Goal: Information Seeking & Learning: Learn about a topic

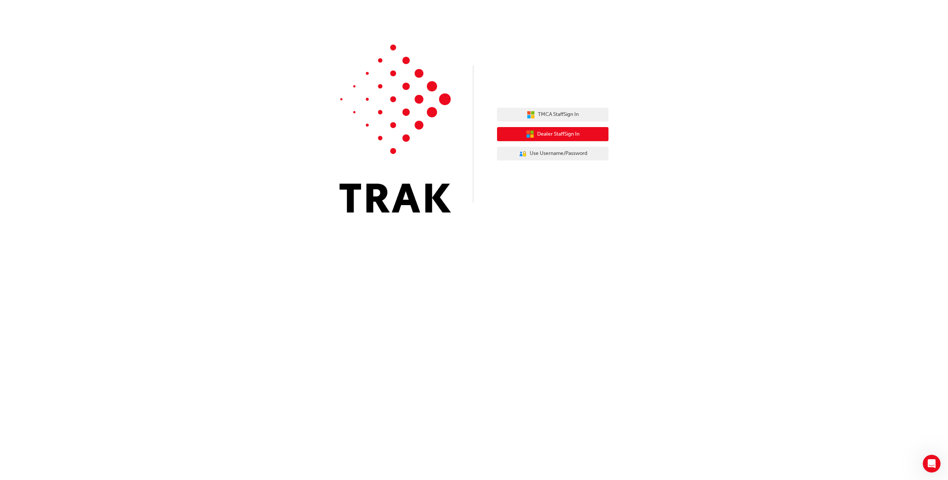
click at [595, 136] on button "Dealer Staff Sign In" at bounding box center [552, 134] width 111 height 14
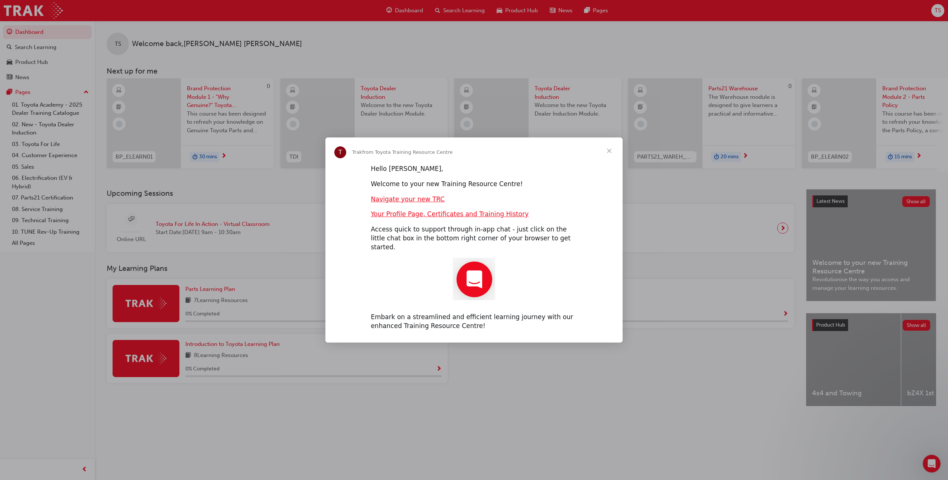
click at [607, 156] on span "Close" at bounding box center [609, 151] width 27 height 27
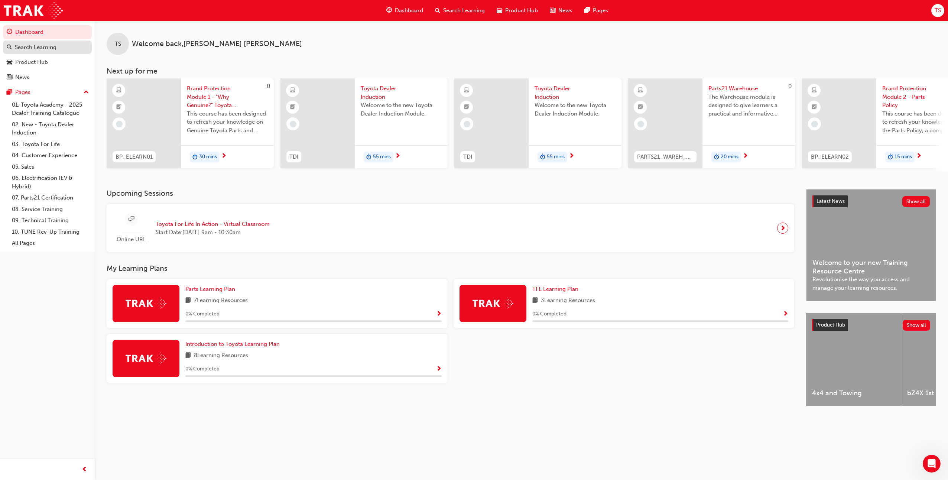
click at [62, 43] on div "Search Learning" at bounding box center [47, 47] width 81 height 9
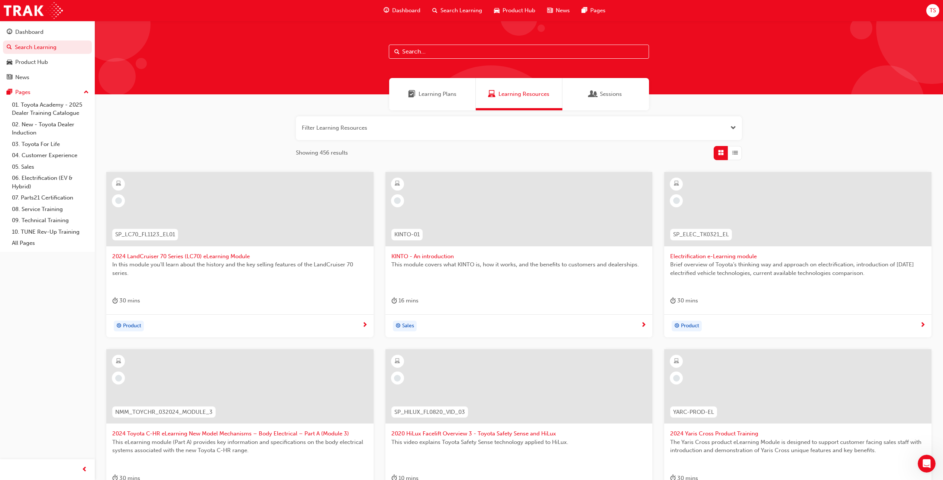
click at [450, 55] on input "text" at bounding box center [519, 52] width 260 height 14
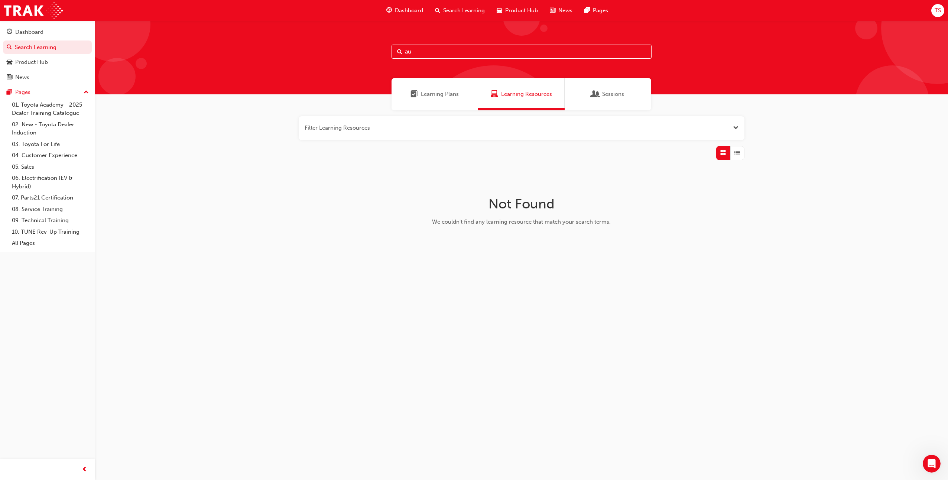
type input "a"
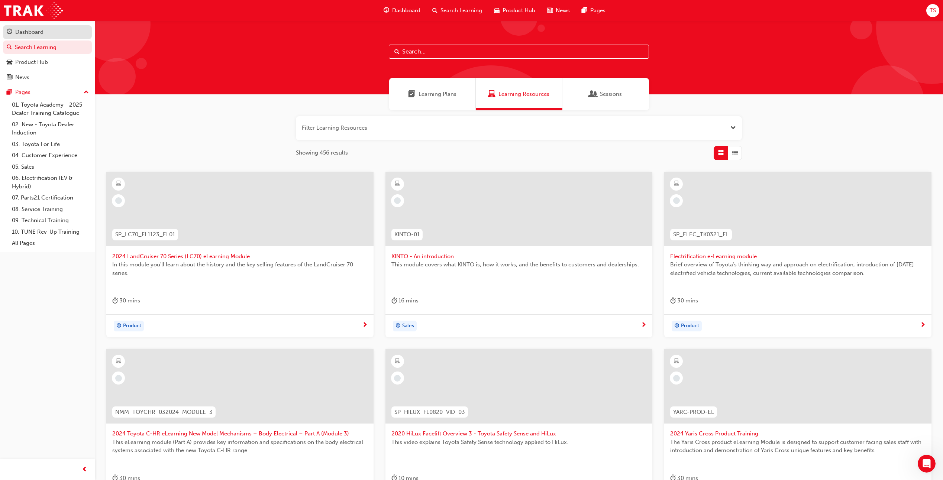
click at [54, 35] on div "Dashboard" at bounding box center [47, 32] width 81 height 9
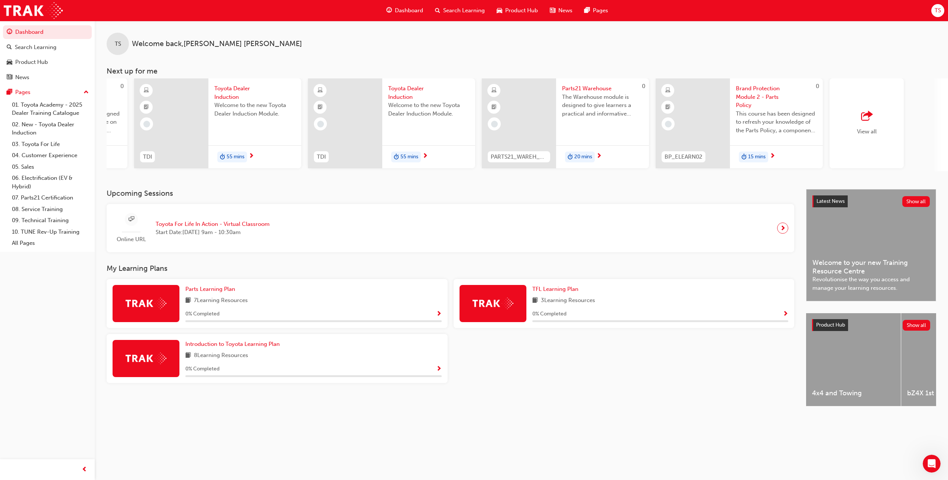
scroll to position [0, 148]
click at [876, 122] on div "View all" at bounding box center [865, 123] width 74 height 90
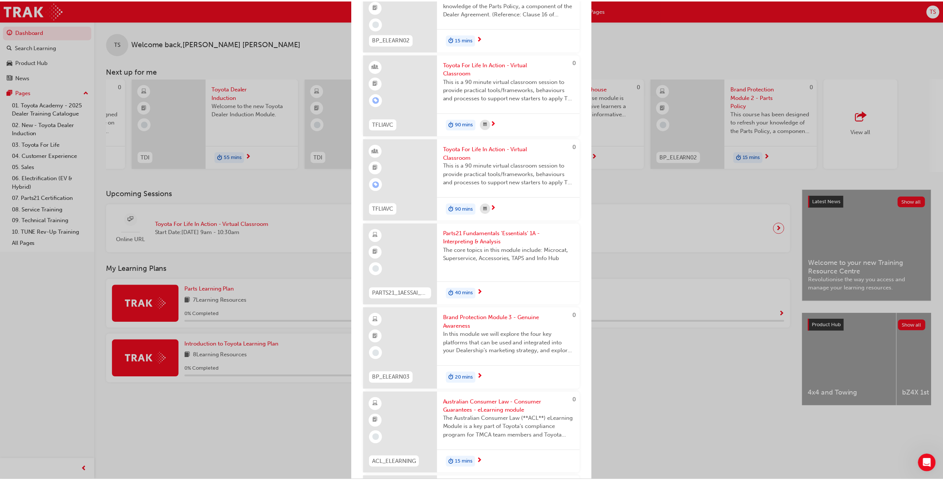
scroll to position [385, 0]
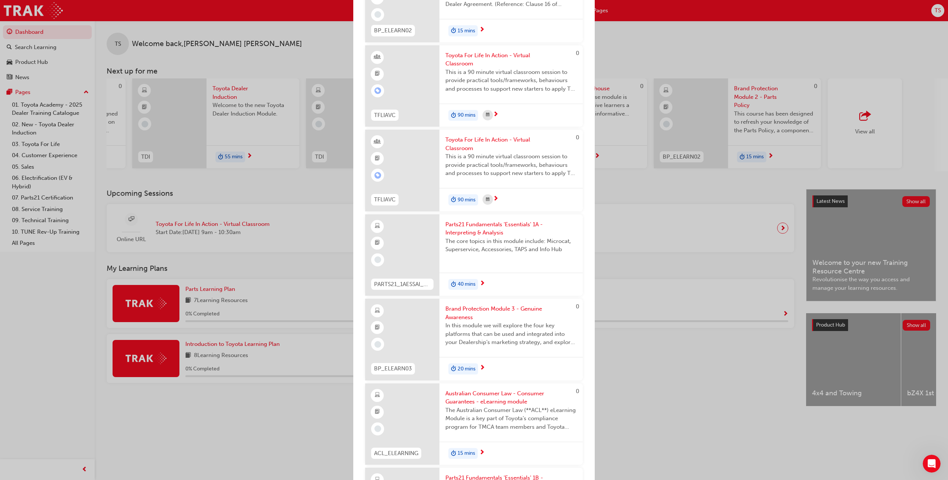
click at [395, 420] on div "Next up for me" at bounding box center [402, 425] width 74 height 82
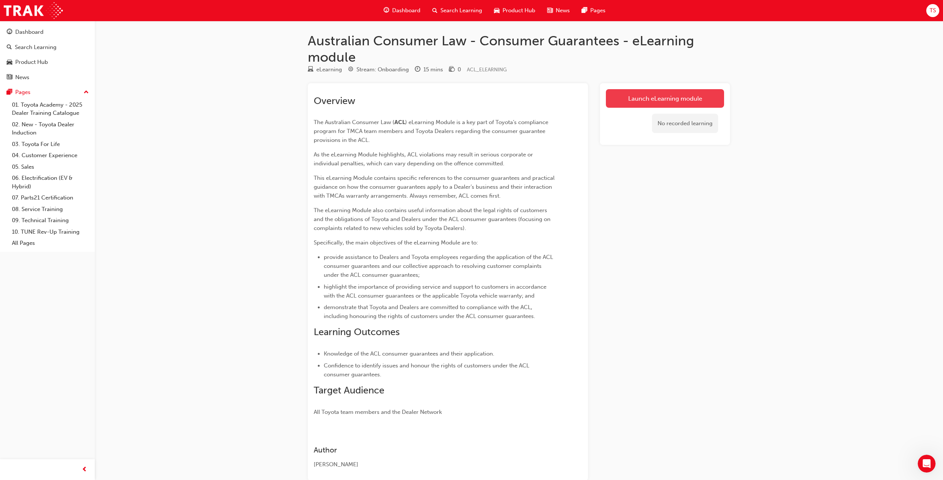
click at [656, 102] on link "Launch eLearning module" at bounding box center [665, 98] width 118 height 19
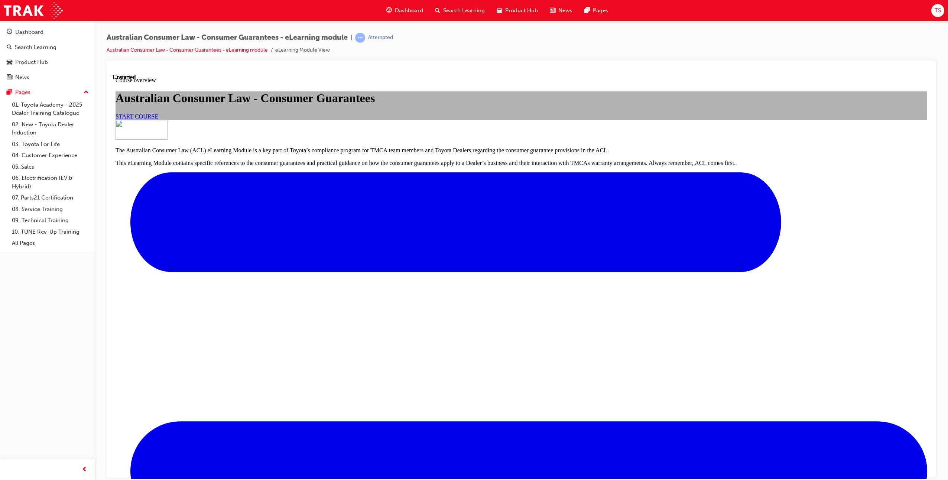
click at [158, 119] on link "START COURSE" at bounding box center [137, 116] width 43 height 6
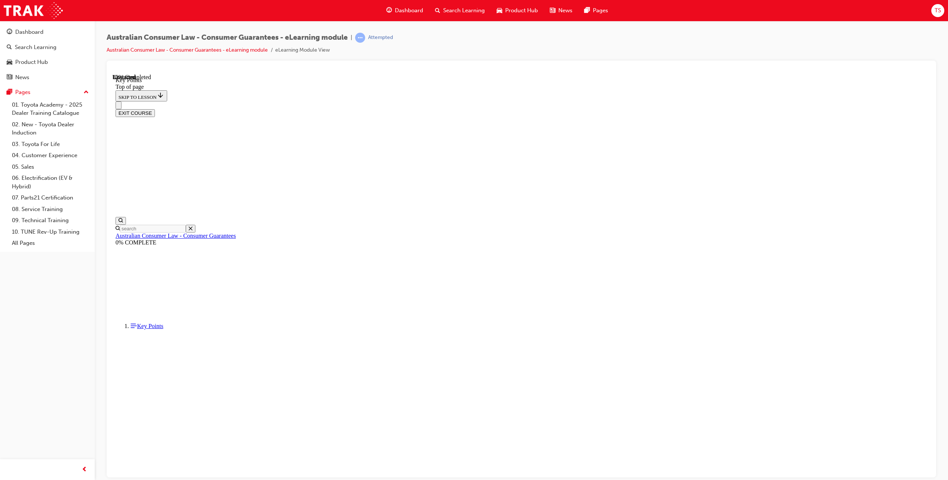
scroll to position [187, 0]
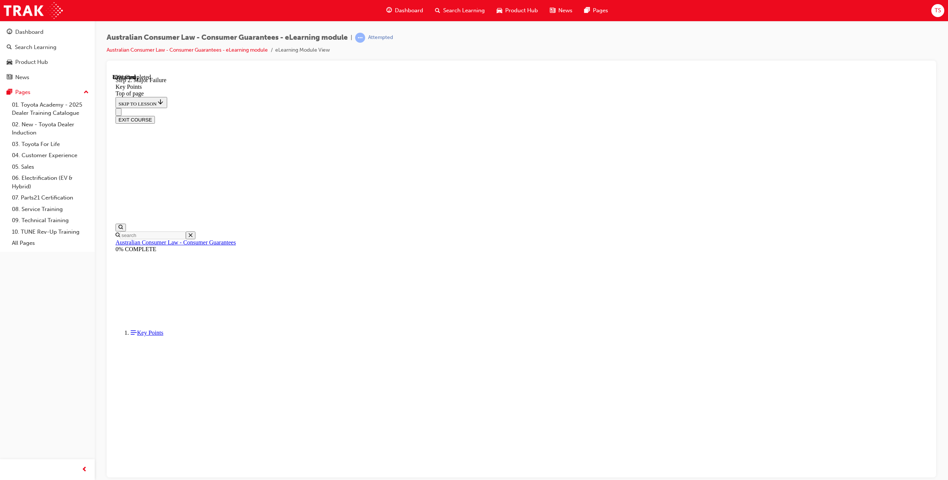
scroll to position [1236, 0]
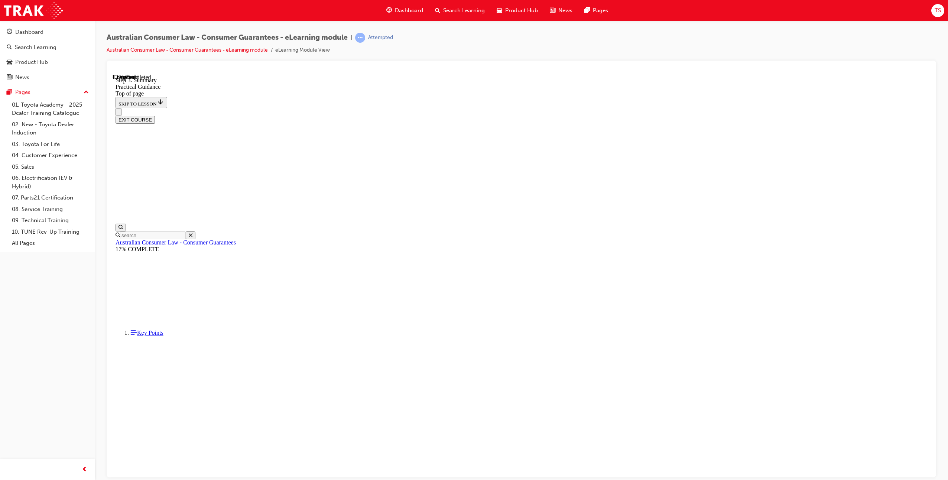
scroll to position [40, 0]
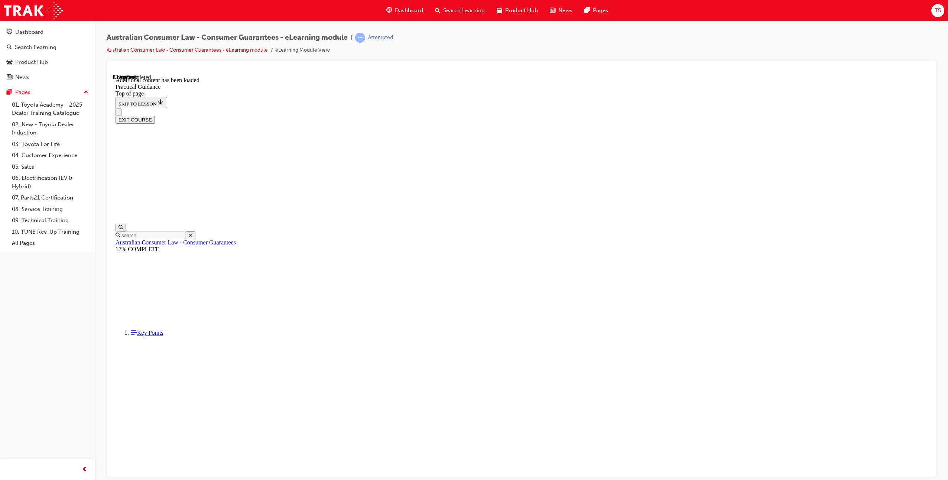
scroll to position [333, 0]
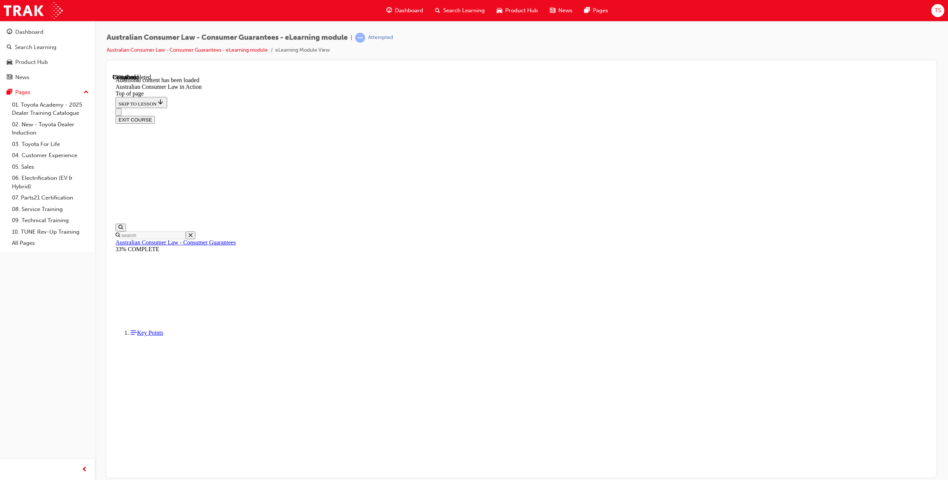
scroll to position [1146, 0]
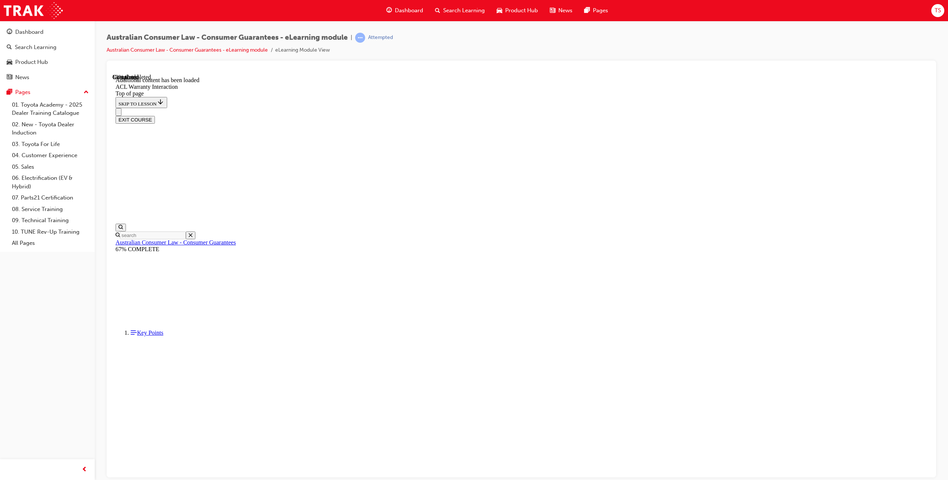
scroll to position [312, 0]
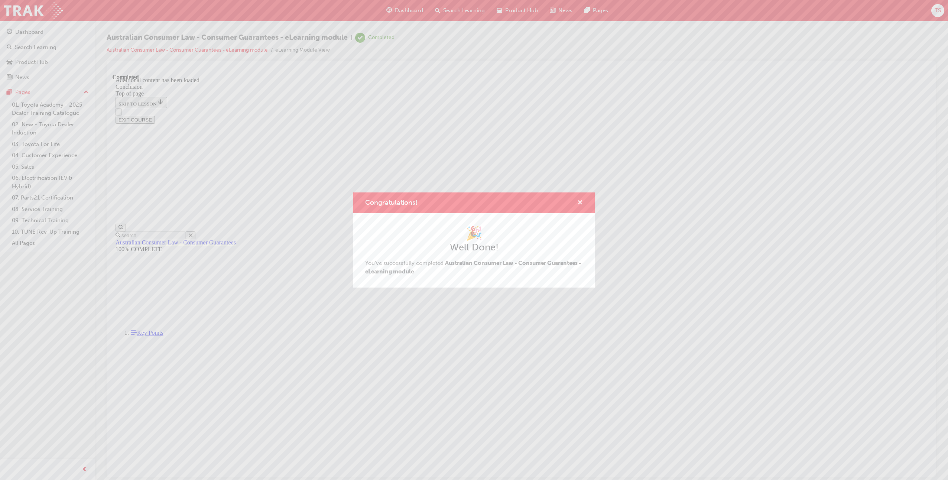
click at [581, 204] on span "cross-icon" at bounding box center [581, 203] width 6 height 7
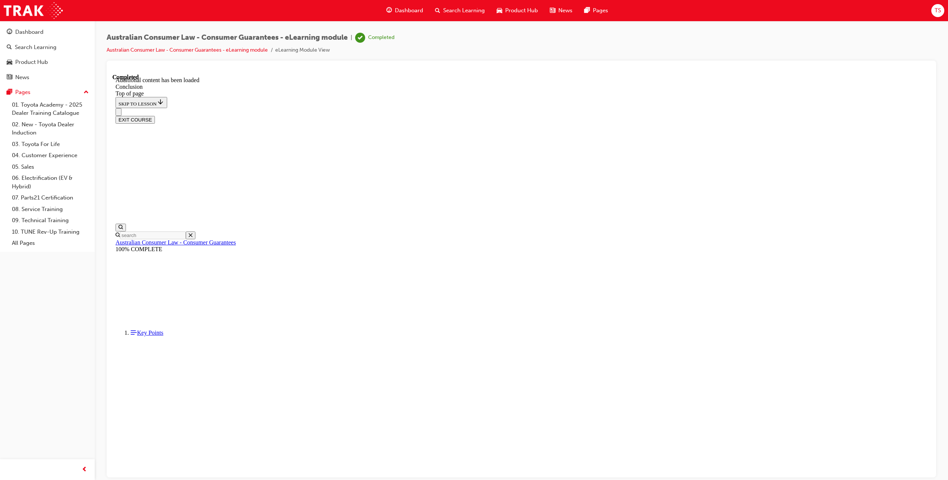
click at [155, 116] on button "EXIT COURSE" at bounding box center [135, 120] width 39 height 8
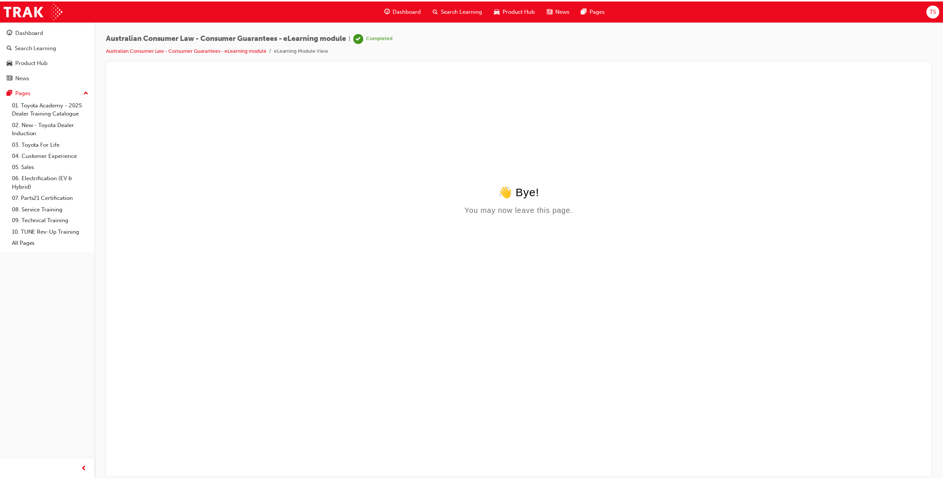
scroll to position [0, 0]
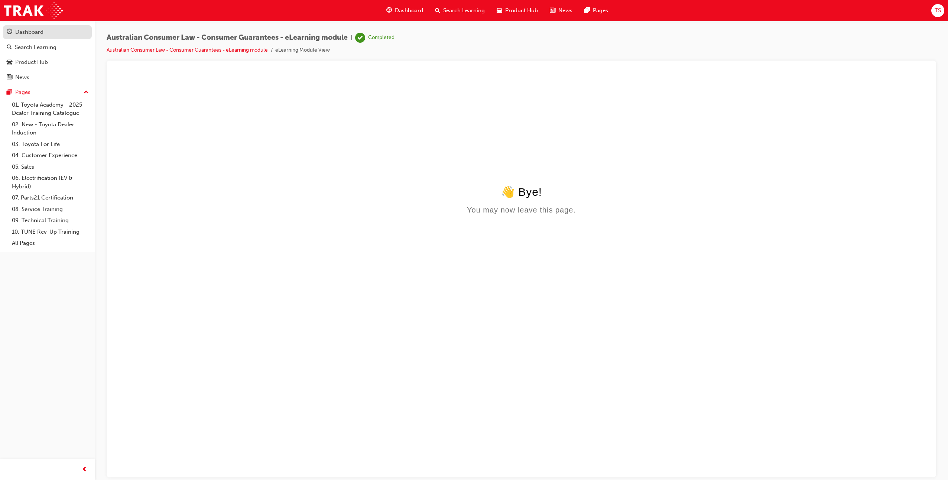
click at [52, 33] on div "Dashboard" at bounding box center [47, 32] width 81 height 9
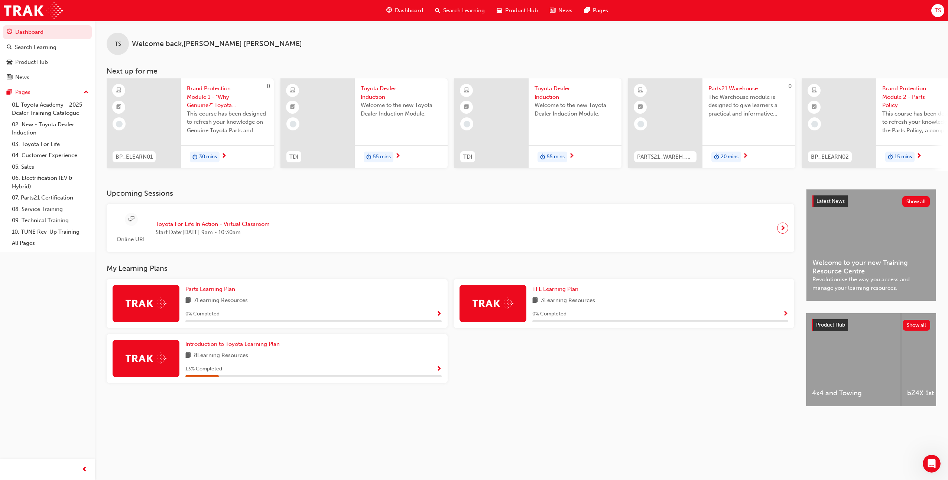
click at [335, 133] on div at bounding box center [318, 123] width 74 height 90
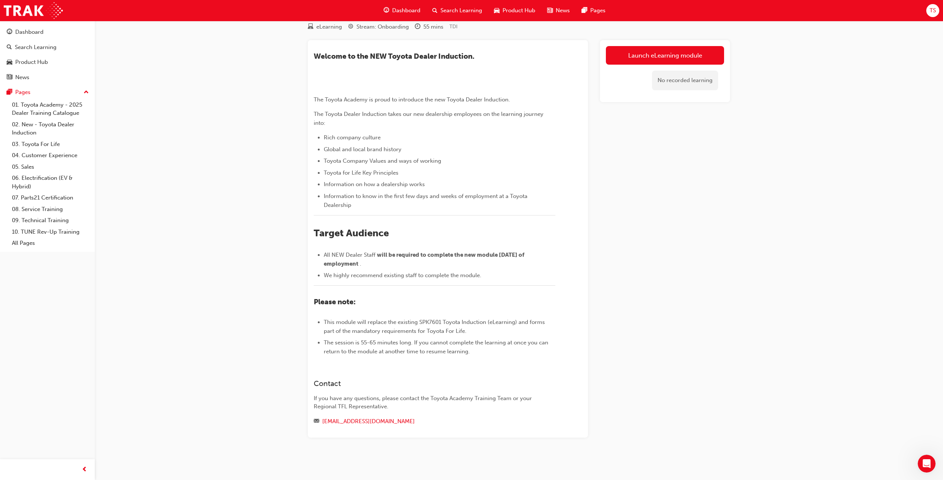
scroll to position [37, 0]
click at [667, 49] on link "Launch eLearning module" at bounding box center [665, 55] width 118 height 19
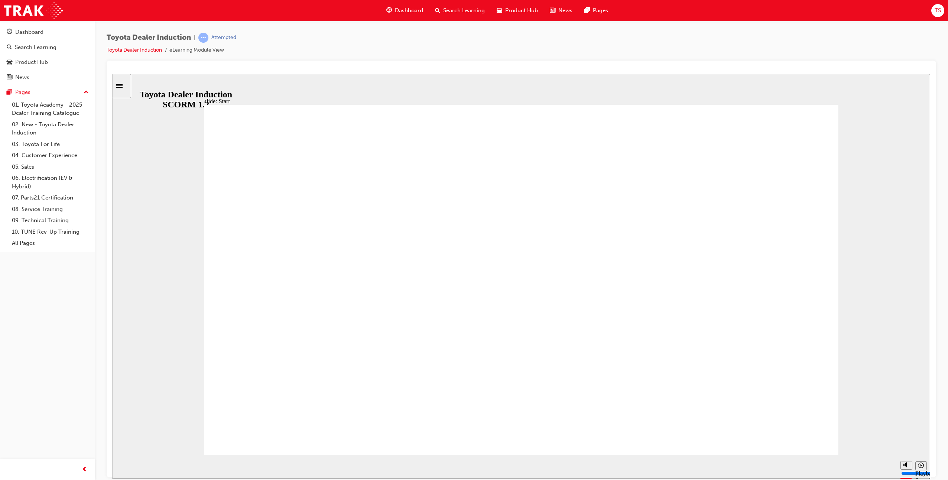
click at [874, 468] on div "playback controls" at bounding box center [508, 465] width 750 height 8
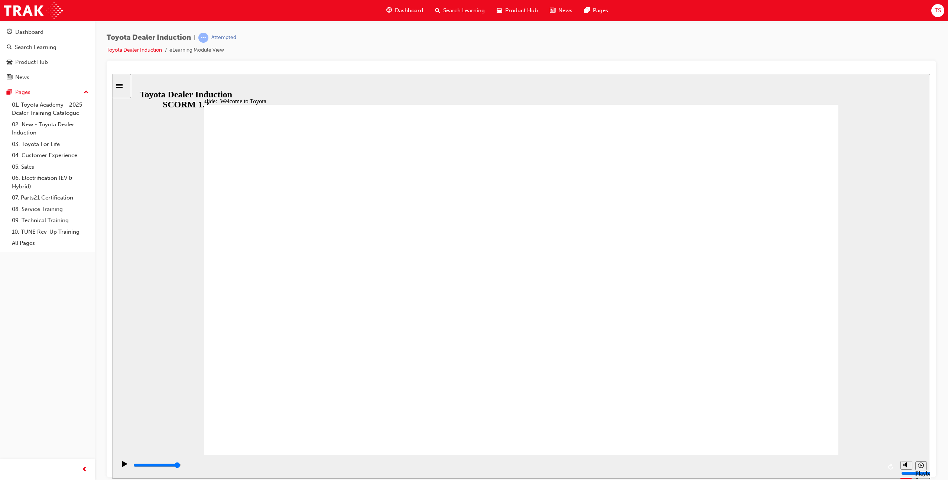
type input "7500"
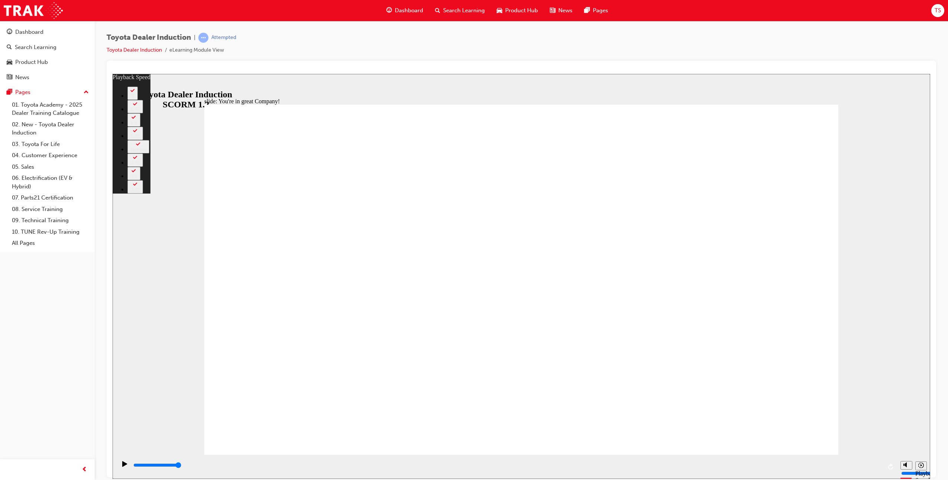
type input "156"
click at [834, 465] on div "playback controls" at bounding box center [508, 465] width 750 height 8
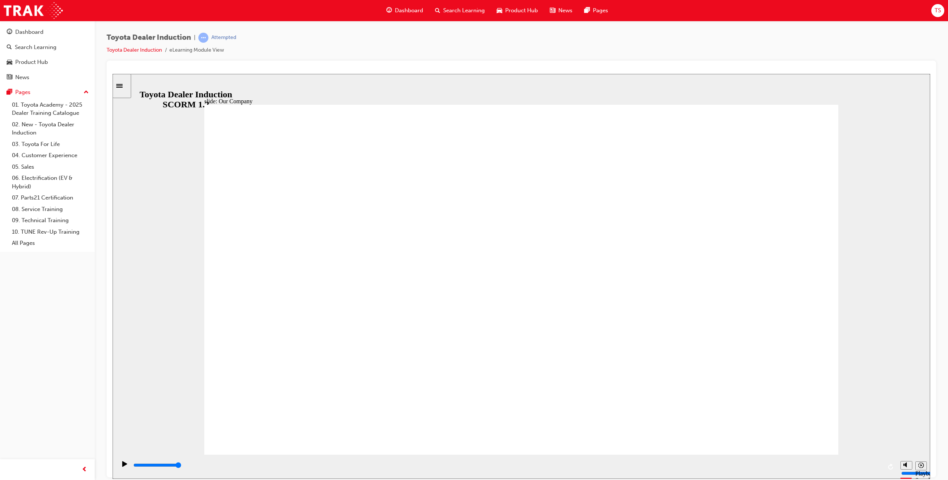
click at [181, 466] on input "slide progress" at bounding box center [157, 465] width 48 height 6
drag, startPoint x: 515, startPoint y: 387, endPoint x: 580, endPoint y: 389, distance: 64.3
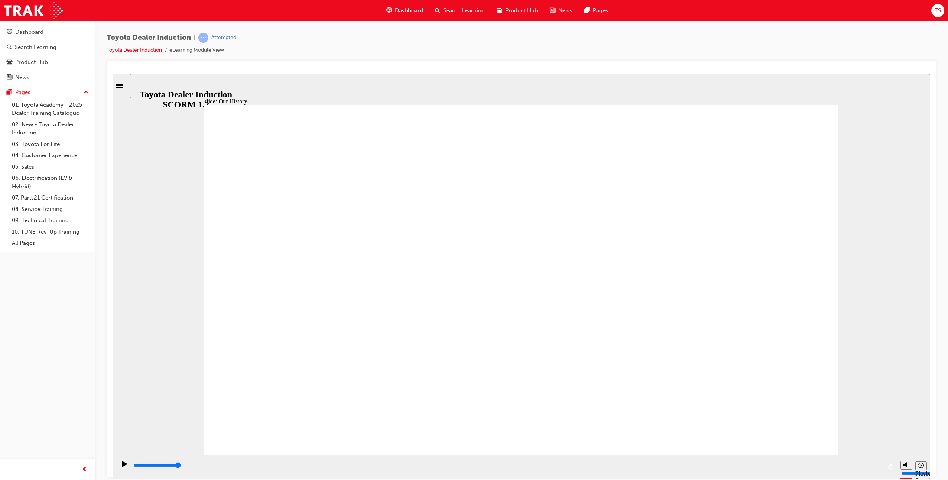
drag, startPoint x: 580, startPoint y: 389, endPoint x: 654, endPoint y: 389, distance: 74.7
drag, startPoint x: 517, startPoint y: 389, endPoint x: 427, endPoint y: 388, distance: 89.6
drag, startPoint x: 388, startPoint y: 387, endPoint x: 516, endPoint y: 389, distance: 127.9
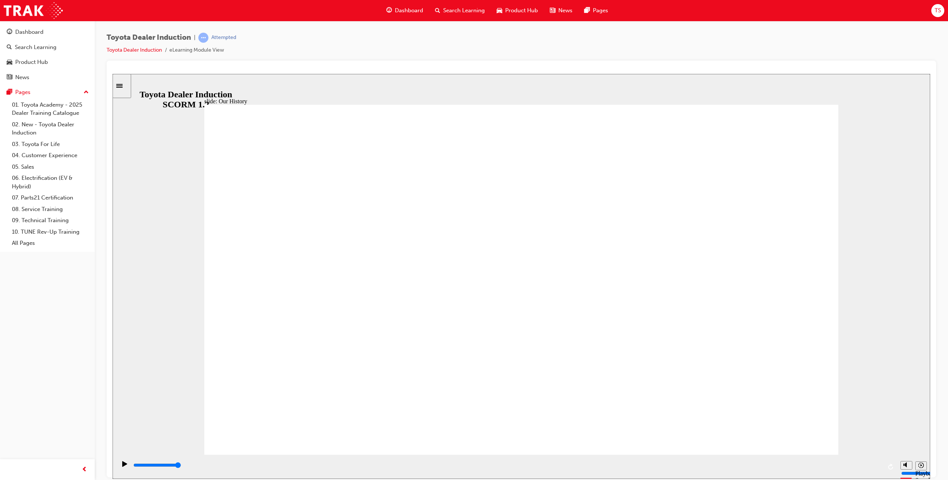
drag, startPoint x: 696, startPoint y: 388, endPoint x: 751, endPoint y: 388, distance: 54.3
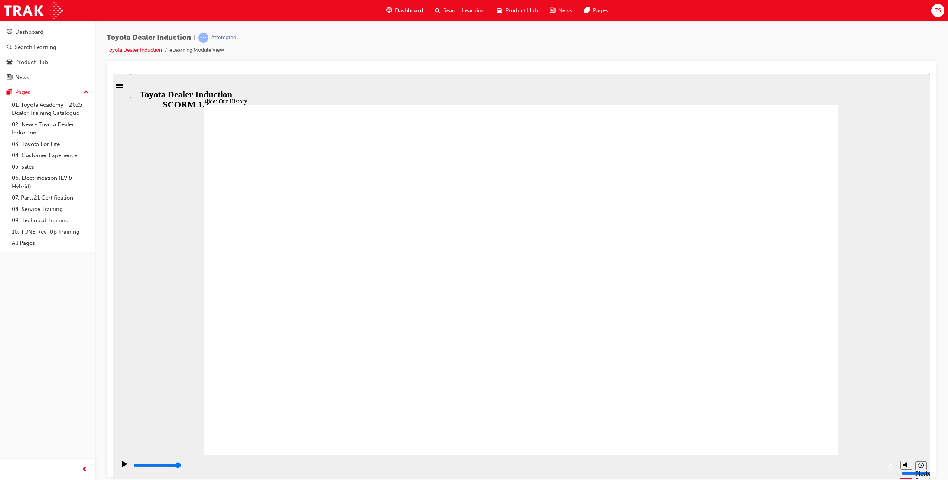
drag, startPoint x: 532, startPoint y: 404, endPoint x: 486, endPoint y: 399, distance: 46.4
drag, startPoint x: 374, startPoint y: 387, endPoint x: 405, endPoint y: 389, distance: 31.4
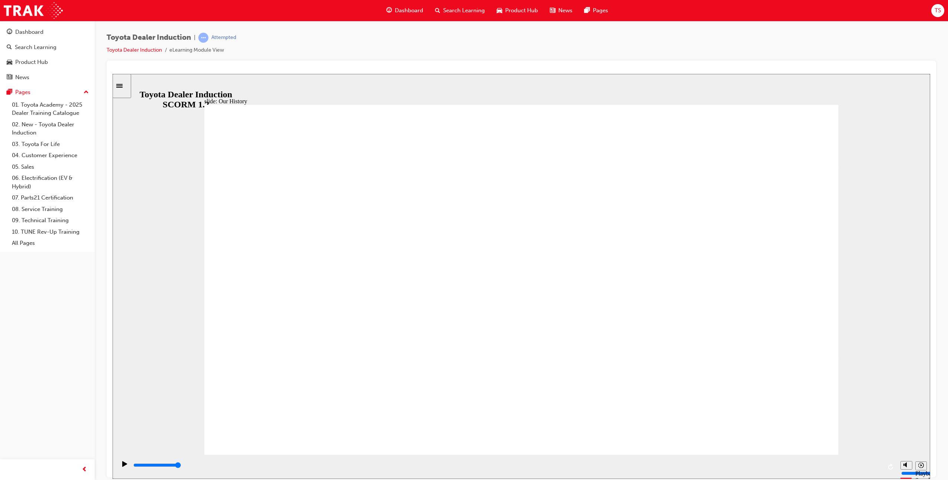
drag, startPoint x: 353, startPoint y: 385, endPoint x: 513, endPoint y: 396, distance: 160.5
drag, startPoint x: 514, startPoint y: 386, endPoint x: 700, endPoint y: 385, distance: 185.8
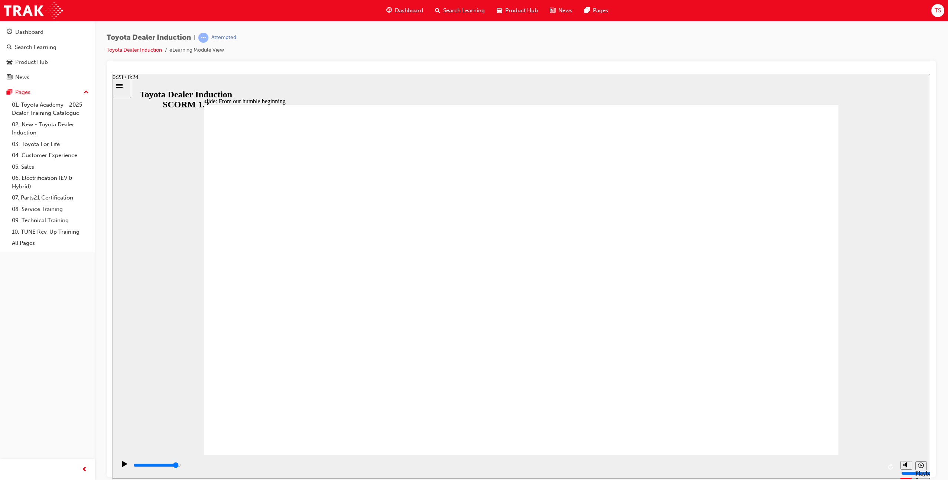
click at [181, 466] on input "slide progress" at bounding box center [157, 465] width 48 height 6
click at [779, 465] on div "playback controls" at bounding box center [508, 465] width 750 height 8
click at [691, 467] on div "playback controls" at bounding box center [508, 465] width 750 height 8
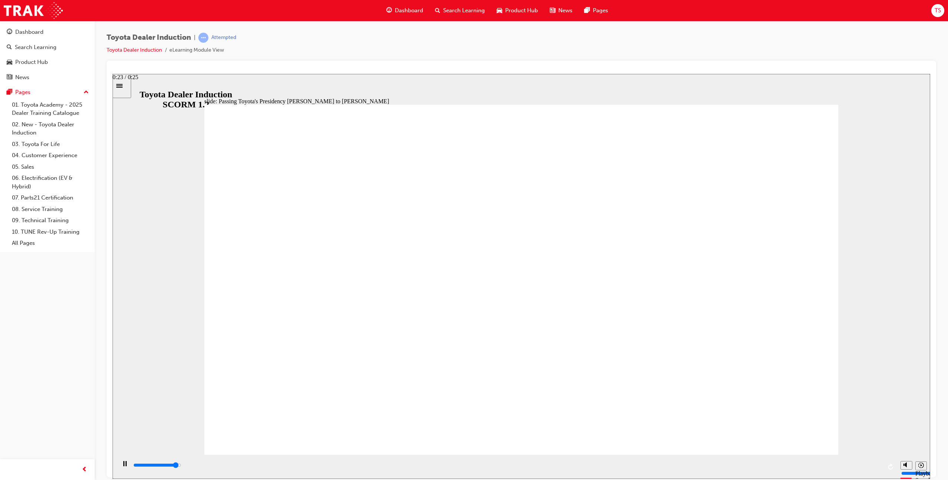
click at [834, 468] on div "playback controls" at bounding box center [508, 465] width 750 height 8
drag, startPoint x: 617, startPoint y: 347, endPoint x: 613, endPoint y: 351, distance: 5.8
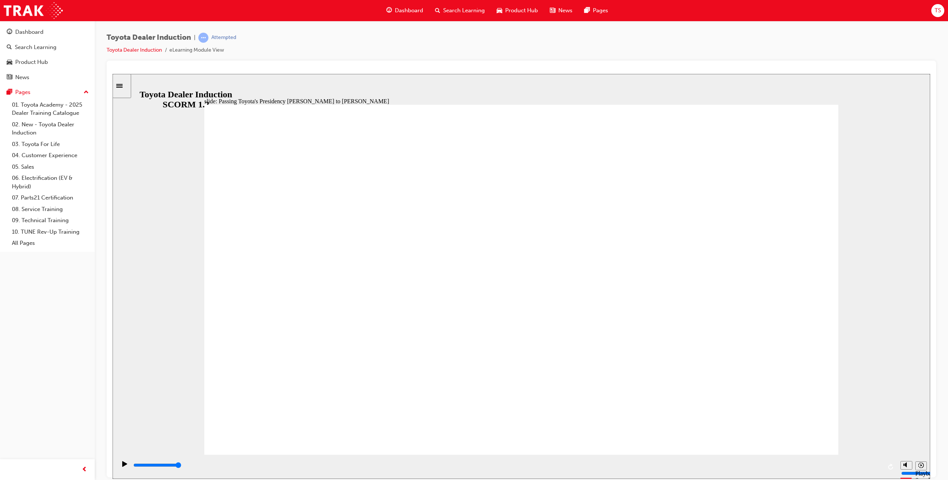
type input "5000"
radio input "true"
type input "4500"
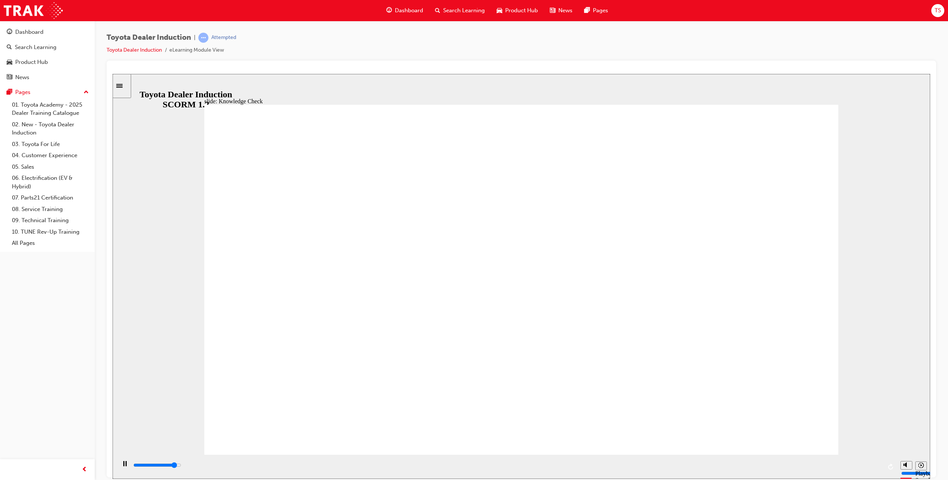
radio input "true"
drag, startPoint x: 404, startPoint y: 296, endPoint x: 814, endPoint y: 129, distance: 442.4
click at [660, 464] on div "playback controls" at bounding box center [508, 465] width 750 height 8
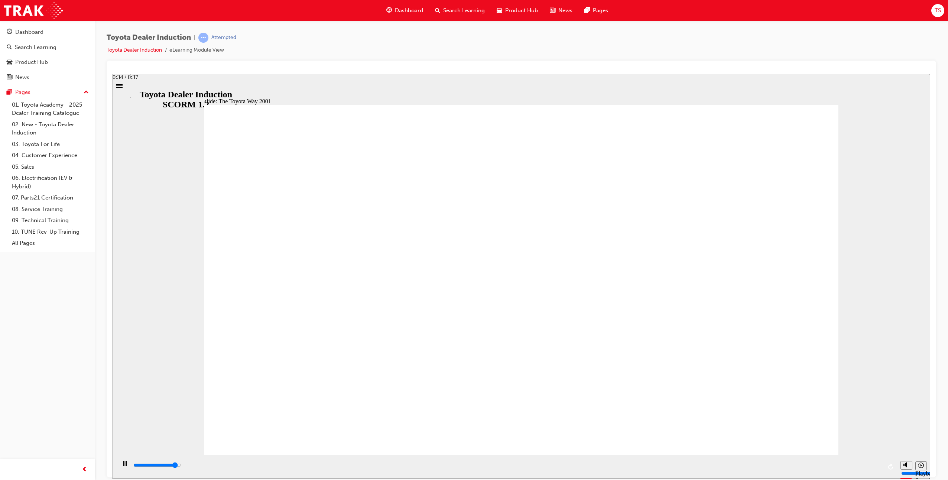
click at [181, 466] on input "slide progress" at bounding box center [157, 465] width 48 height 6
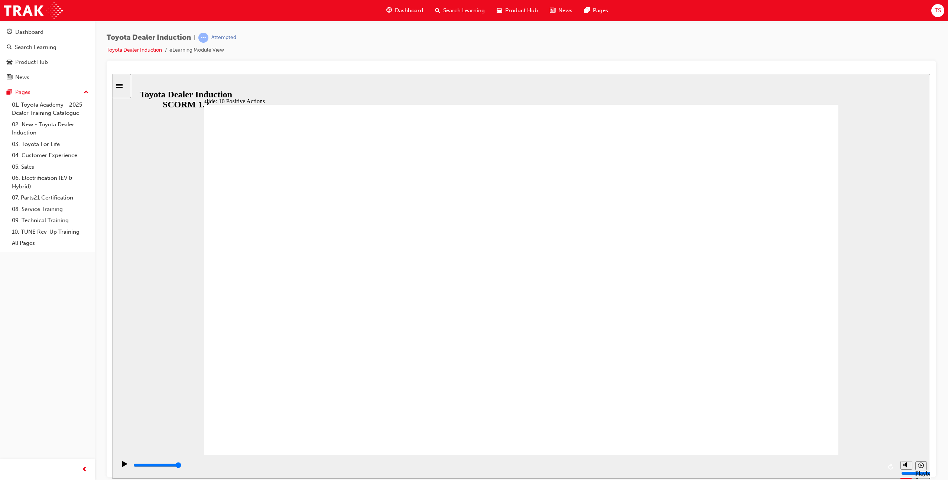
click at [872, 465] on div "playback controls" at bounding box center [508, 465] width 750 height 8
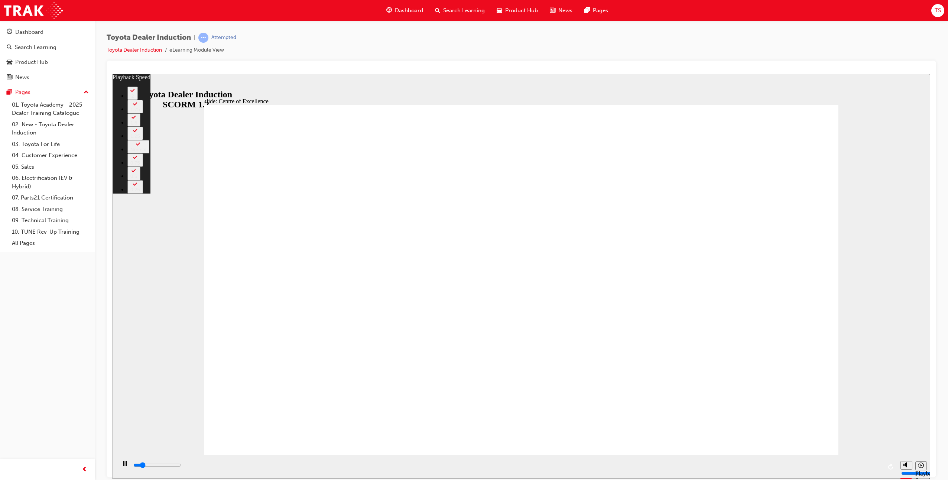
type input "2300"
type input "0"
type input "2500"
type input "0"
type input "2800"
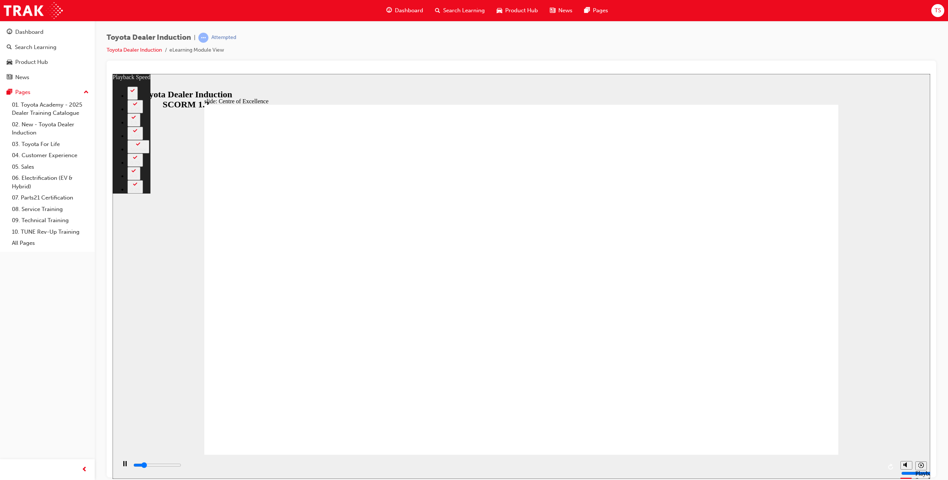
type input "1"
type input "3100"
type input "1"
type input "3300"
type input "1"
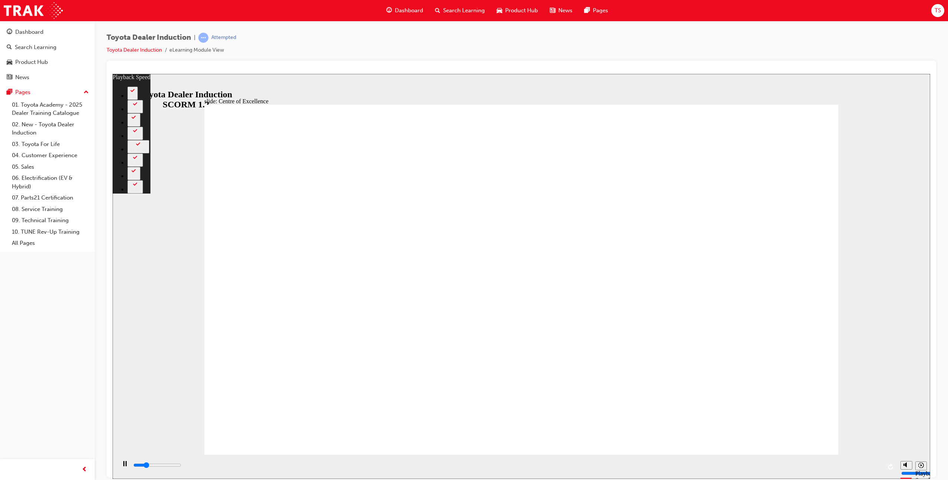
type input "3600"
type input "1"
type input "3900"
type input "2"
type input "4200"
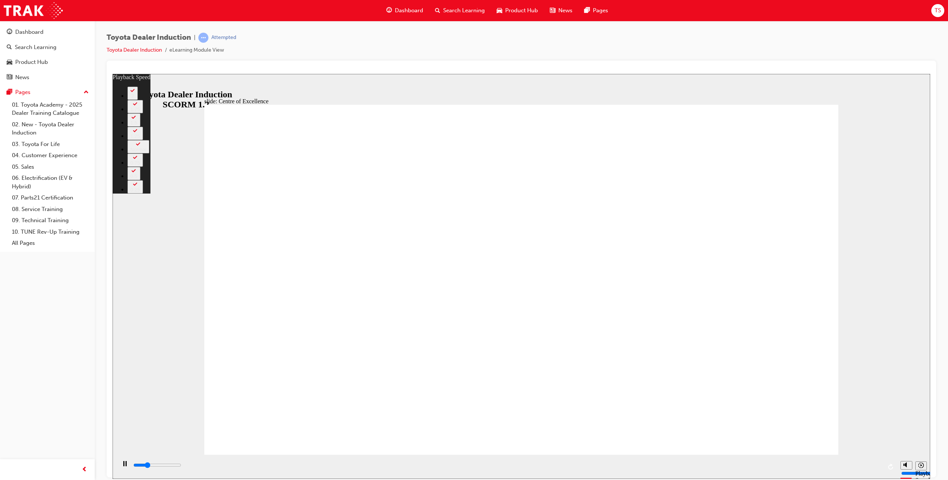
type input "2"
type input "4400"
type input "2"
type input "4700"
type input "2"
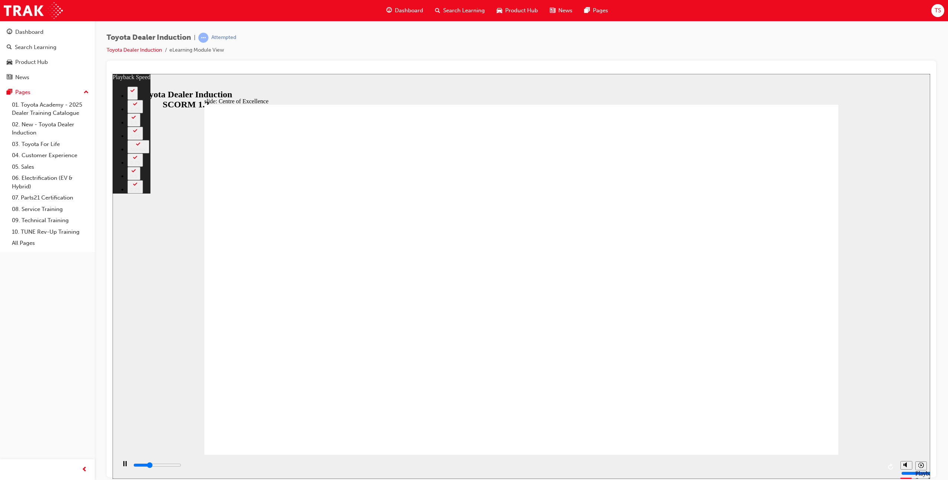
type input "4900"
type input "3"
type input "5200"
type input "3"
type input "5200"
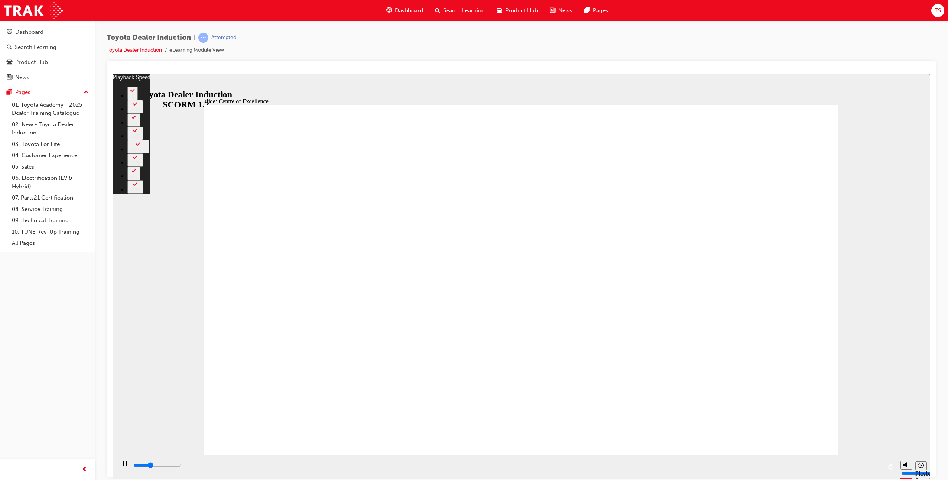
type input "3"
type input "5500"
type input "3"
type input "5700"
type input "3"
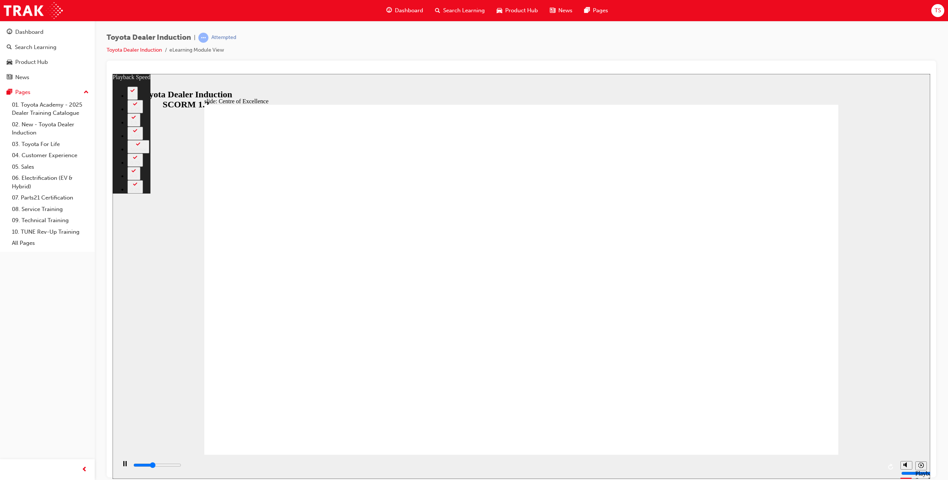
type input "6000"
type input "4"
type input "6300"
type input "4"
type input "6600"
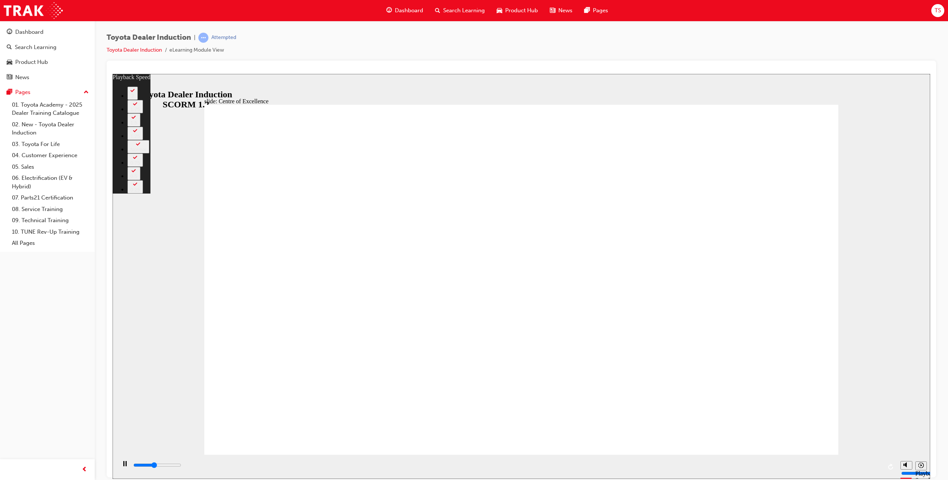
type input "4"
type input "6800"
type input "5"
type input "7000"
type input "5"
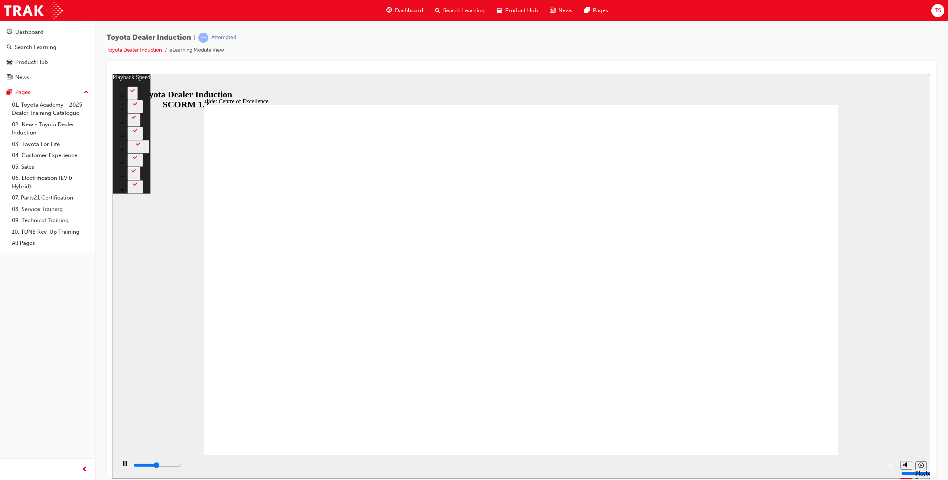
type input "7300"
type input "5"
type input "7600"
type input "5"
type input "7800"
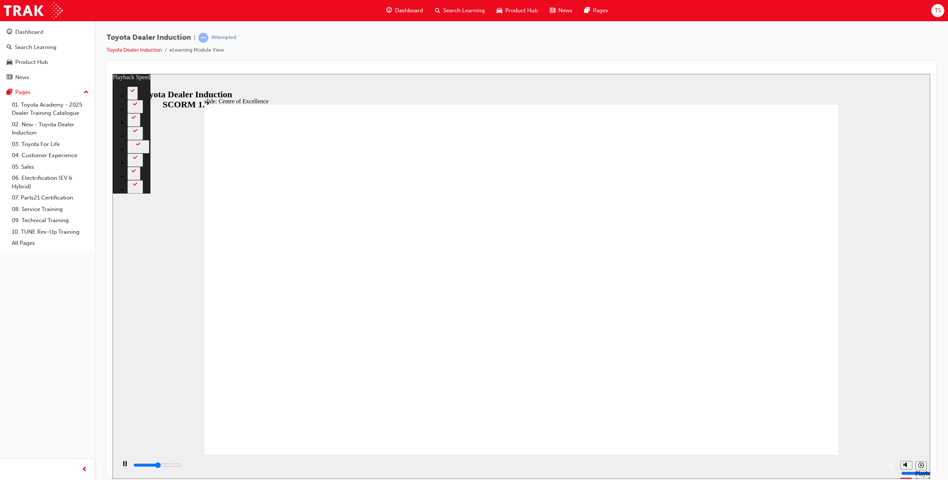
type input "6"
type input "8100"
type input "6"
type input "8300"
type input "6"
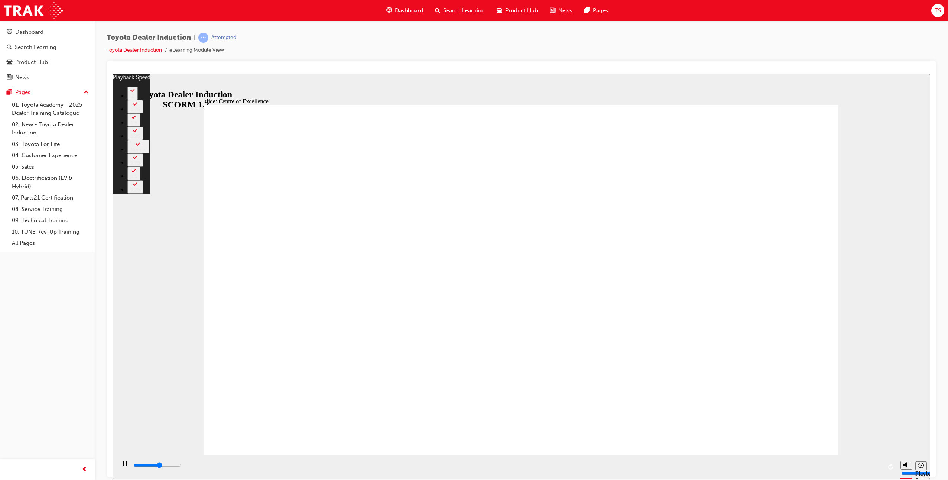
type input "8400"
type input "6"
type input "8600"
type input "6"
type input "8900"
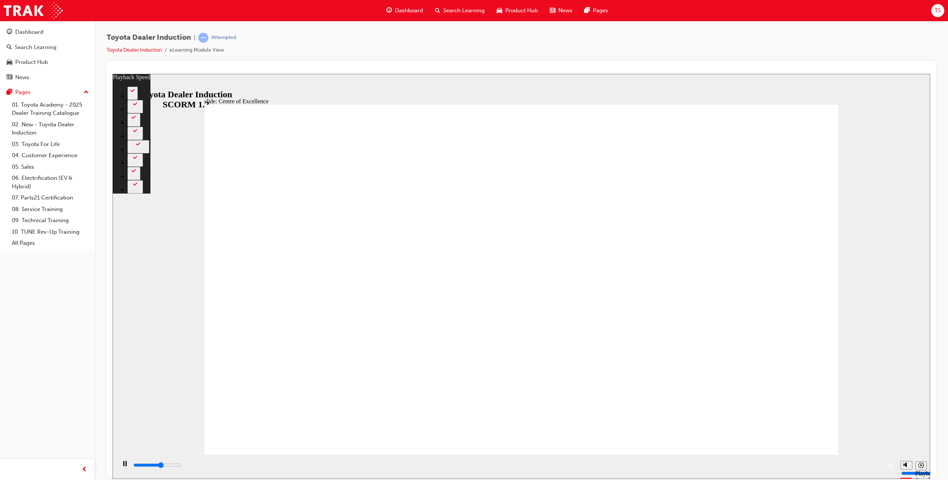
type input "7"
type input "9200"
type input "7"
type input "9500"
type input "7"
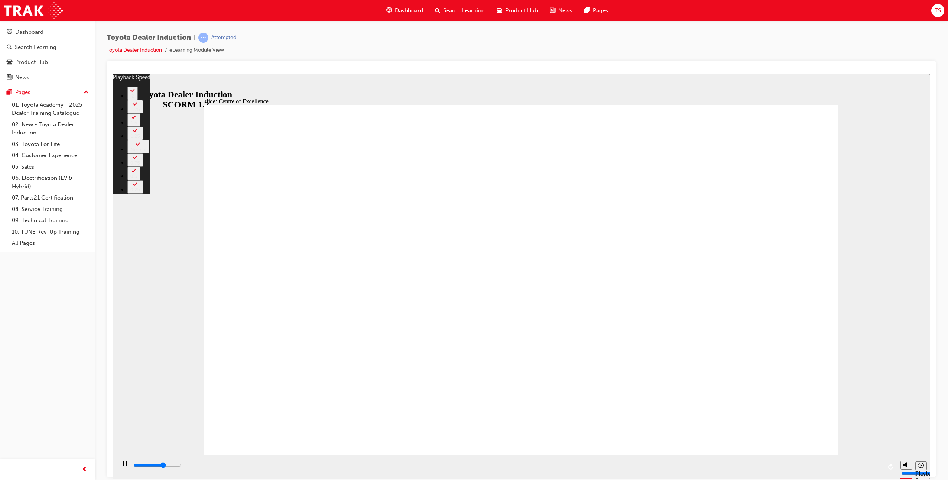
type input "9700"
type input "7"
type input "10000"
type input "8"
type input "10200"
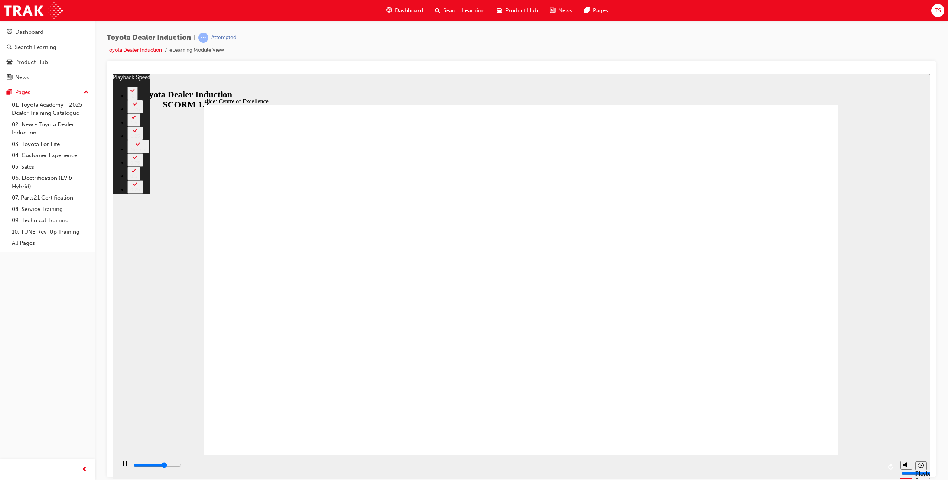
type input "8"
type input "10300"
type input "8"
type input "10500"
type input "8"
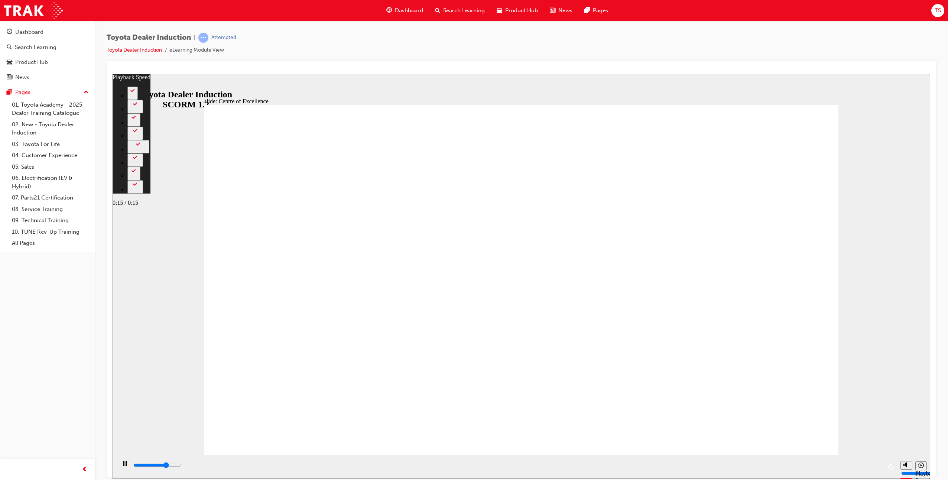
type input "10800"
type input "9"
type input "15200"
type input "9"
click at [181, 467] on input "slide progress" at bounding box center [157, 465] width 48 height 6
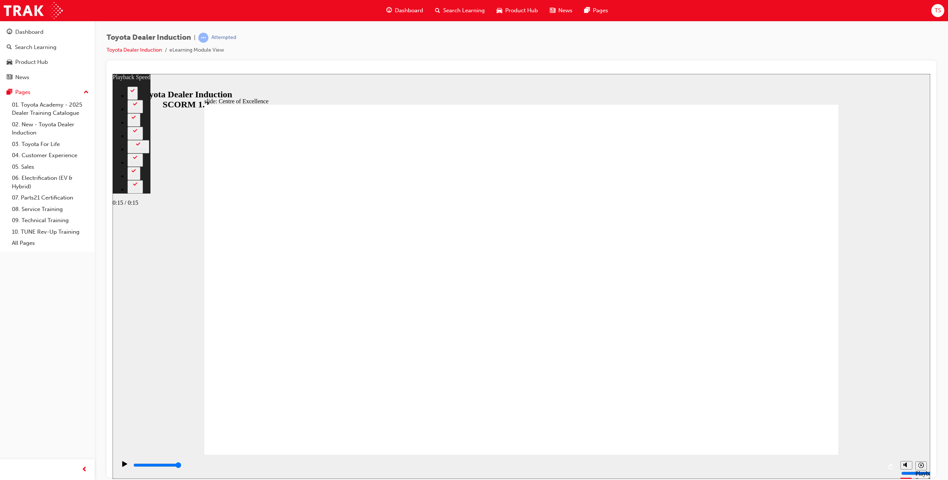
type input "15300"
drag, startPoint x: 245, startPoint y: 441, endPoint x: 502, endPoint y: 453, distance: 257.1
drag, startPoint x: 505, startPoint y: 439, endPoint x: 771, endPoint y: 440, distance: 266.5
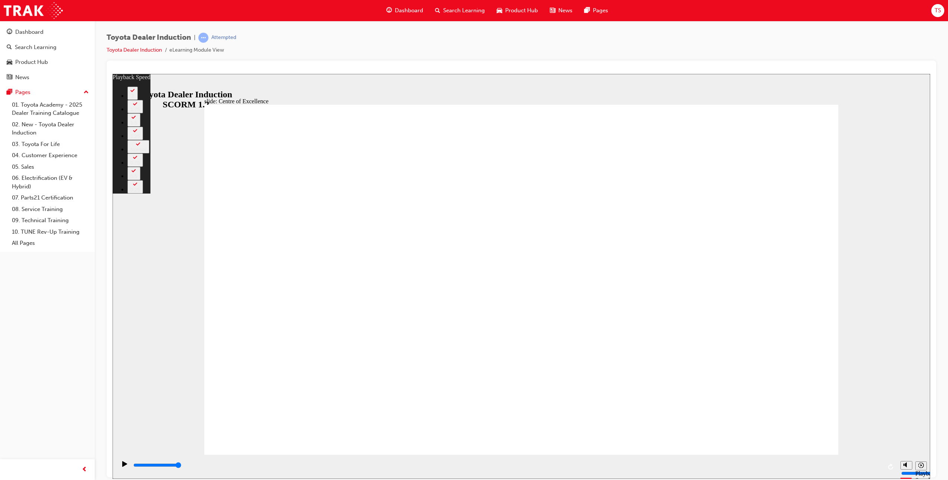
drag, startPoint x: 771, startPoint y: 440, endPoint x: 901, endPoint y: 434, distance: 129.9
click at [901, 434] on div "slide: Centre of Excellence Rectangle 2 playback speed 2 1.75 1.5 1.25 Normal 0…" at bounding box center [522, 276] width 818 height 405
type input "248"
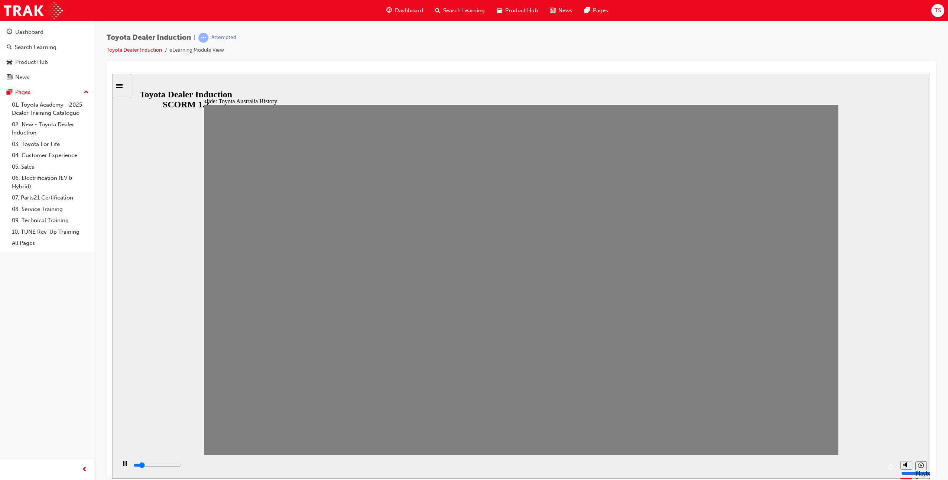
drag, startPoint x: 258, startPoint y: 287, endPoint x: 323, endPoint y: 287, distance: 65.8
drag, startPoint x: 313, startPoint y: 289, endPoint x: 378, endPoint y: 292, distance: 64.4
drag, startPoint x: 366, startPoint y: 292, endPoint x: 390, endPoint y: 291, distance: 23.4
drag, startPoint x: 399, startPoint y: 291, endPoint x: 440, endPoint y: 291, distance: 41.3
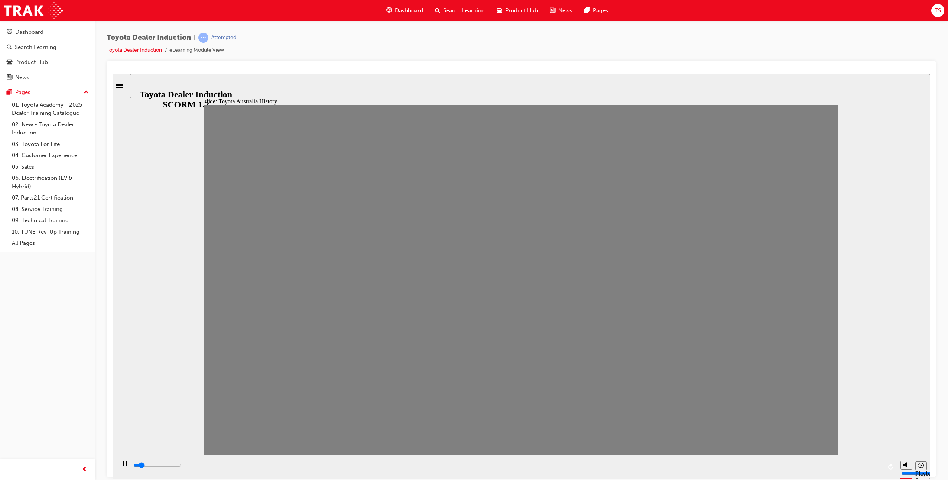
drag, startPoint x: 442, startPoint y: 292, endPoint x: 472, endPoint y: 292, distance: 30.1
drag, startPoint x: 473, startPoint y: 292, endPoint x: 502, endPoint y: 292, distance: 29.7
drag, startPoint x: 491, startPoint y: 291, endPoint x: 507, endPoint y: 292, distance: 16.7
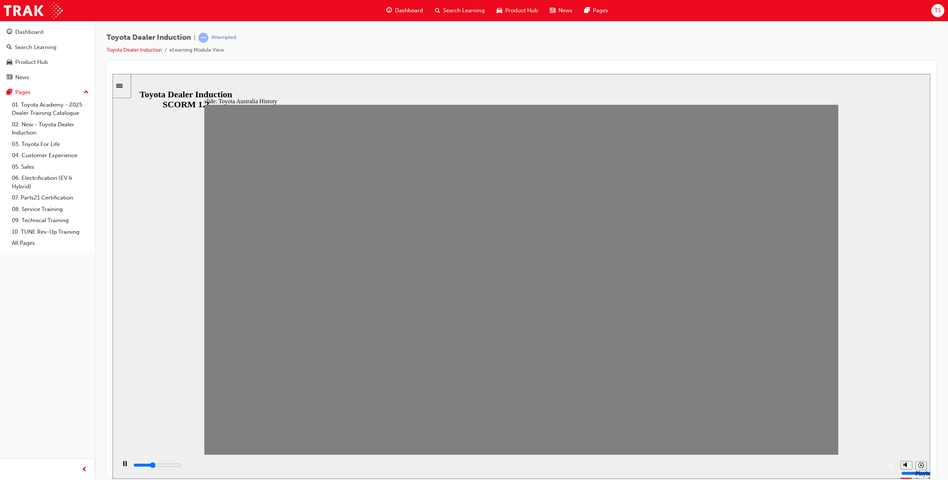
drag, startPoint x: 521, startPoint y: 292, endPoint x: 565, endPoint y: 292, distance: 43.5
drag, startPoint x: 549, startPoint y: 293, endPoint x: 590, endPoint y: 293, distance: 40.5
drag, startPoint x: 577, startPoint y: 292, endPoint x: 617, endPoint y: 292, distance: 40.1
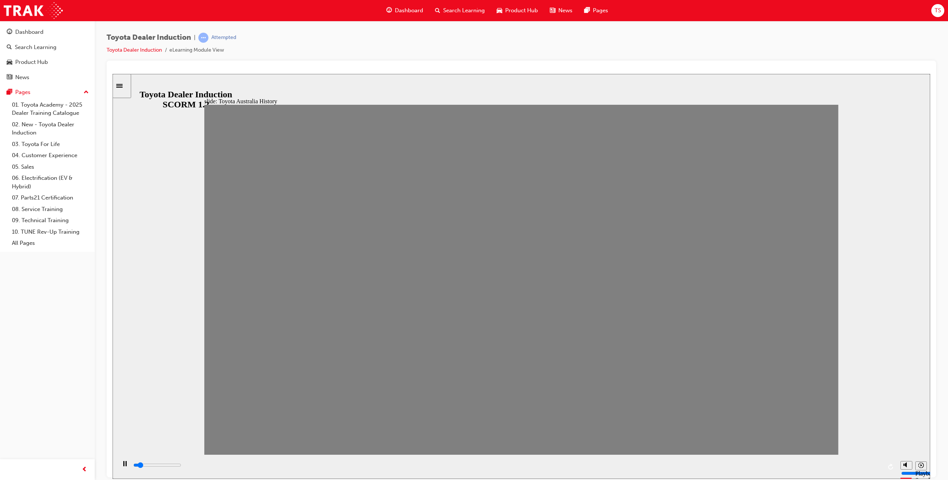
drag, startPoint x: 614, startPoint y: 292, endPoint x: 633, endPoint y: 292, distance: 18.2
drag, startPoint x: 633, startPoint y: 292, endPoint x: 658, endPoint y: 291, distance: 25.3
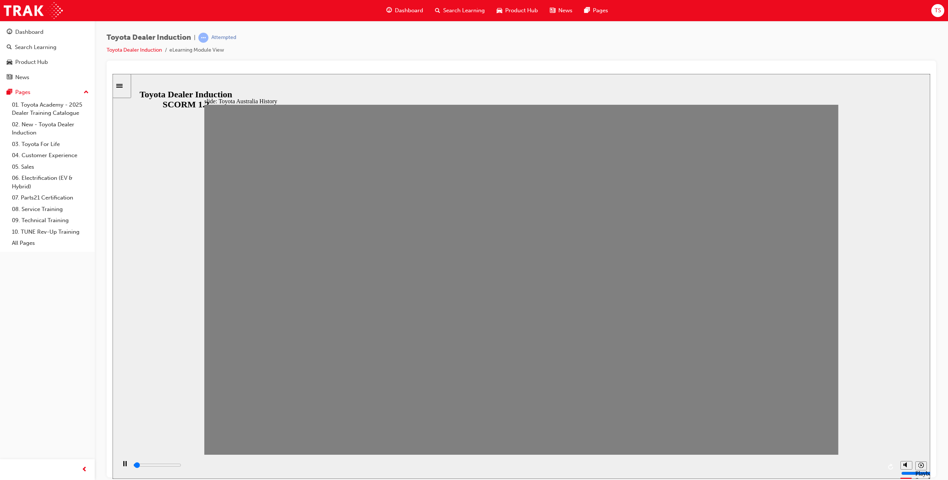
drag, startPoint x: 662, startPoint y: 291, endPoint x: 699, endPoint y: 291, distance: 37.2
drag, startPoint x: 699, startPoint y: 291, endPoint x: 732, endPoint y: 291, distance: 32.3
drag, startPoint x: 727, startPoint y: 291, endPoint x: 748, endPoint y: 291, distance: 20.8
drag, startPoint x: 772, startPoint y: 291, endPoint x: 779, endPoint y: 290, distance: 7.9
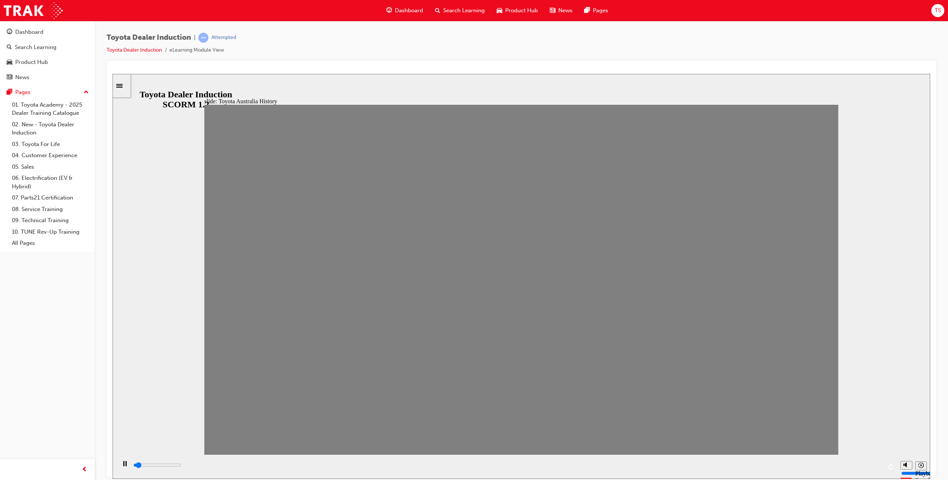
drag, startPoint x: 779, startPoint y: 290, endPoint x: 809, endPoint y: 290, distance: 30.1
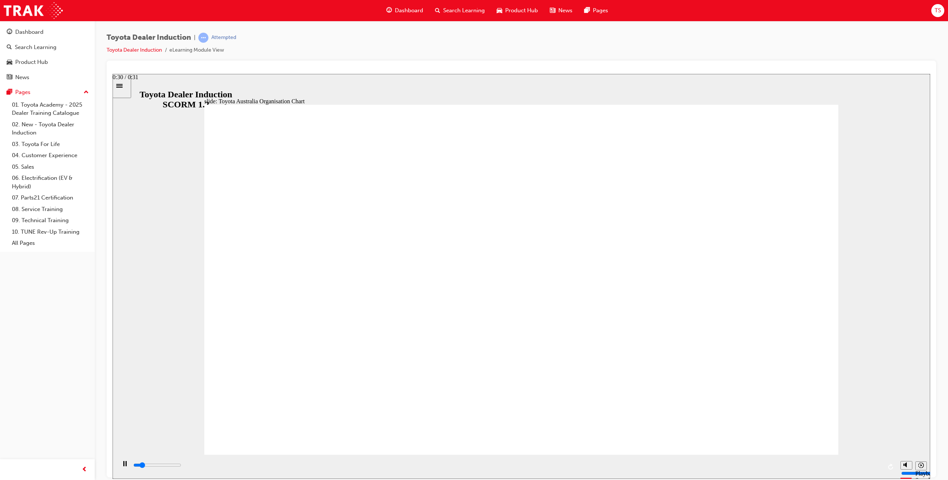
click at [849, 463] on div "playback controls" at bounding box center [508, 465] width 750 height 8
type input "5000"
radio input "true"
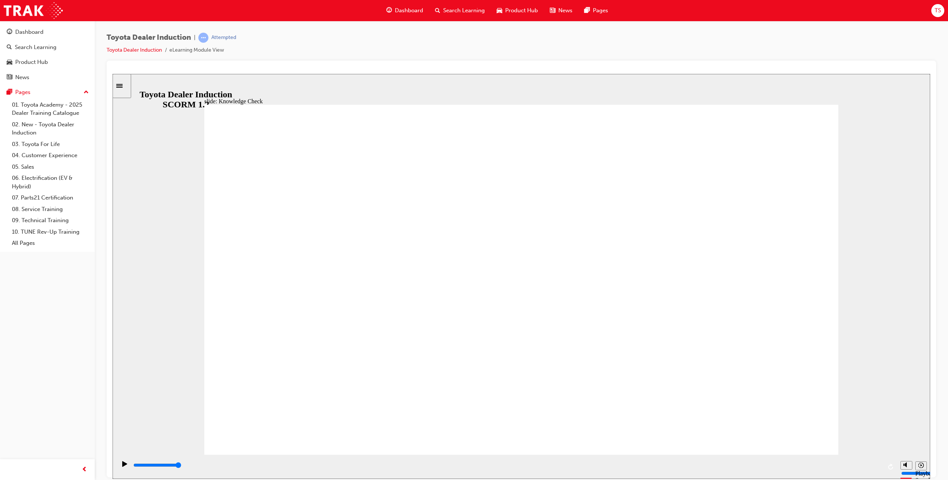
drag, startPoint x: 375, startPoint y: 270, endPoint x: 780, endPoint y: 131, distance: 427.8
type input "5000"
radio input "true"
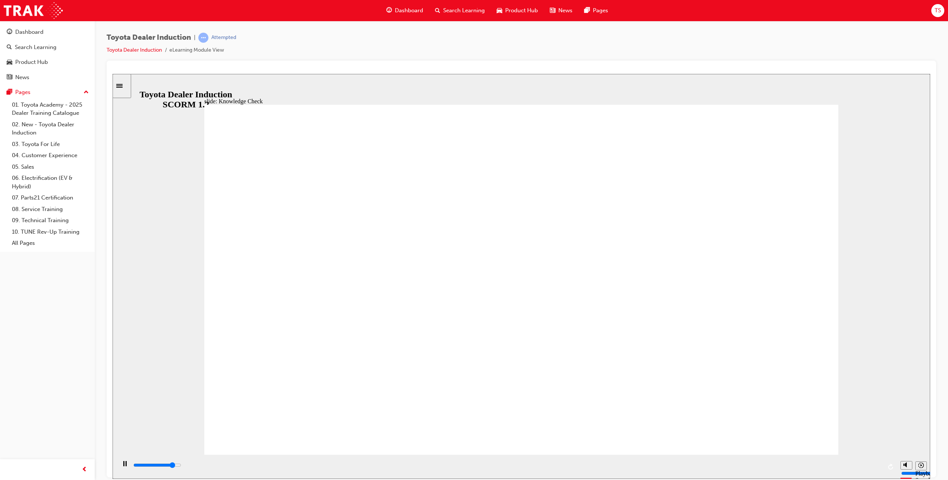
type input "4400"
radio input "true"
click at [867, 463] on div "playback controls" at bounding box center [508, 465] width 750 height 8
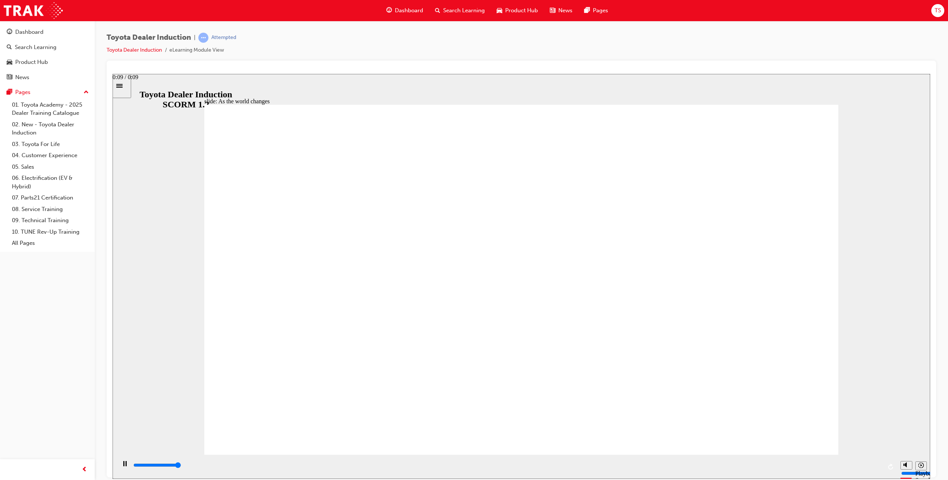
type input "9200"
drag, startPoint x: 469, startPoint y: 439, endPoint x: 807, endPoint y: 444, distance: 338.2
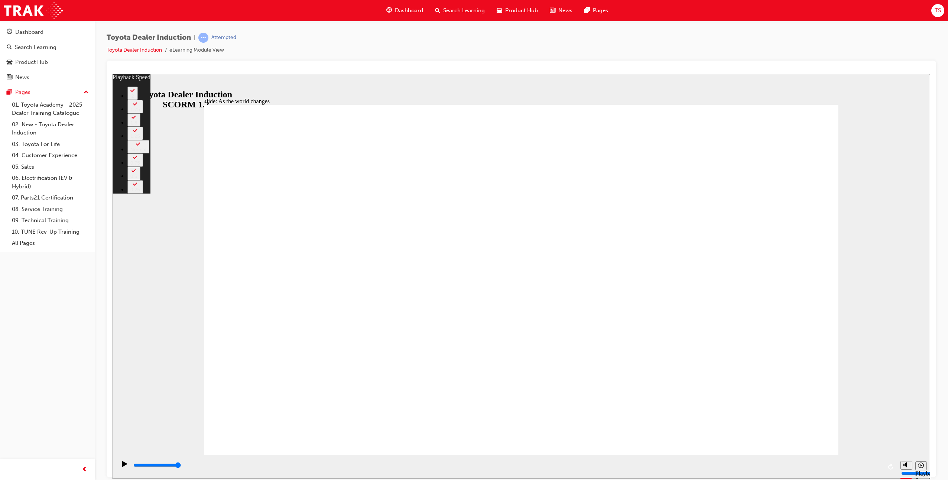
drag, startPoint x: 810, startPoint y: 439, endPoint x: 839, endPoint y: 437, distance: 28.7
click at [839, 437] on div "slide: As the world changes Rectangle 2 playback speed 2 1.75 1.5 1.25 Normal 0…" at bounding box center [522, 276] width 818 height 405
type input "128"
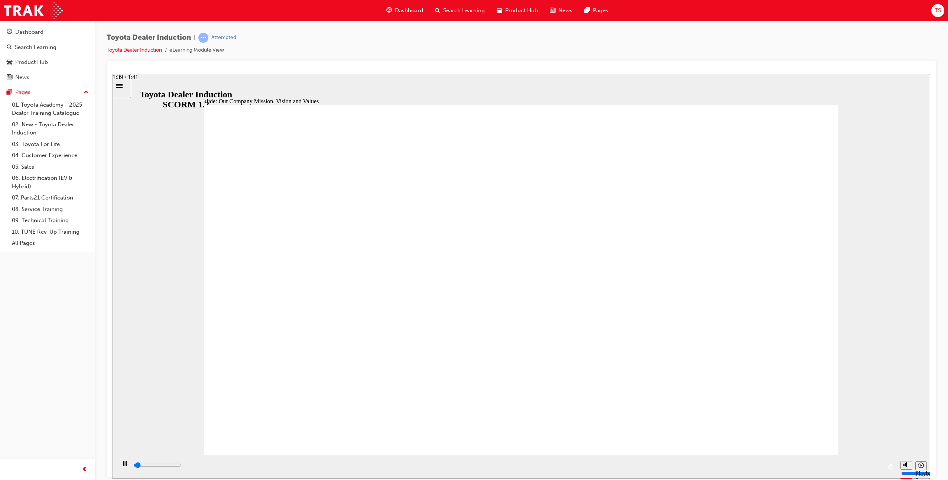
click at [181, 466] on input "slide progress" at bounding box center [157, 465] width 48 height 6
click at [873, 465] on div "playback controls" at bounding box center [508, 465] width 750 height 8
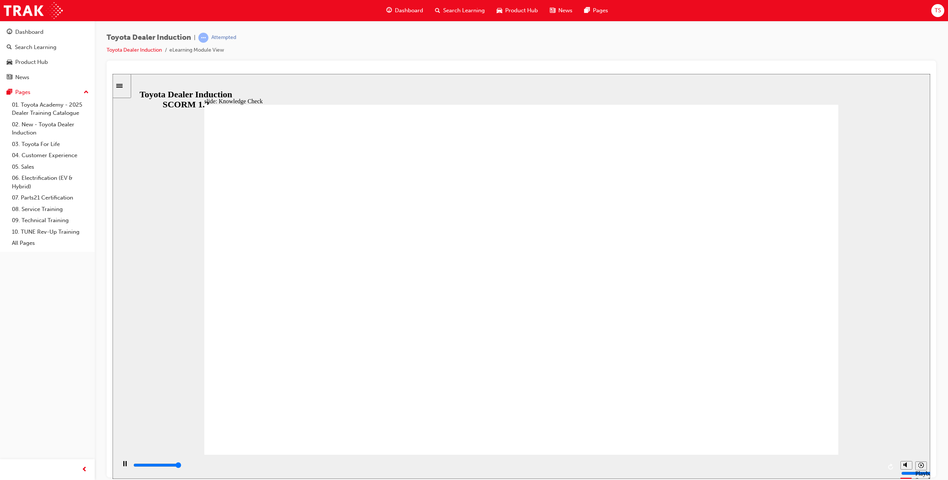
type input "5000"
type input "K"
type input "Kn"
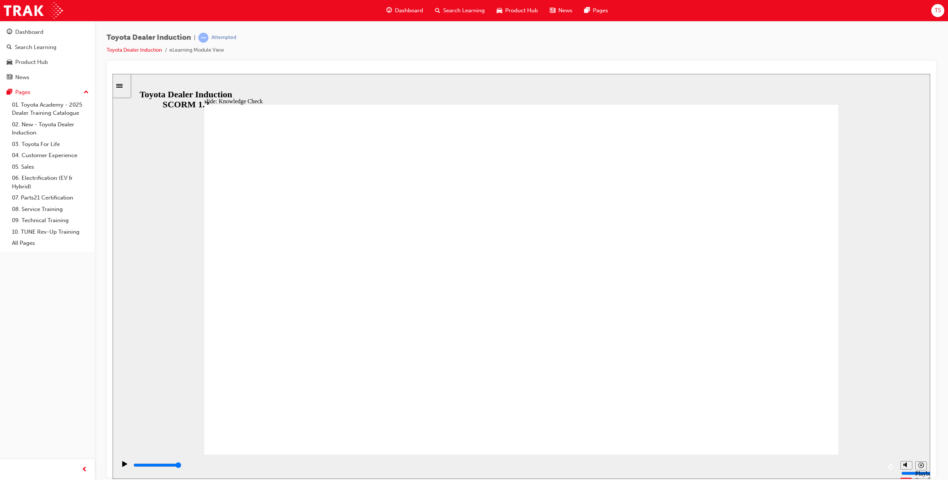
type input "Kn"
type input "Kno"
type input "Know"
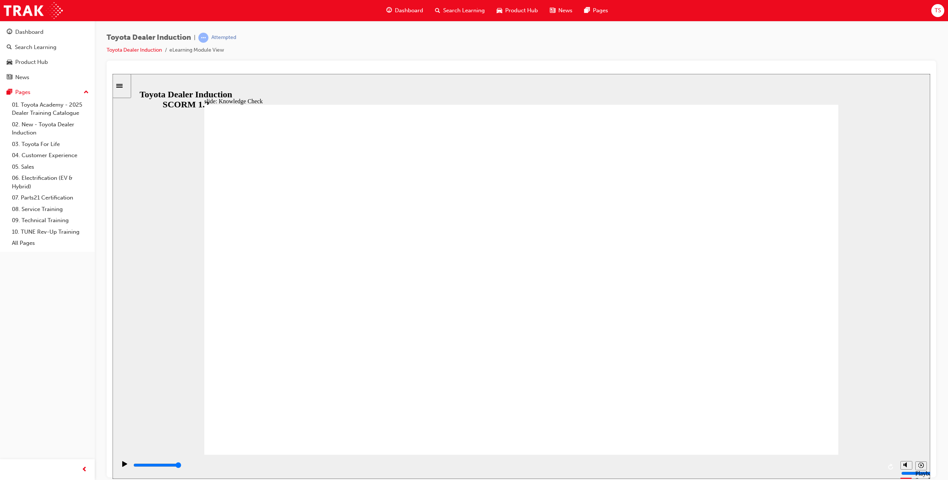
type input "Knowl"
type input "Knowle"
type input "Knowled"
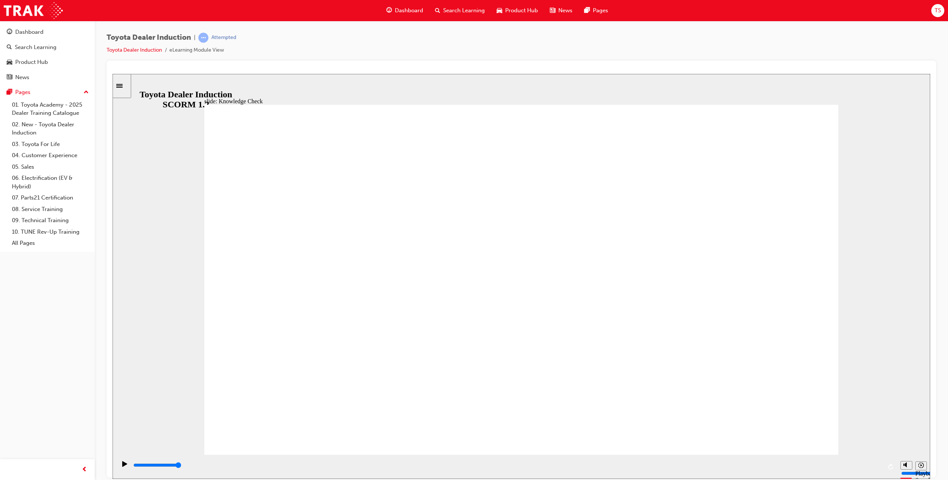
type input "Knowled"
type input "Knowledg"
type input "Knowledge"
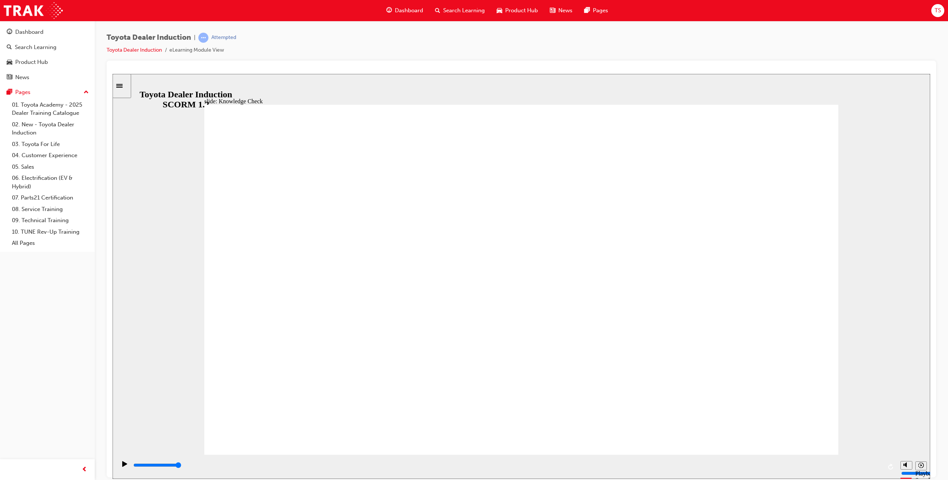
type input "Knowledge"
type input "5000"
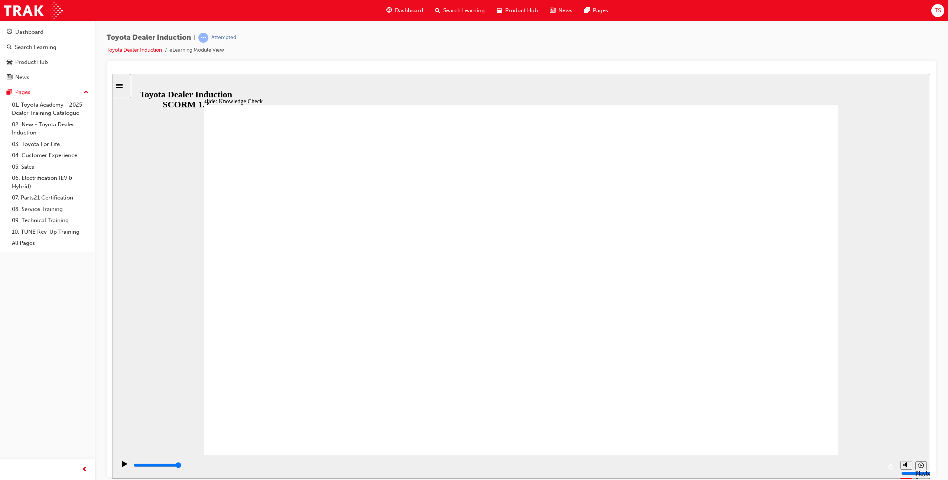
type input "F"
type input "Fr"
type input "Fre"
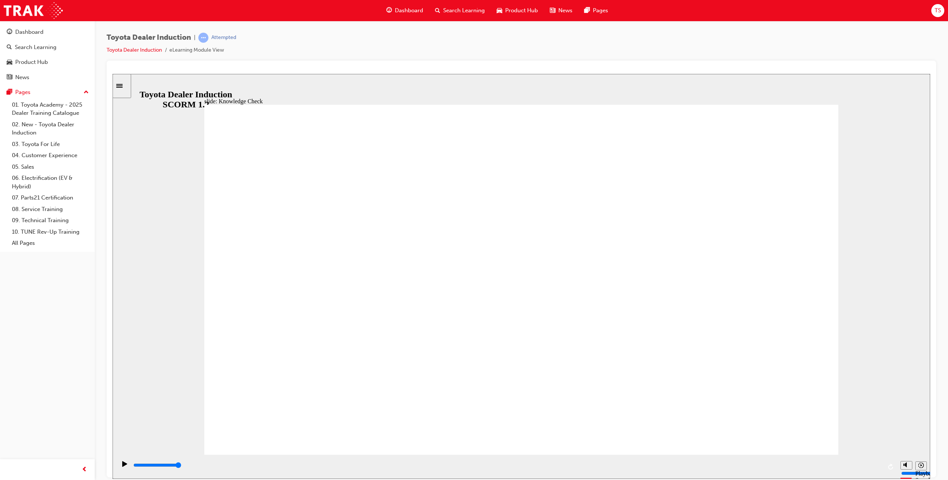
type input "Fre"
type input "Free"
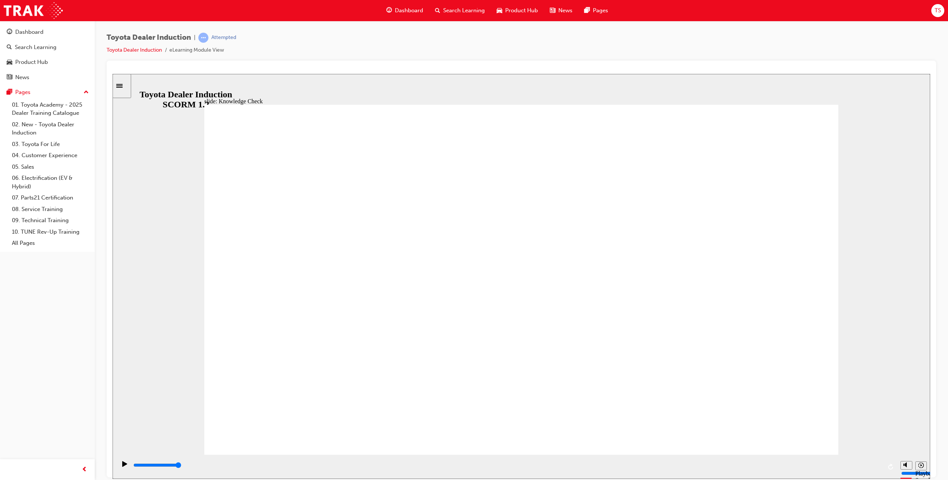
type input "Free"
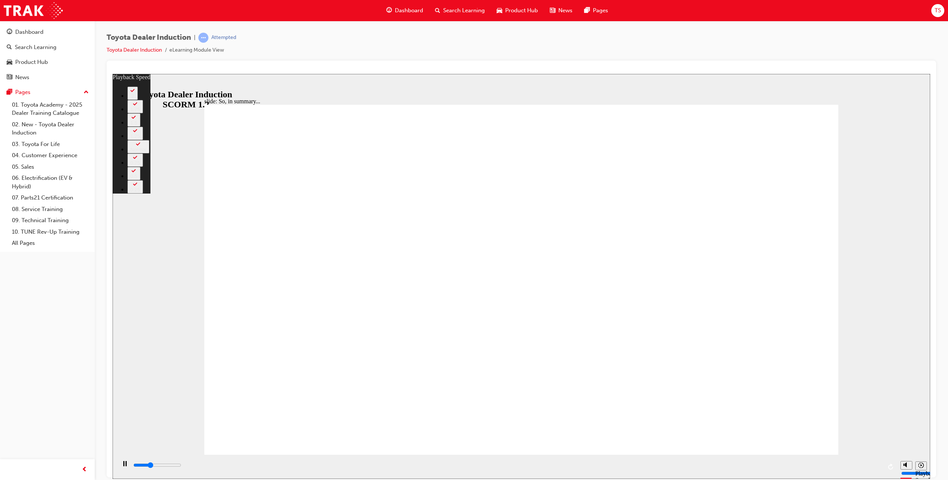
type input "2200"
type input "0"
type input "2400"
type input "0"
type input "2600"
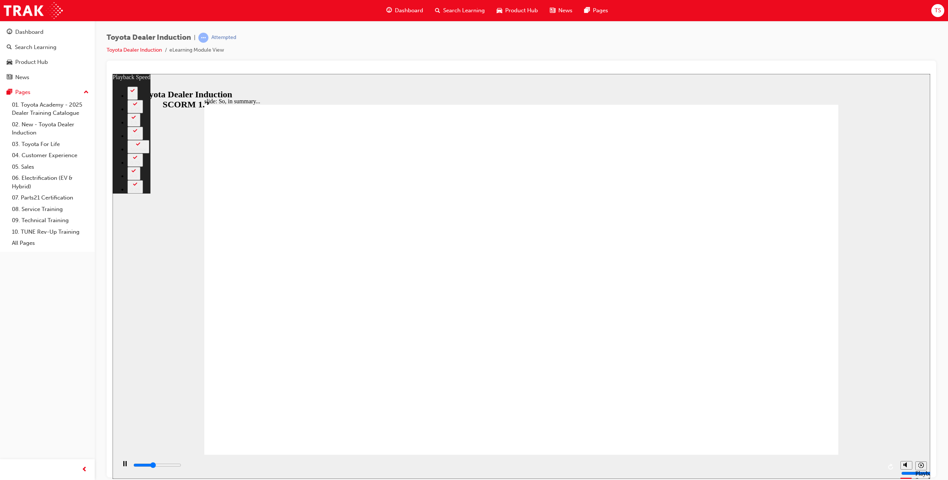
type input "1"
type input "3000"
type input "1"
type input "3200"
type input "1"
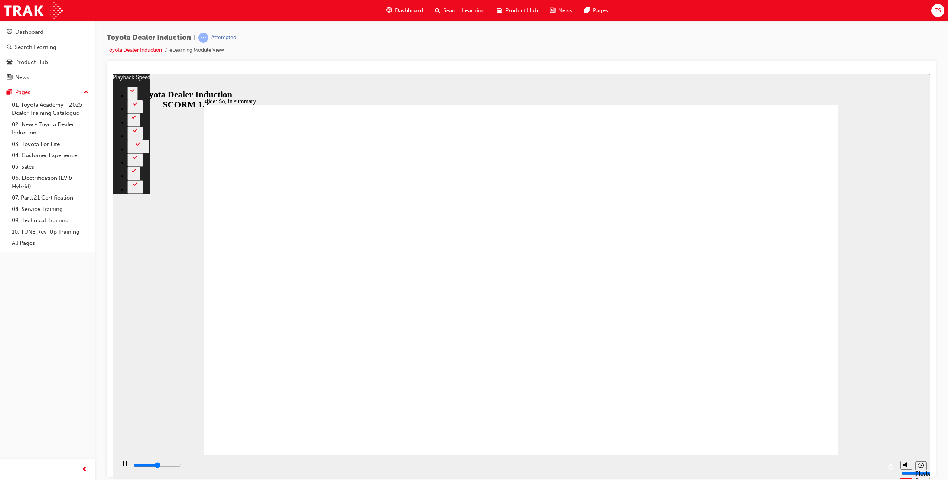
type input "3400"
type input "118"
type input "3400"
type input "118"
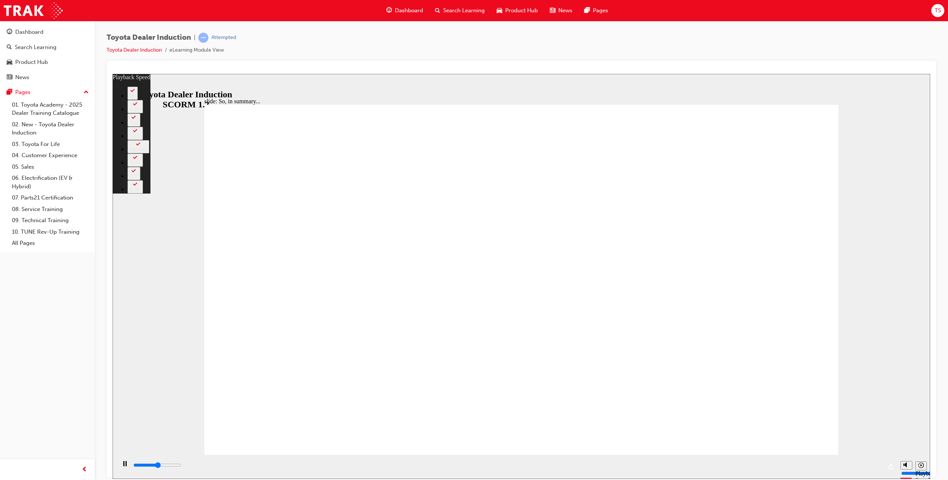
type input "3500"
type input "118"
type input "3700"
type input "119"
type input "3900"
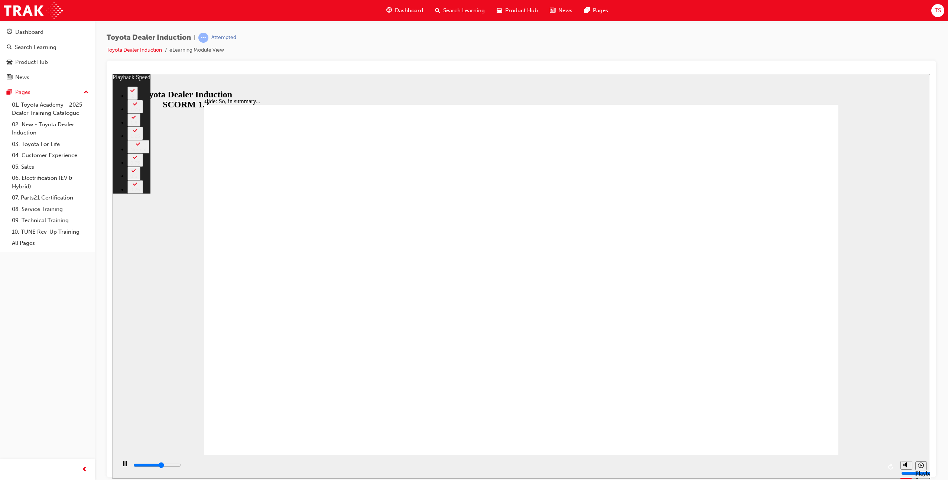
type input "119"
type input "3900"
type input "124"
type input "4000"
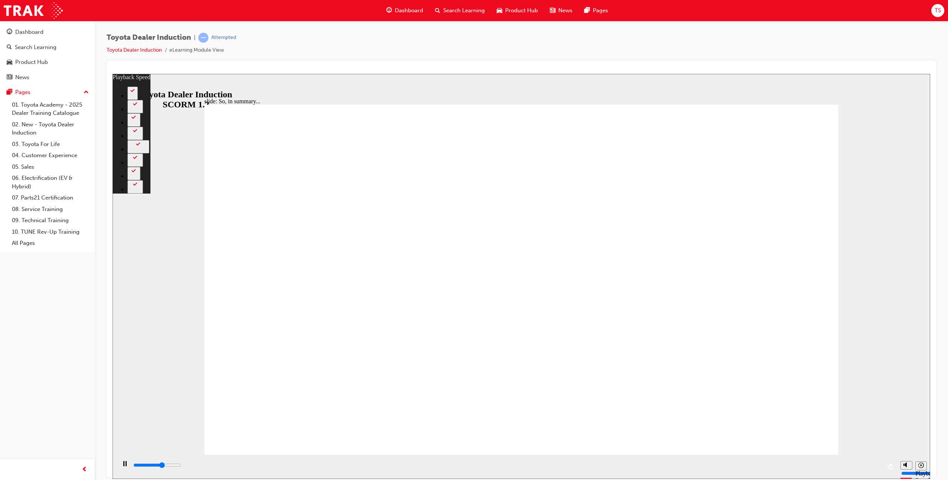
type input "124"
type input "4300"
type input "125"
type input "4600"
type input "125"
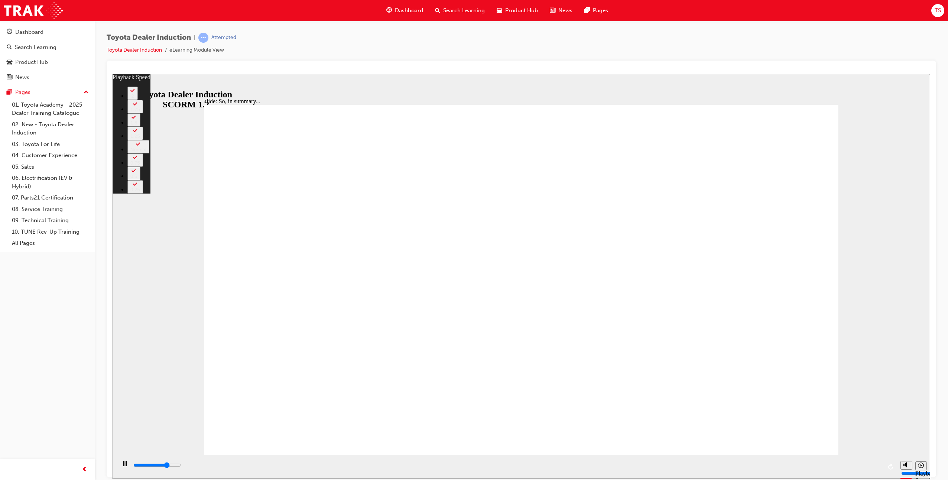
type input "4900"
type input "125"
type input "5100"
type input "126"
type input "5400"
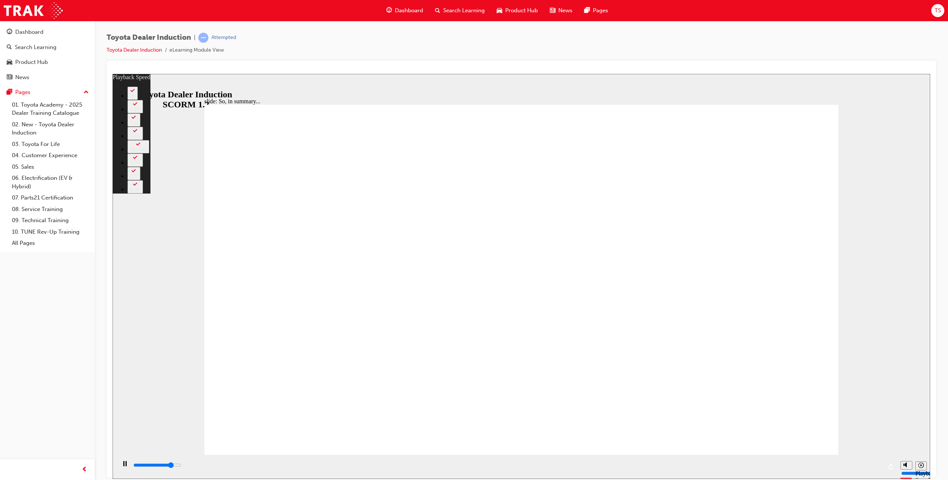
type input "126"
type input "5500"
type input "125"
type input "5500"
type input "125"
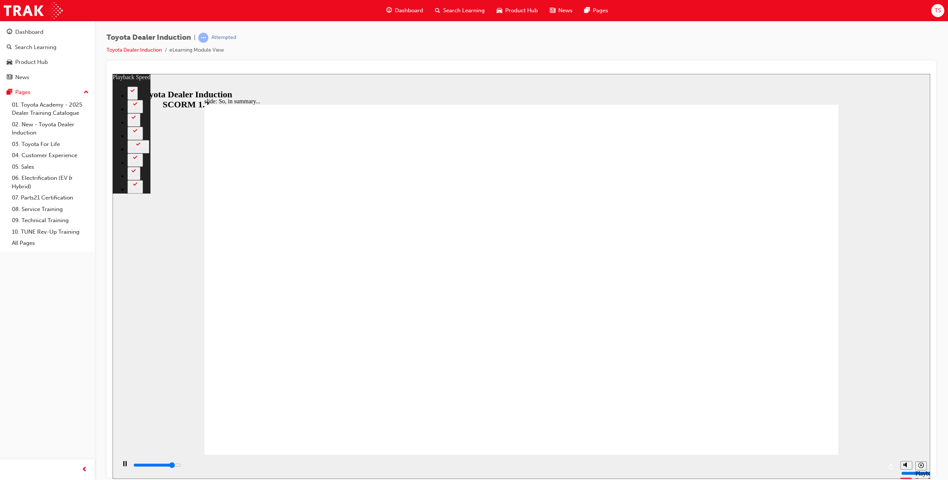
type input "5600"
type input "128"
type input "5600"
type input "128"
drag, startPoint x: 841, startPoint y: 437, endPoint x: 848, endPoint y: 444, distance: 10.8
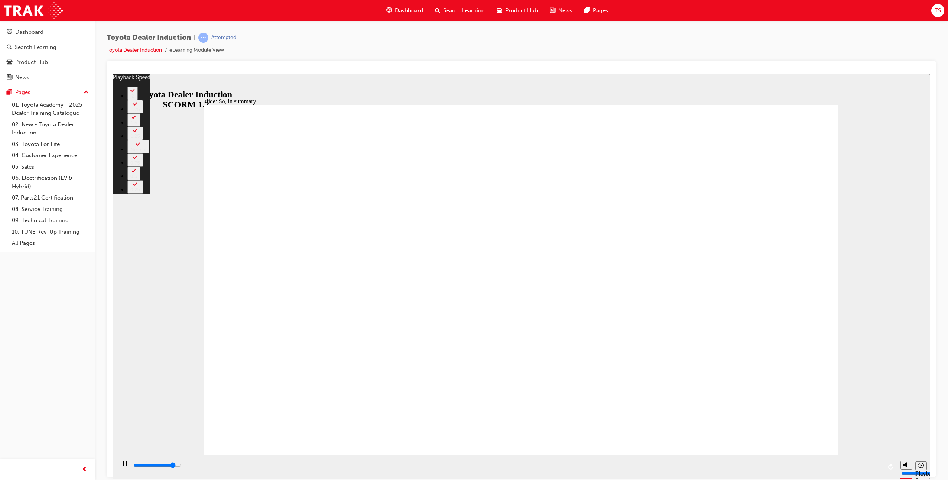
click at [842, 437] on div "slide: So, in summary... Rectangle 3 playback speed 2 1.75 1.5 1.25 Normal 0.75…" at bounding box center [522, 276] width 818 height 405
type input "5800"
type input "128"
type input "5800"
type input "128"
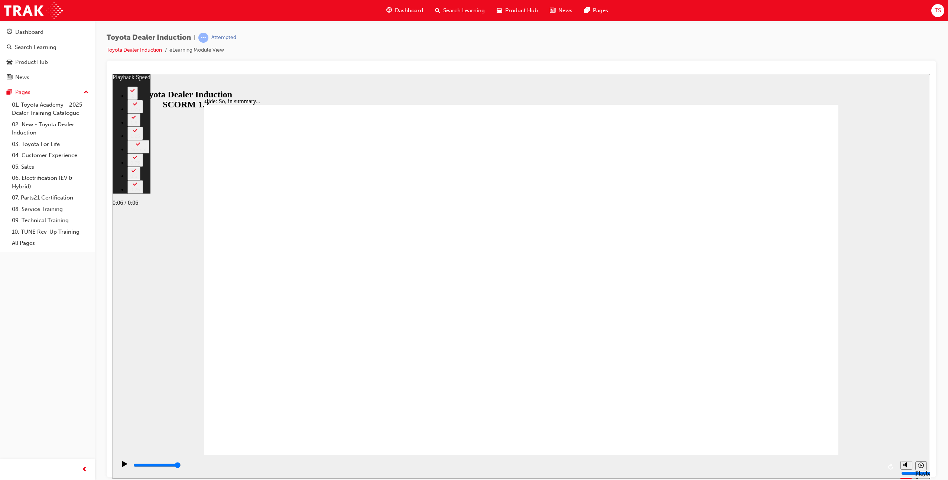
click at [181, 467] on input "slide progress" at bounding box center [157, 465] width 48 height 6
type input "6500"
type input "128"
drag, startPoint x: 881, startPoint y: 467, endPoint x: 889, endPoint y: 467, distance: 7.8
click at [889, 467] on div "playback controls" at bounding box center [506, 467] width 781 height 24
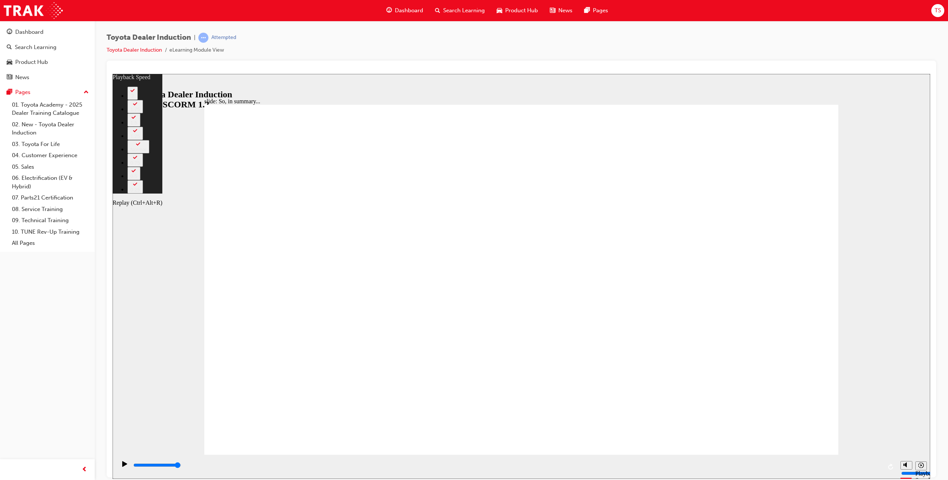
type input "6500"
type input "128"
click at [122, 466] on icon "Play (Ctrl+Alt+P)" at bounding box center [124, 464] width 5 height 6
type input "6500"
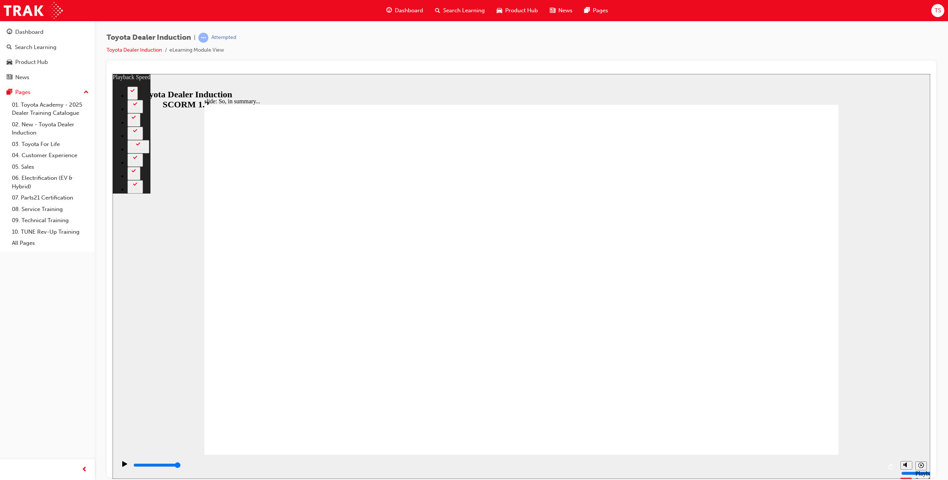
type input "128"
drag, startPoint x: 514, startPoint y: 440, endPoint x: 922, endPoint y: 455, distance: 407.6
click at [922, 455] on div "slide: So, in summary... Rectangle 3 playback speed 2 1.75 1.5 1.25 Normal 0.75…" at bounding box center [522, 276] width 818 height 405
click at [122, 466] on icon "Play (Ctrl+Alt+P)" at bounding box center [124, 464] width 5 height 6
type input "6500"
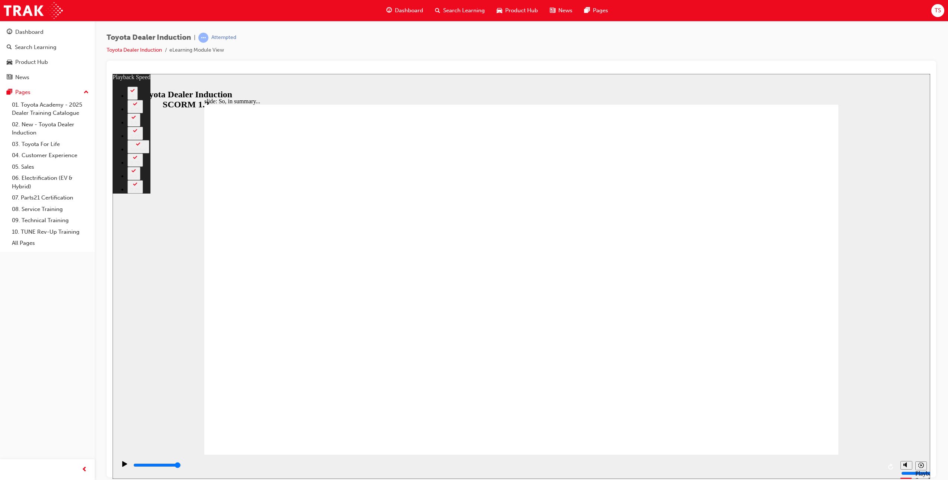
type input "128"
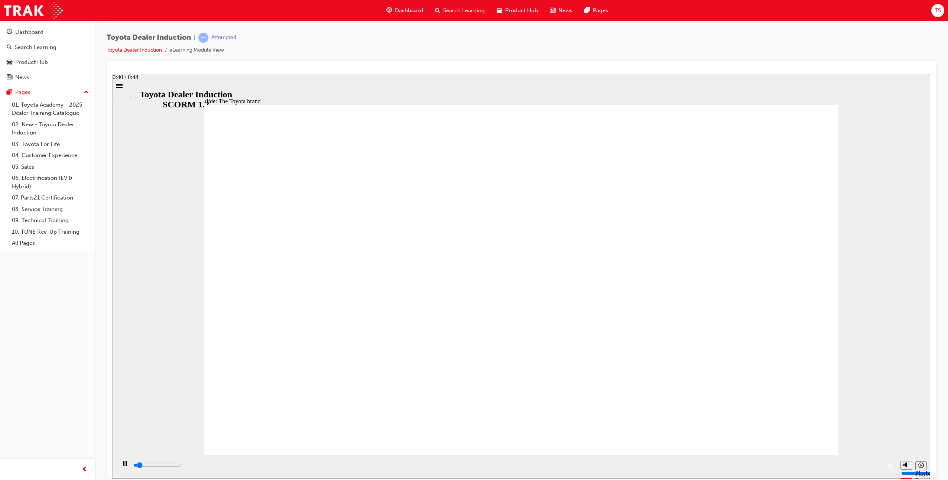
click at [822, 468] on div "playback controls" at bounding box center [508, 465] width 750 height 8
click at [856, 468] on div "playback controls" at bounding box center [508, 465] width 750 height 8
click at [847, 465] on div "playback controls" at bounding box center [508, 465] width 750 height 8
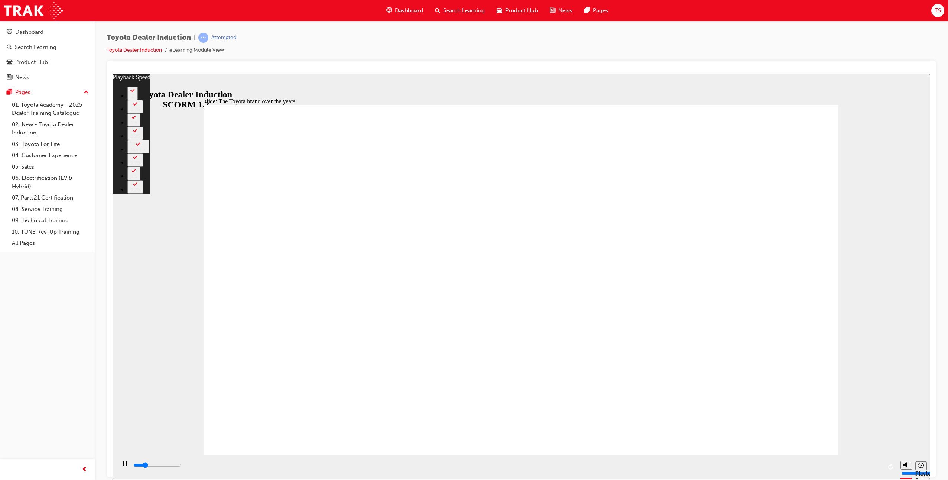
type input "1800"
type input "0"
type input "2000"
type input "0"
type input "2300"
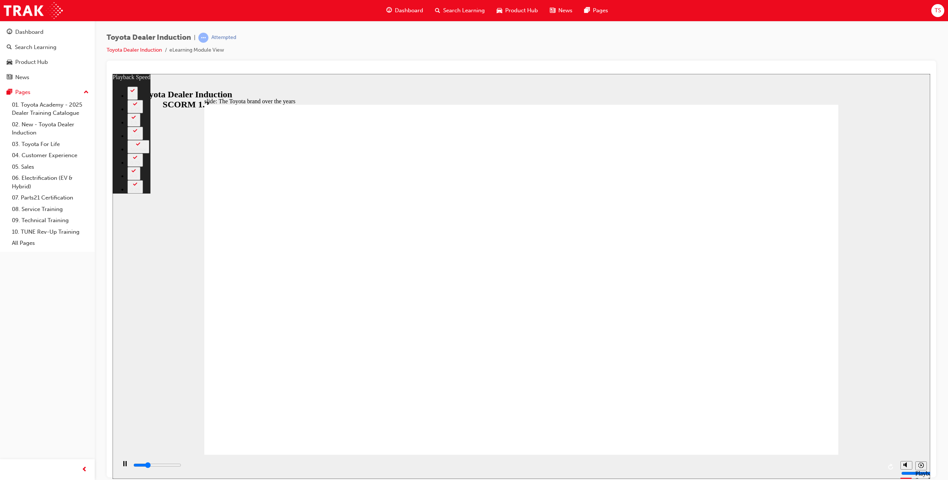
type input "1"
type input "2600"
type input "1"
type input "2900"
type input "1"
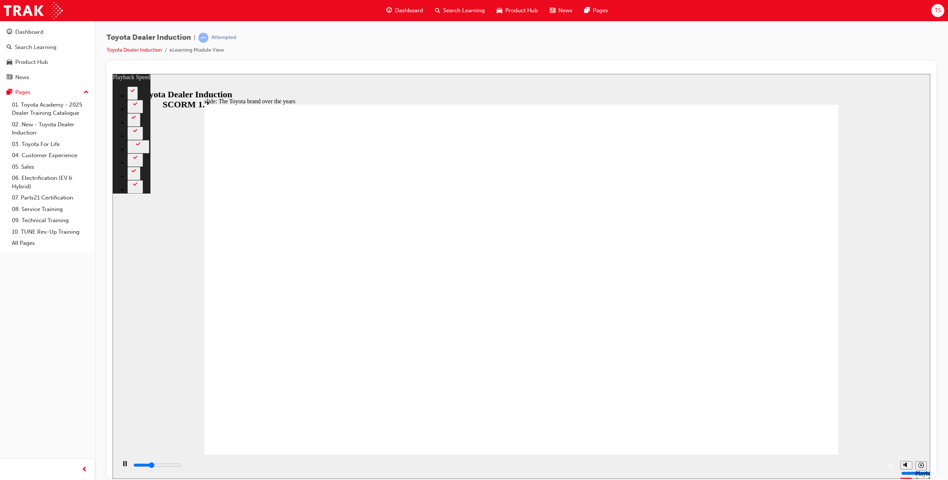
type input "3100"
type input "1"
type input "3200"
type input "158"
type input "3200"
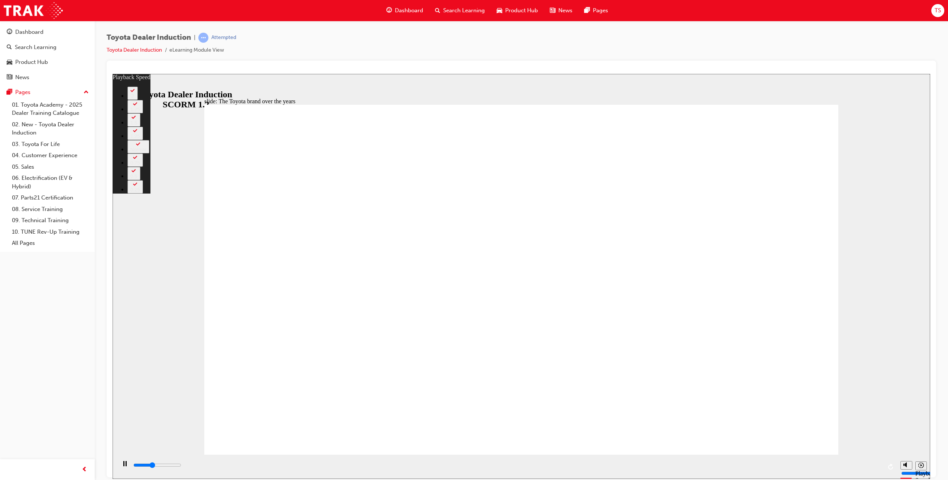
type input "158"
type input "3300"
type input "158"
type input "3600"
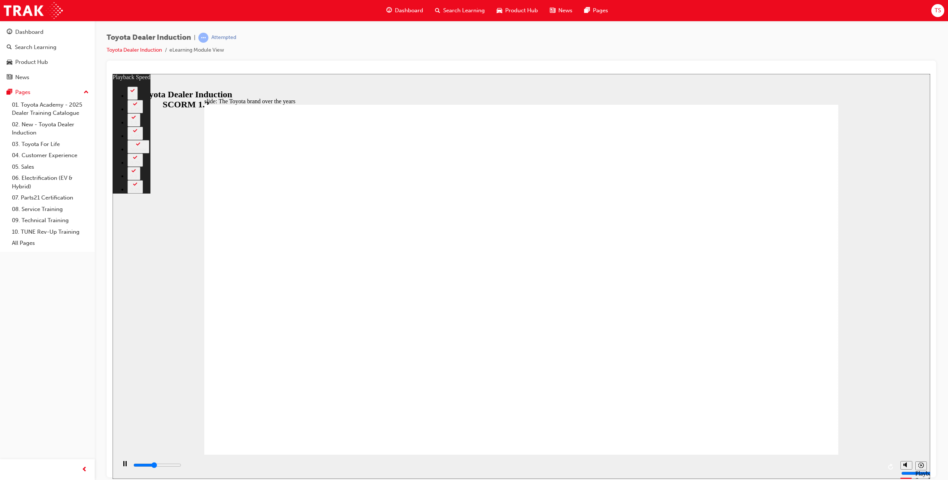
type input "158"
type input "3900"
type input "159"
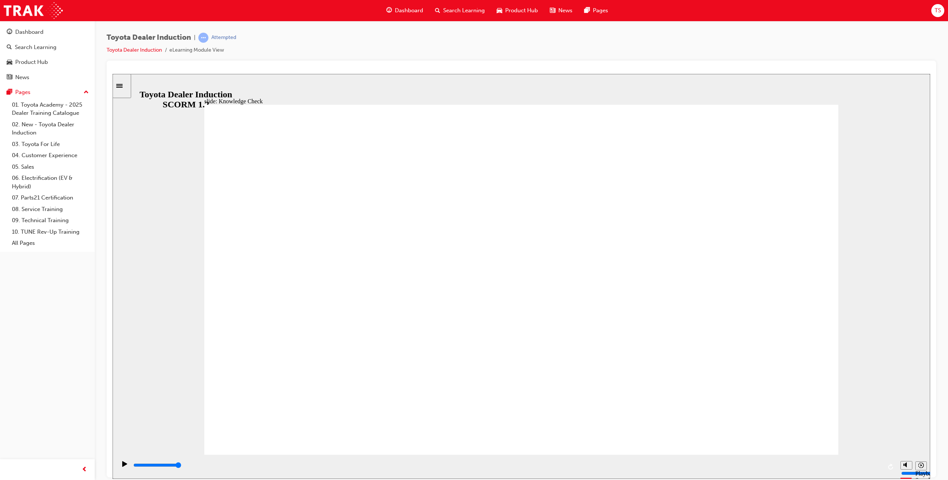
click at [882, 465] on div "playback controls" at bounding box center [508, 465] width 750 height 8
click at [181, 467] on input "slide progress" at bounding box center [157, 465] width 48 height 6
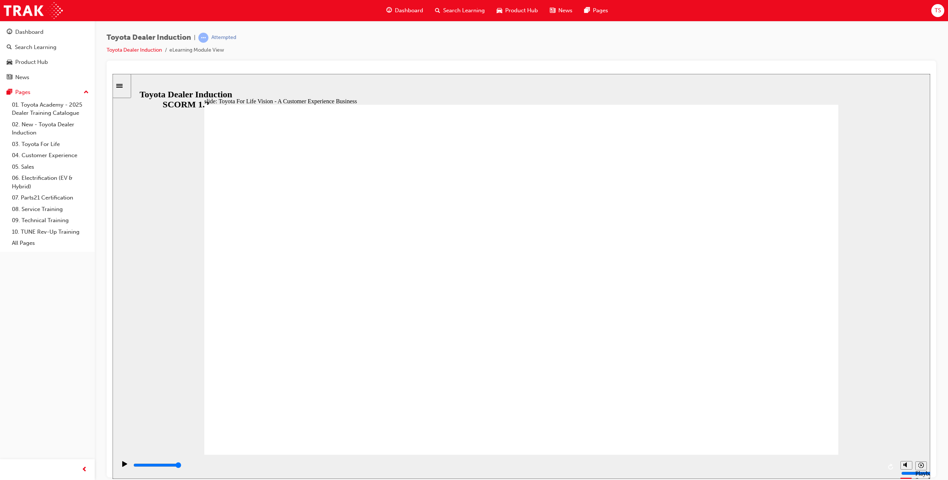
click at [181, 466] on input "slide progress" at bounding box center [157, 465] width 48 height 6
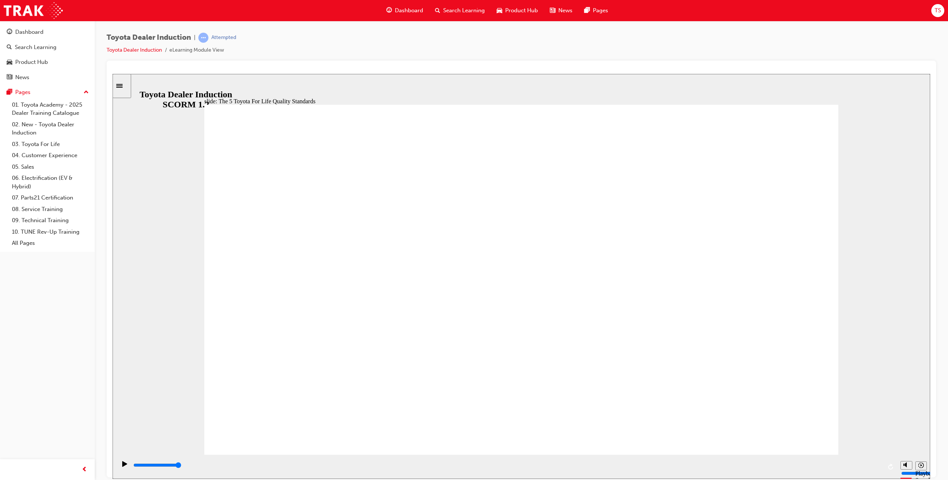
click at [871, 464] on div "playback controls" at bounding box center [508, 465] width 750 height 8
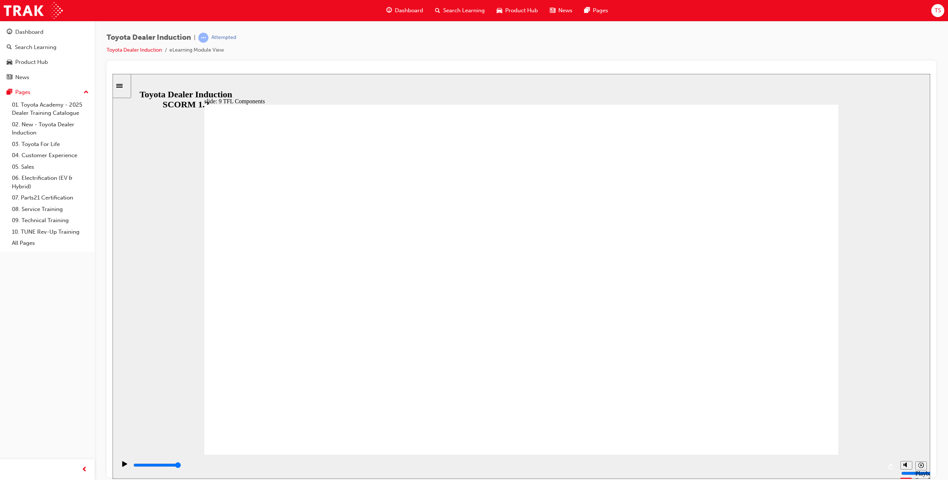
drag, startPoint x: 384, startPoint y: 381, endPoint x: 425, endPoint y: 383, distance: 41.3
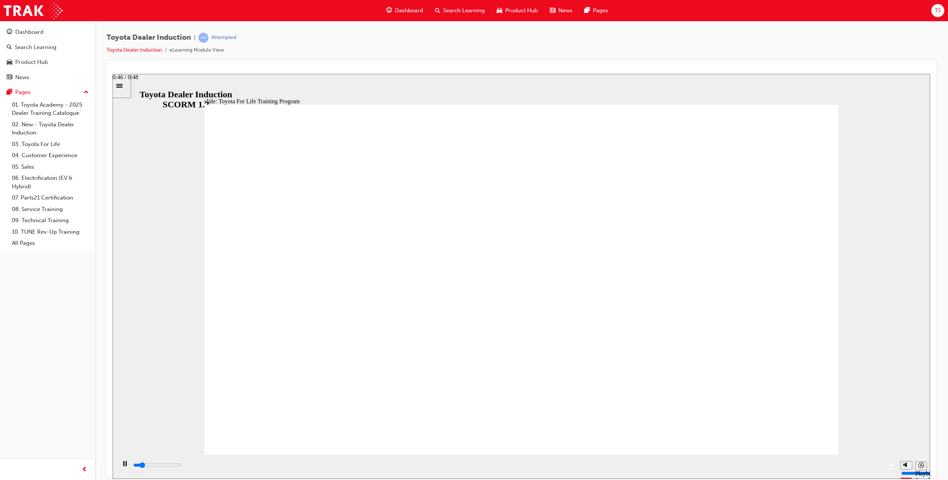
click at [856, 464] on div "playback controls" at bounding box center [508, 465] width 750 height 8
click at [870, 468] on div "playback controls" at bounding box center [508, 465] width 750 height 8
click at [868, 464] on div "playback controls" at bounding box center [508, 465] width 750 height 8
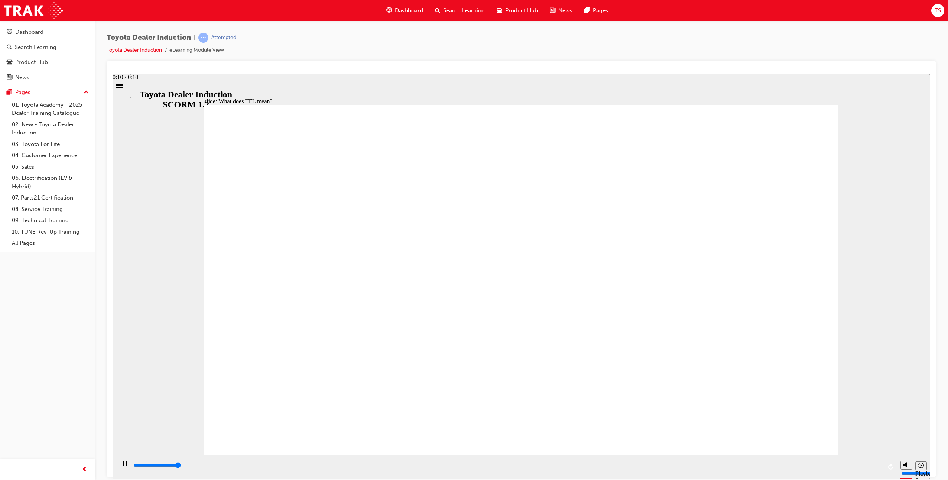
type input "10800"
type input "139"
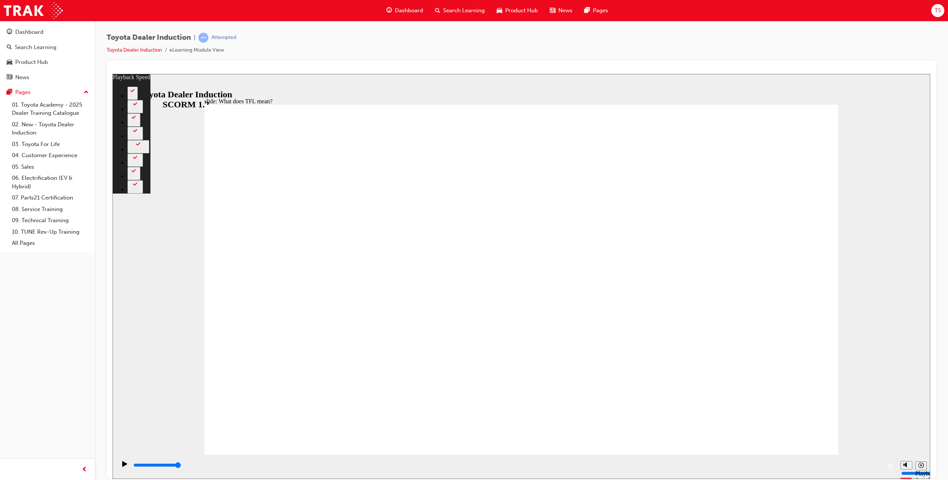
type input "5000"
radio input "true"
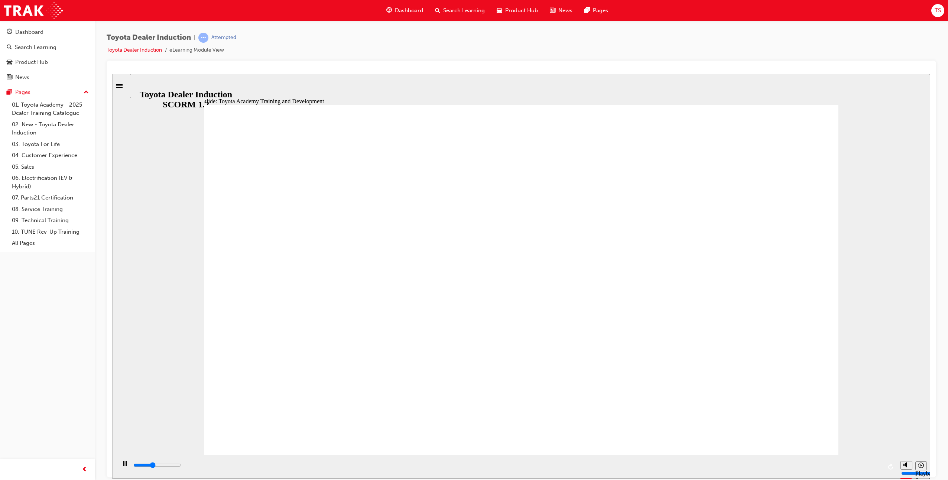
click at [879, 465] on div "playback controls" at bounding box center [508, 465] width 750 height 8
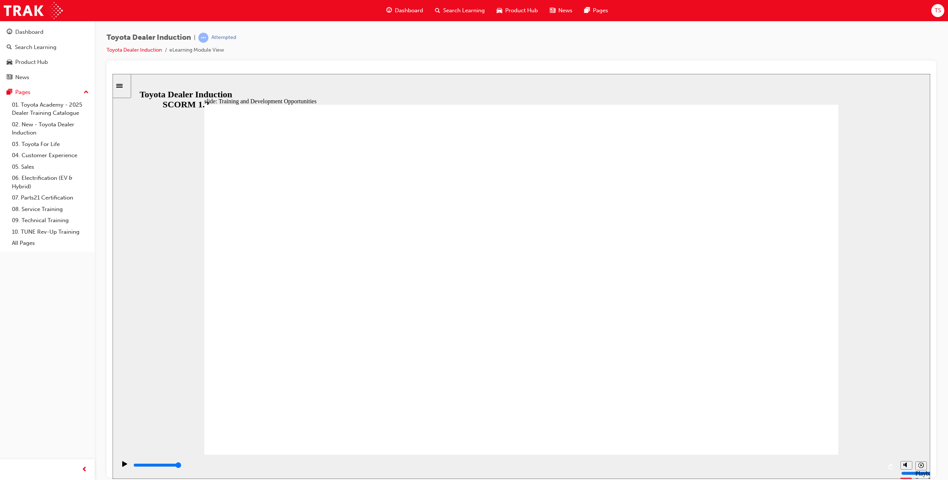
click at [855, 464] on div "playback controls" at bounding box center [508, 465] width 750 height 8
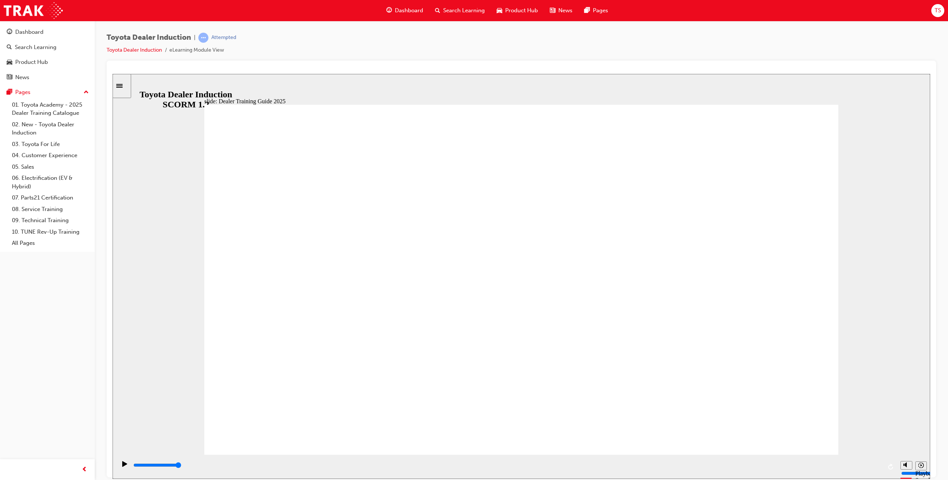
click at [869, 465] on div "playback controls" at bounding box center [508, 465] width 750 height 8
type input "5000"
radio input "true"
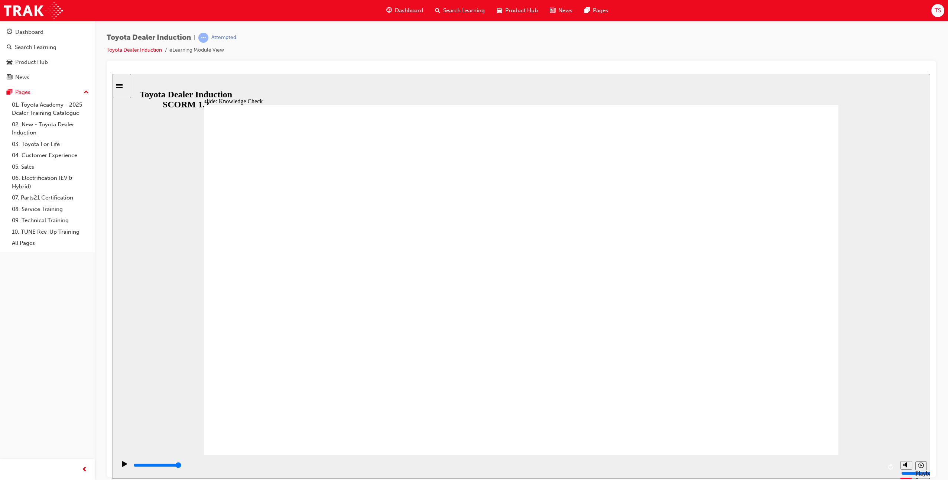
click at [181, 466] on input "slide progress" at bounding box center [157, 465] width 48 height 6
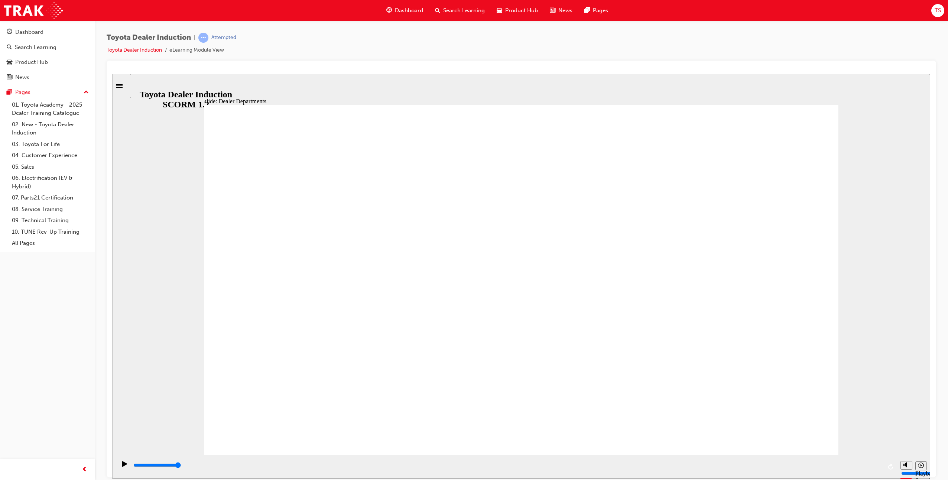
click at [879, 464] on div "playback controls" at bounding box center [508, 465] width 750 height 8
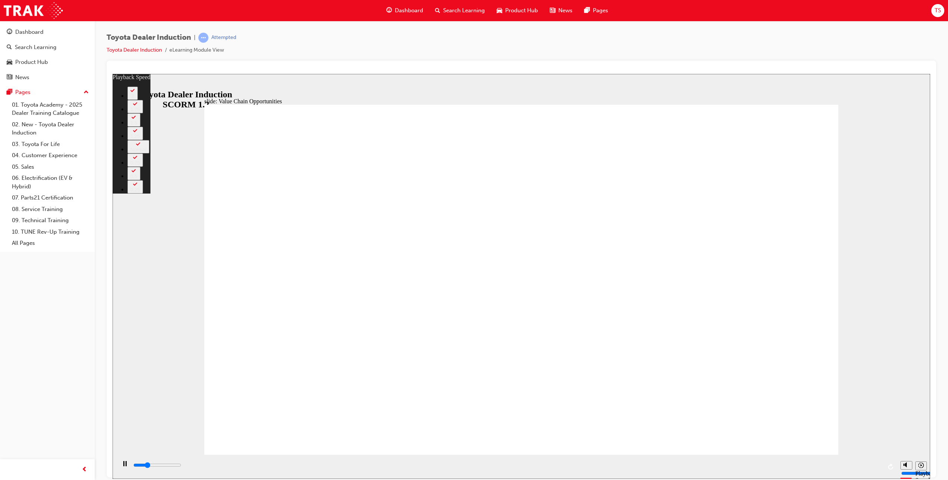
type input "3000"
type input "0"
type input "3200"
type input "0"
type input "3400"
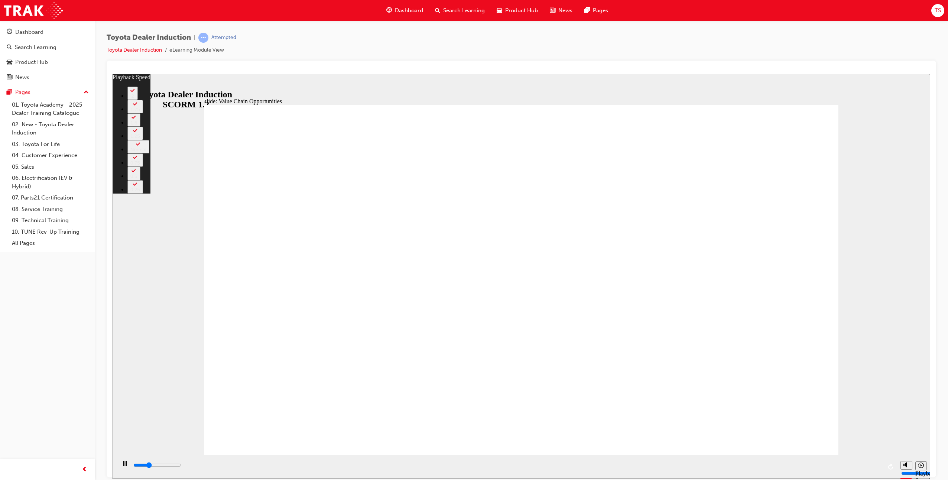
type input "1"
type input "3700"
type input "1"
type input "3900"
type input "1"
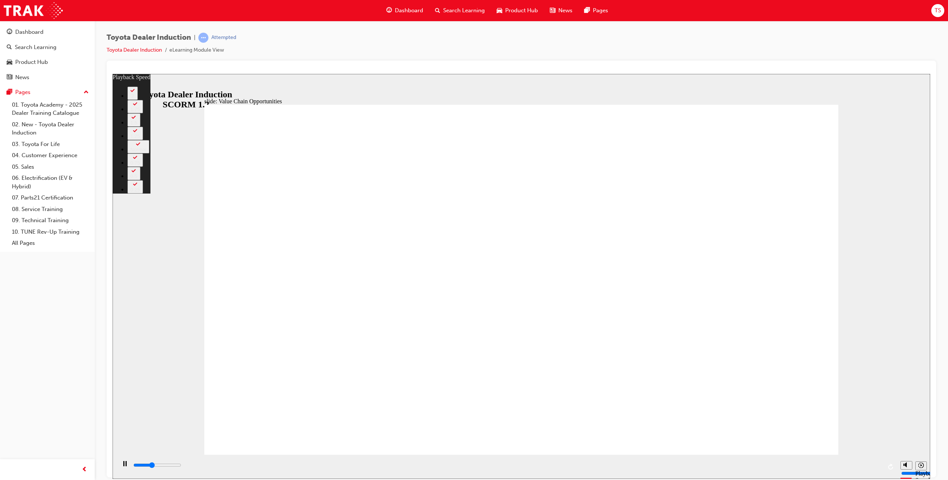
type input "4200"
type input "1"
type input "4500"
type input "2"
type input "4800"
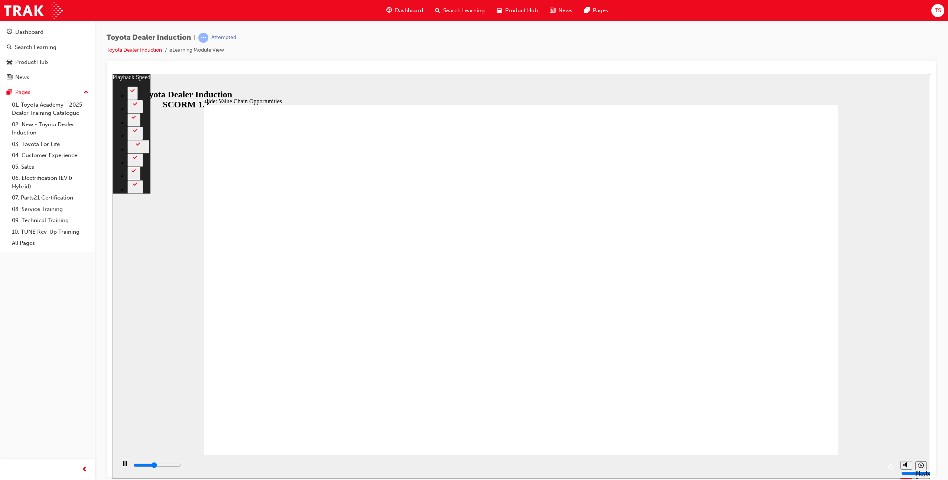
type input "2"
type input "5000"
type input "2"
type input "5300"
type input "2"
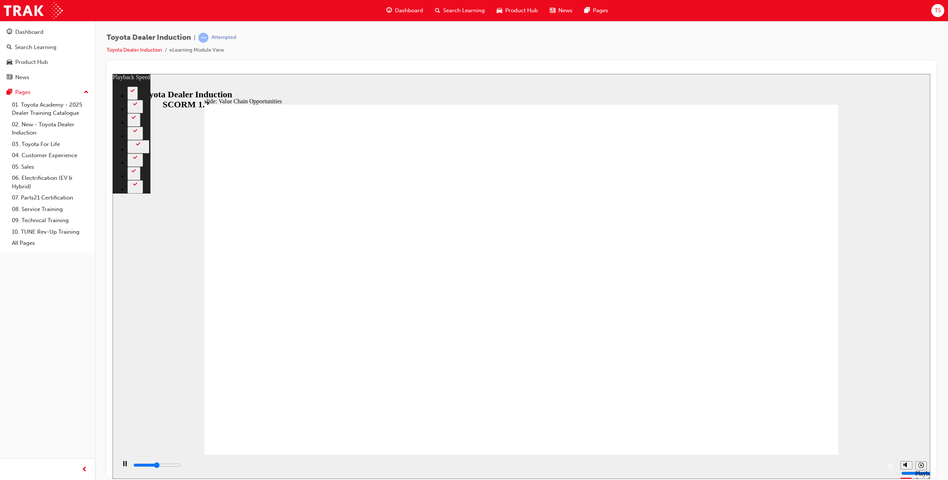
type input "5600"
type input "3"
type input "5800"
type input "3"
type input "6100"
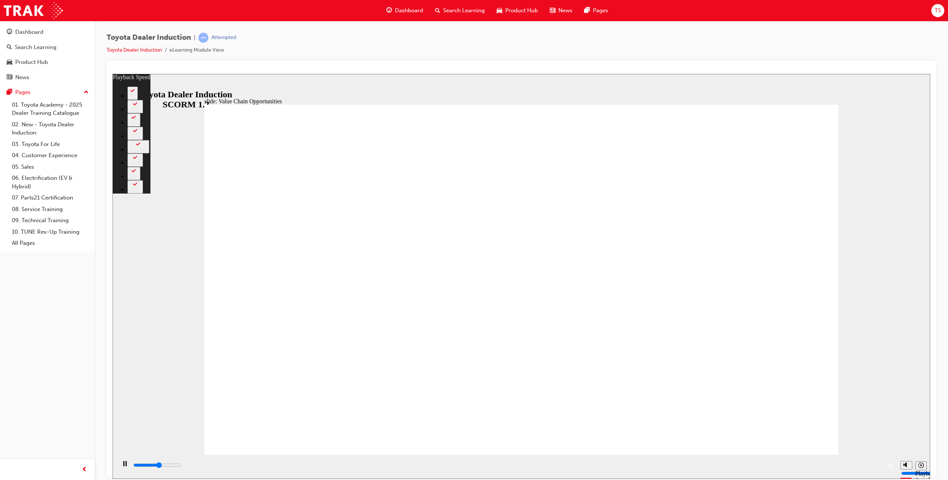
type input "3"
type input "6300"
type input "3"
type input "6500"
type input "62"
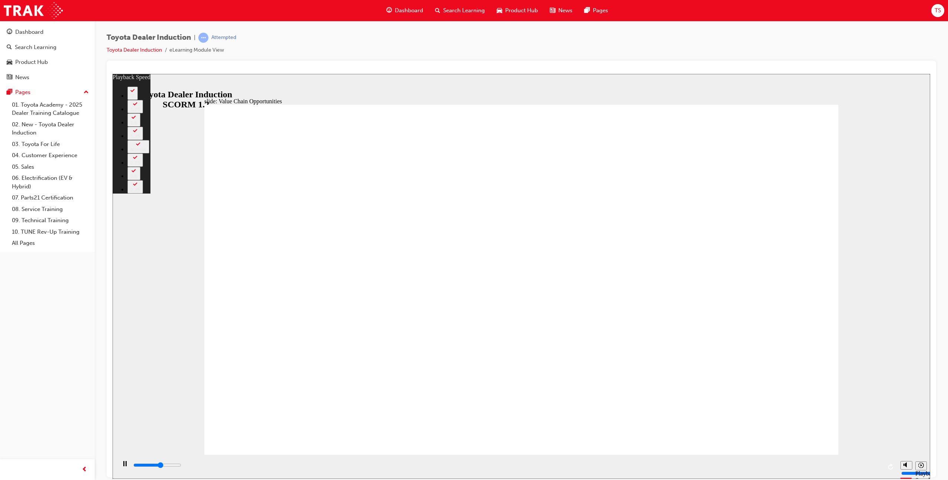
type input "6600"
type input "62"
type input "6600"
type input "62"
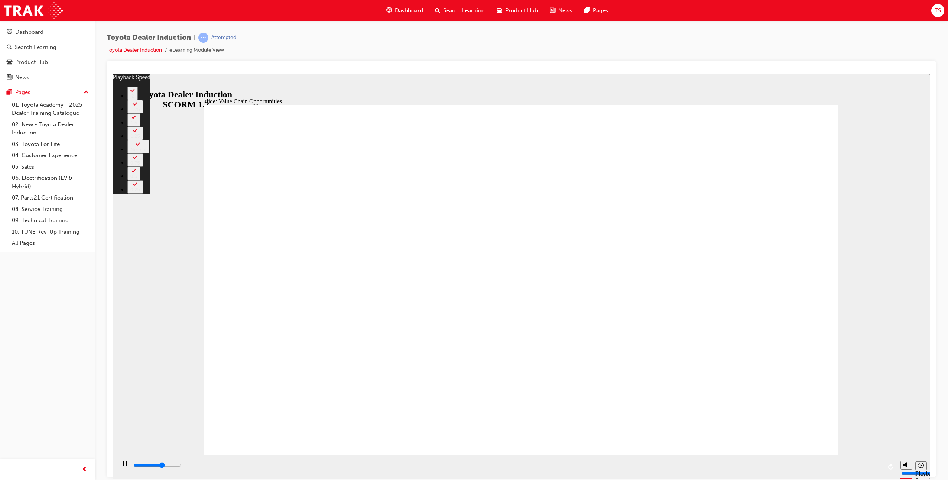
type input "6900"
type input "62"
type input "7200"
type input "62"
type input "7400"
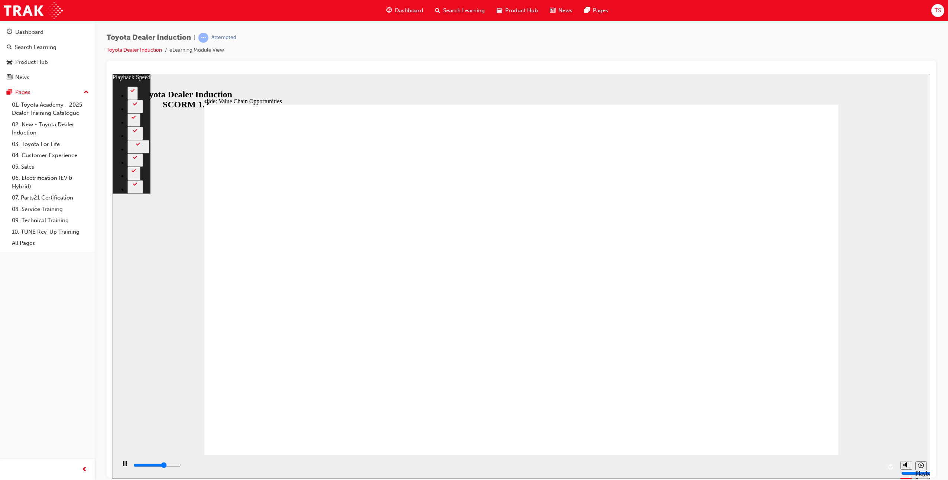
type input "63"
type input "7700"
type input "63"
type input "8000"
type input "63"
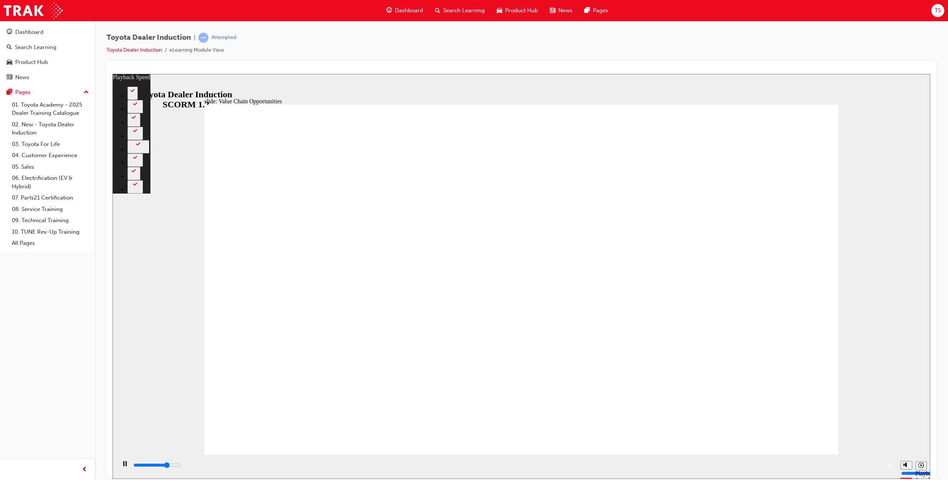
type input "8200"
type input "63"
type input "8500"
type input "64"
type input "8800"
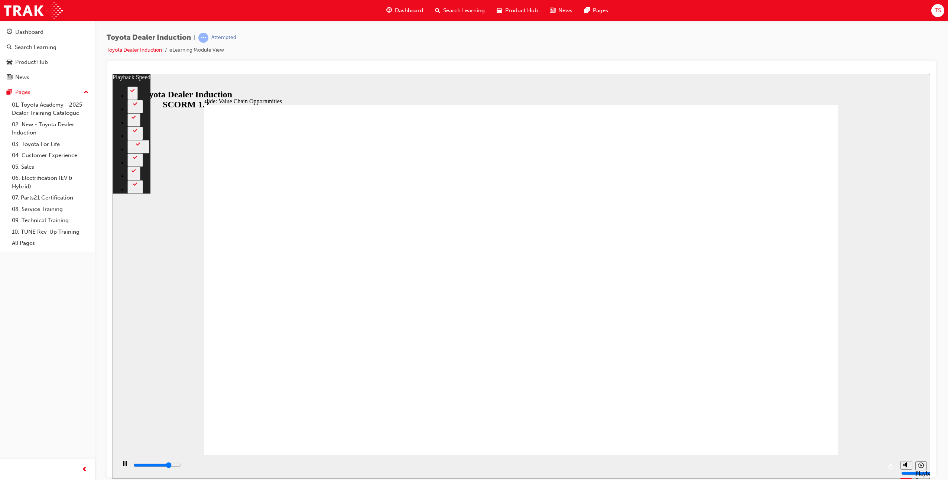
type input "64"
type input "9100"
type input "64"
type input "9300"
type input "64"
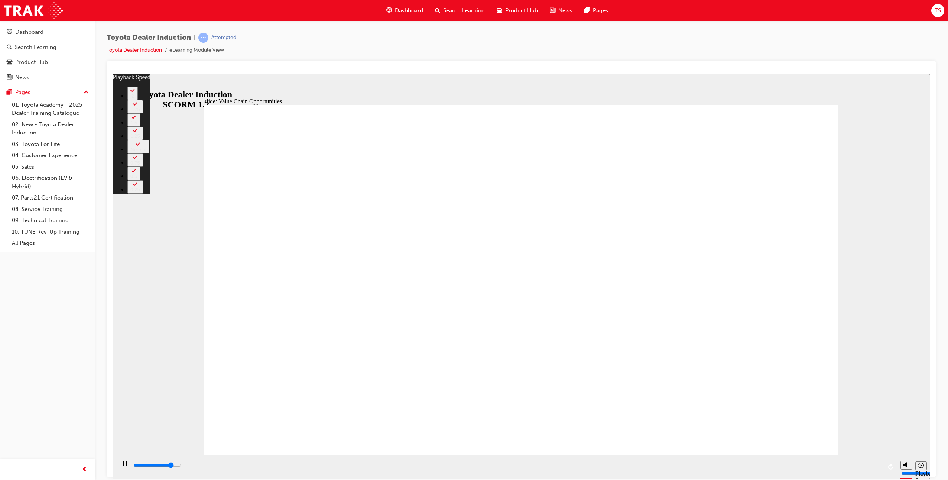
type input "9300"
type input "64"
click at [872, 469] on div "playback controls" at bounding box center [508, 465] width 750 height 8
type input "11300"
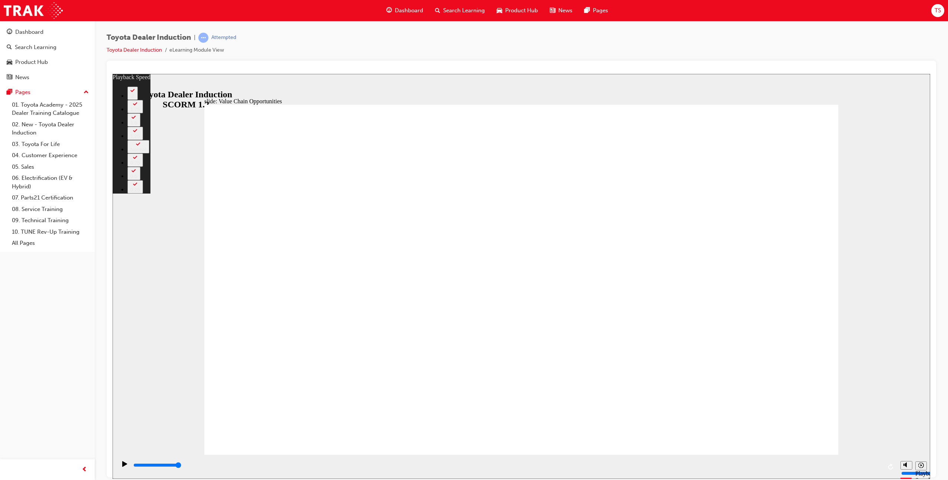
type input "64"
type input "5000"
radio input "true"
drag, startPoint x: 457, startPoint y: 302, endPoint x: 776, endPoint y: 129, distance: 362.4
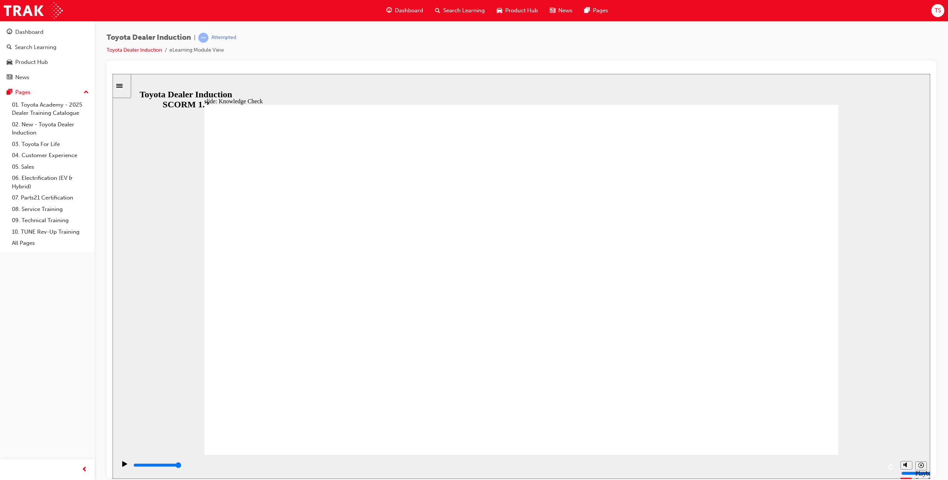
type input "5000"
radio input "true"
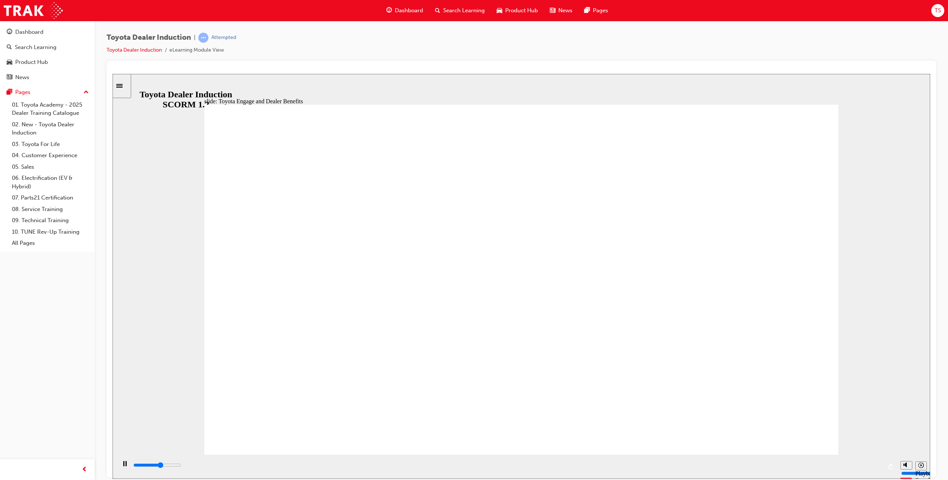
click at [867, 465] on div "playback controls" at bounding box center [508, 465] width 750 height 8
click at [181, 466] on input "slide progress" at bounding box center [157, 465] width 48 height 6
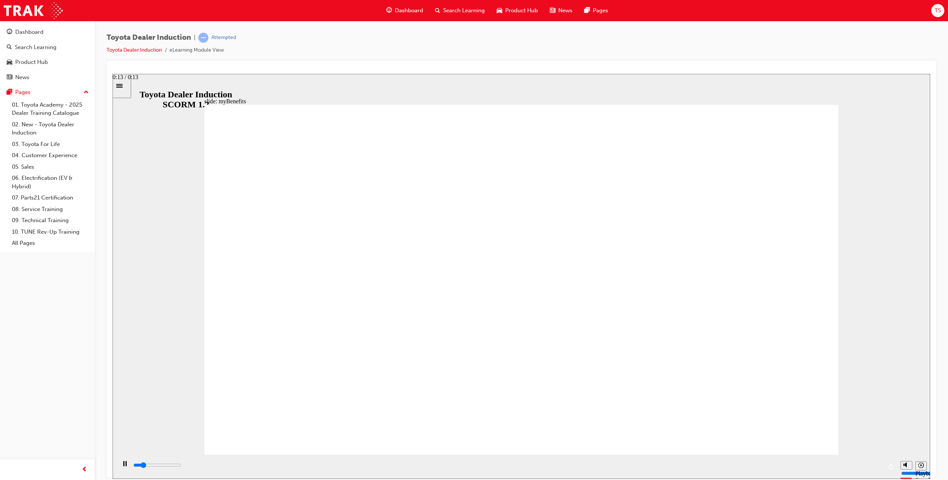
click at [876, 468] on div "playback controls" at bounding box center [508, 465] width 750 height 8
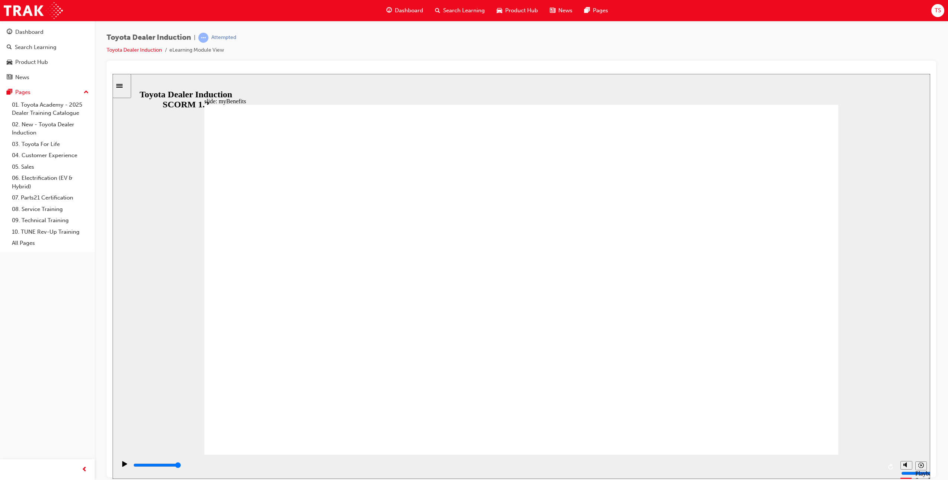
drag, startPoint x: 383, startPoint y: 341, endPoint x: 419, endPoint y: 324, distance: 39.6
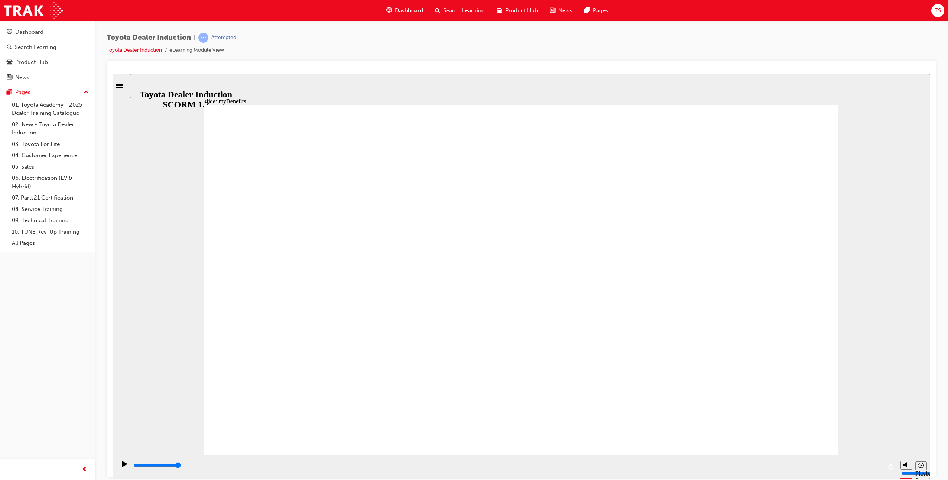
click at [181, 466] on input "slide progress" at bounding box center [157, 465] width 48 height 6
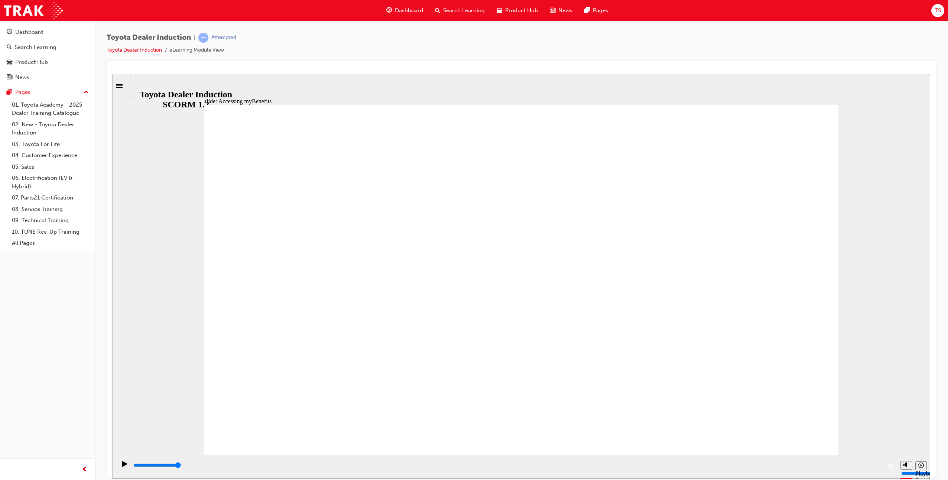
type input "5000"
type input "P"
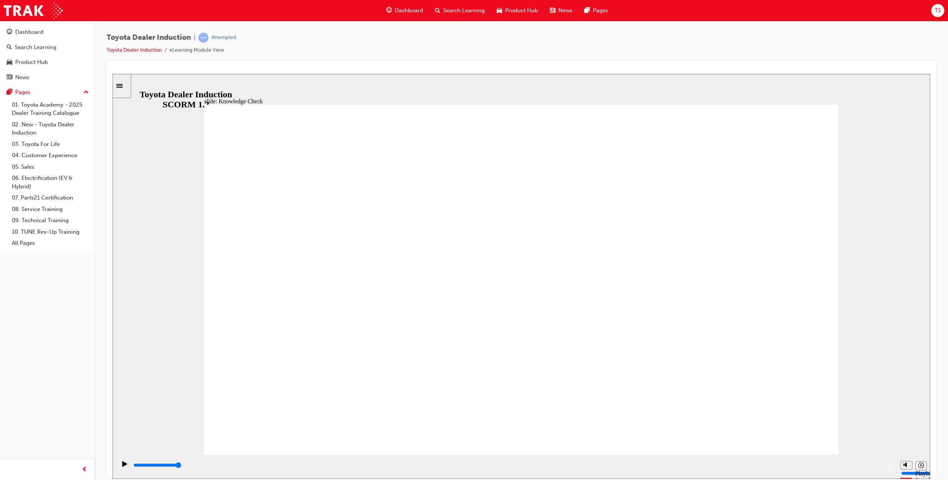
type input "Po"
type input "Por"
type input "Port"
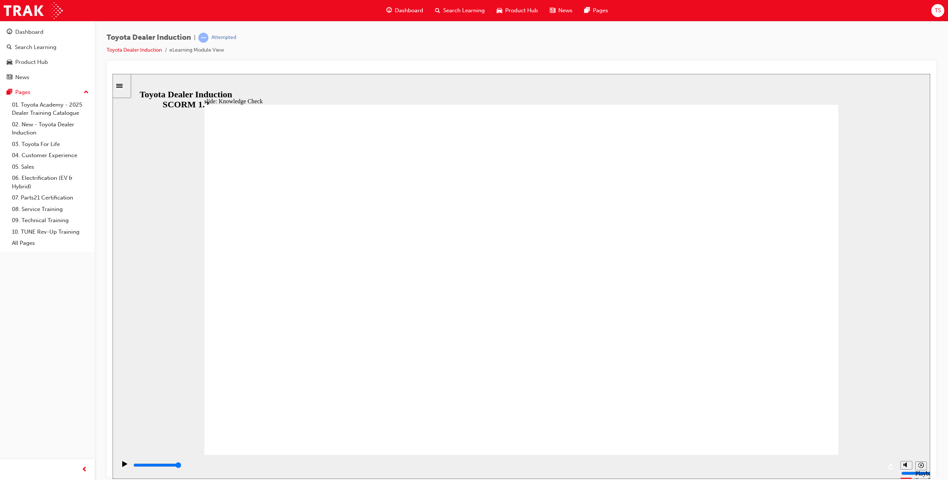
type input "Port"
type input "Porta"
type input "Portas"
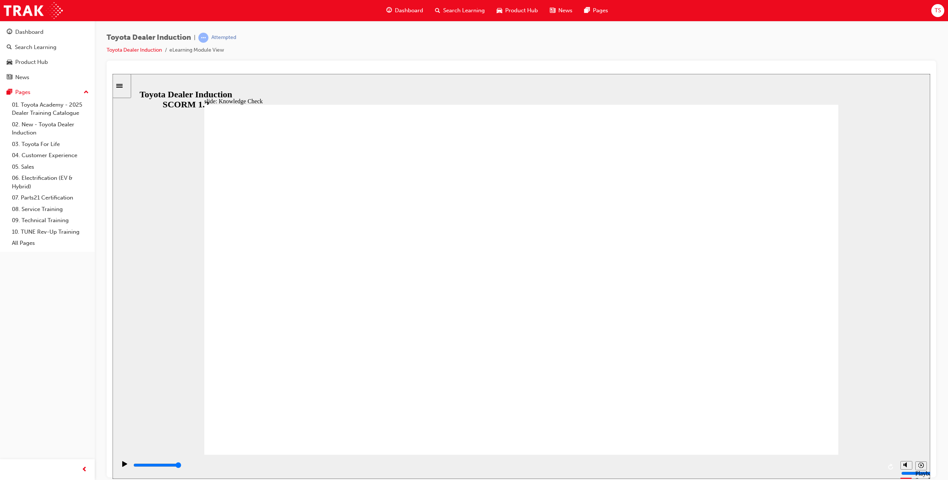
type input "Portasl"
type input "Portas"
type input "Porta"
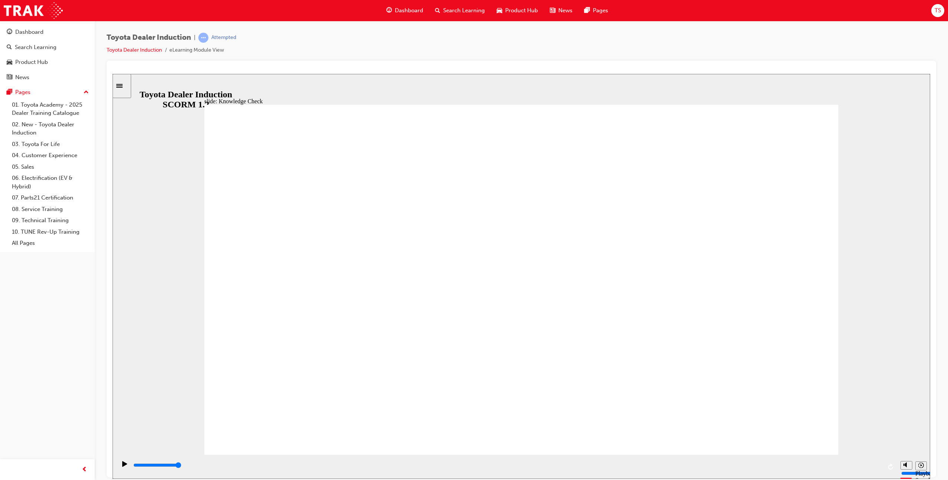
type input "Porta"
type input "Portaa"
type input "Portaal"
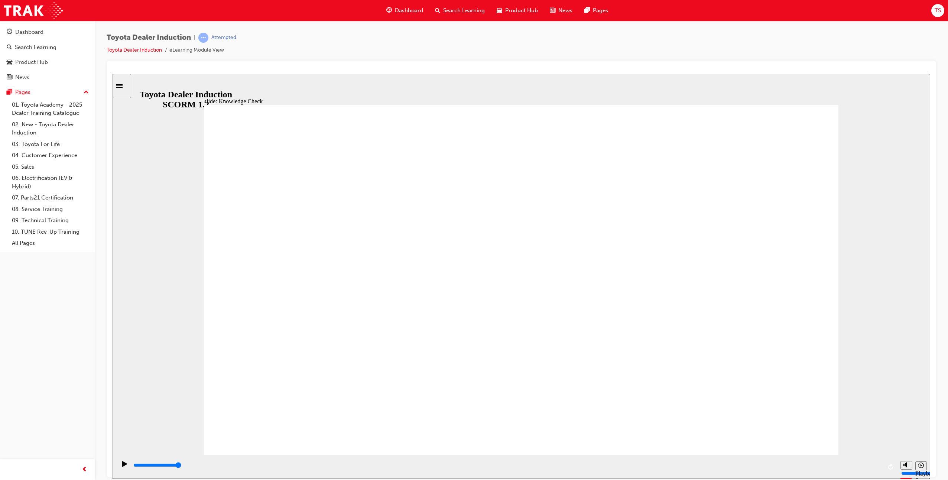
type input "Portaa"
type input "Porta"
type input "Portal"
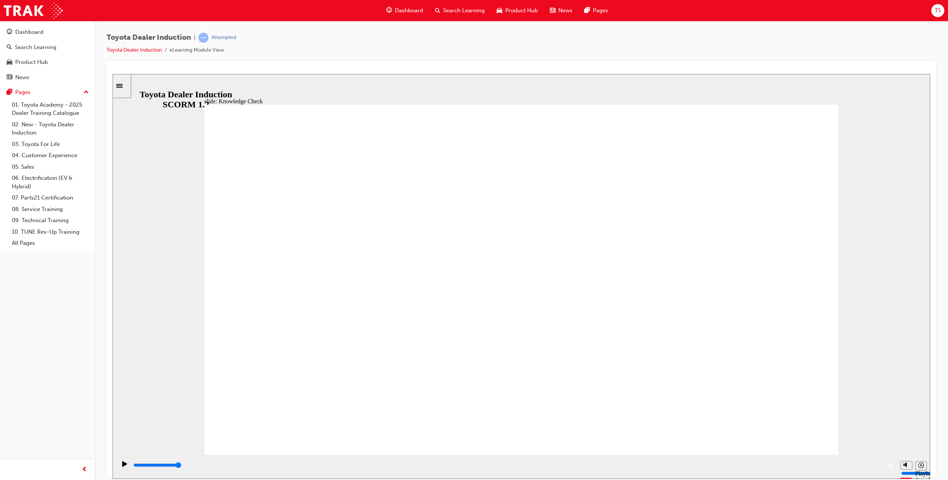
type input "Portal"
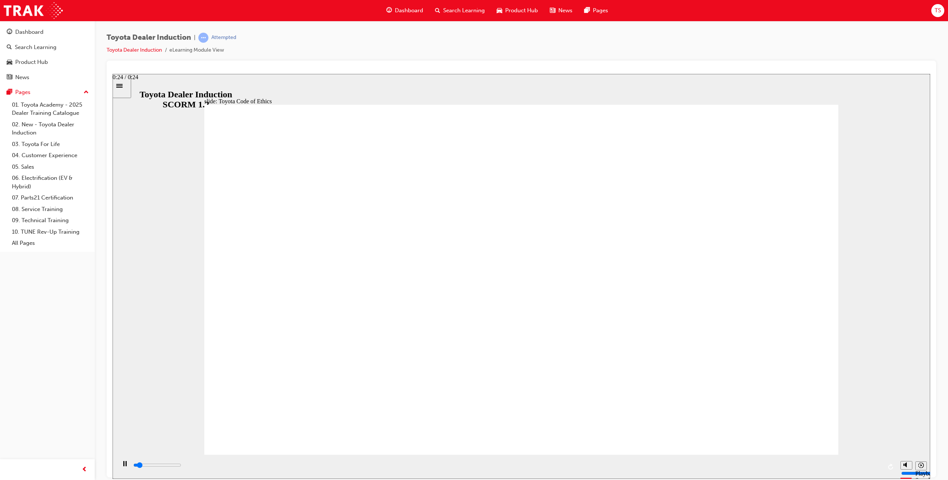
click at [873, 468] on div "playback controls" at bounding box center [508, 465] width 750 height 8
click at [181, 466] on input "slide progress" at bounding box center [157, 465] width 48 height 6
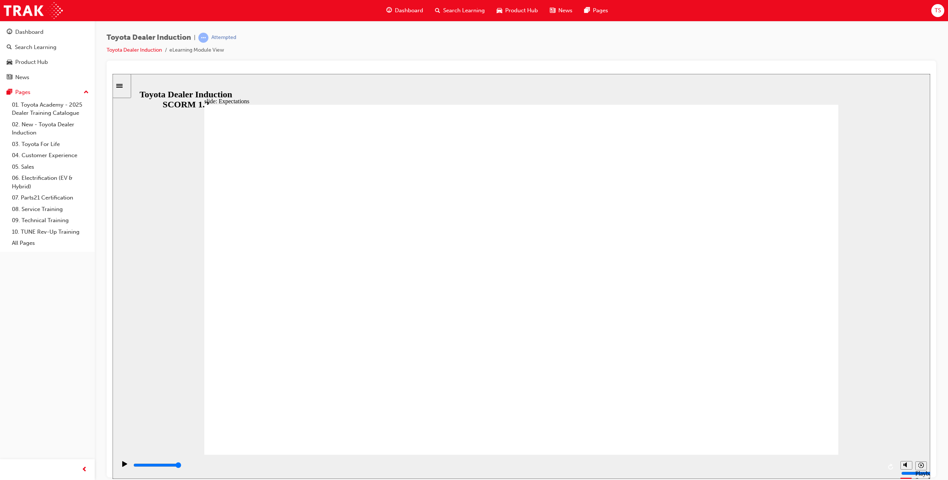
drag, startPoint x: 480, startPoint y: 193, endPoint x: 496, endPoint y: 195, distance: 15.8
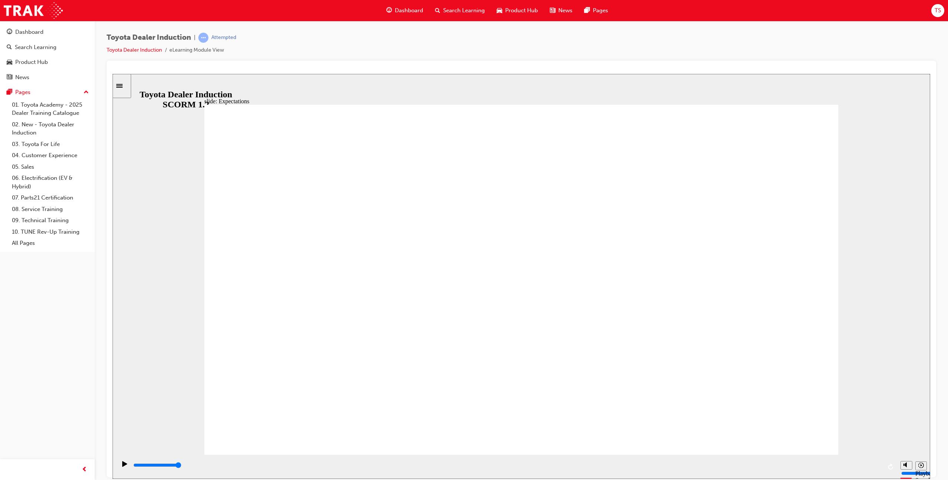
click at [181, 466] on input "slide progress" at bounding box center [157, 465] width 48 height 6
type input "8400"
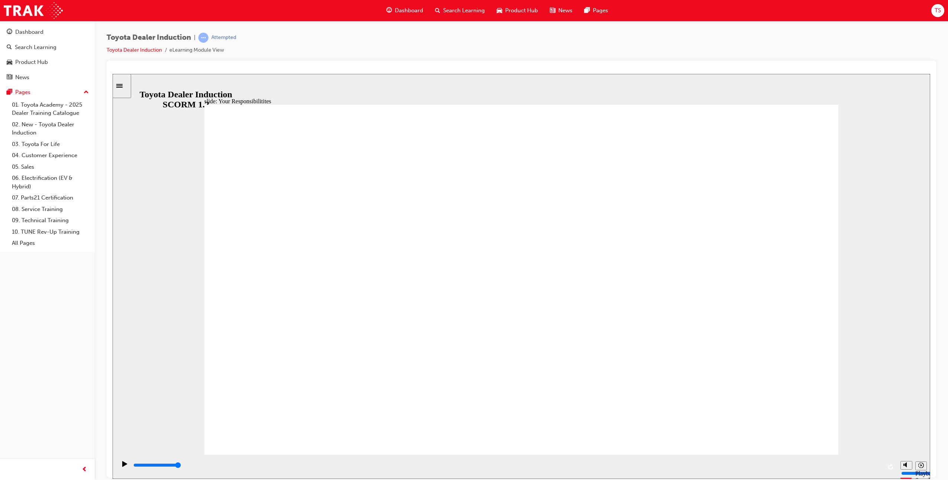
checkbox input "true"
checkbox input "false"
checkbox input "true"
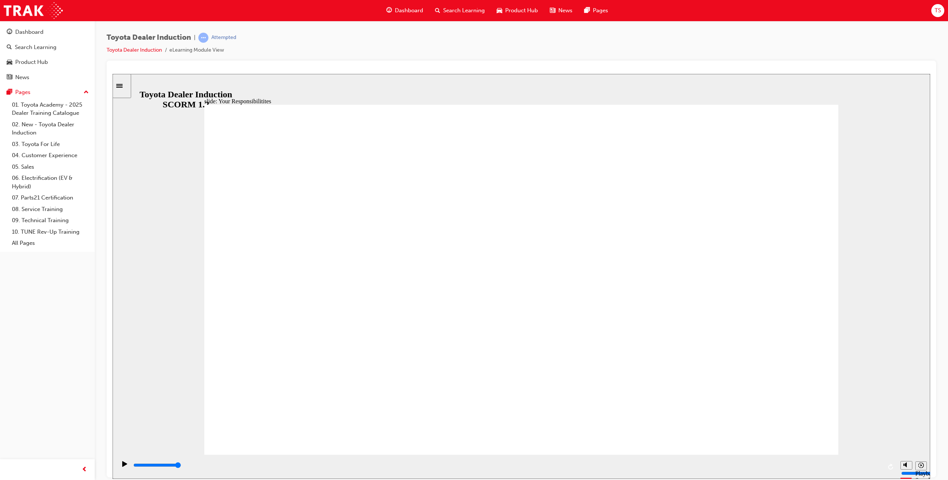
checkbox input "true"
drag, startPoint x: 796, startPoint y: 424, endPoint x: 800, endPoint y: 413, distance: 12.7
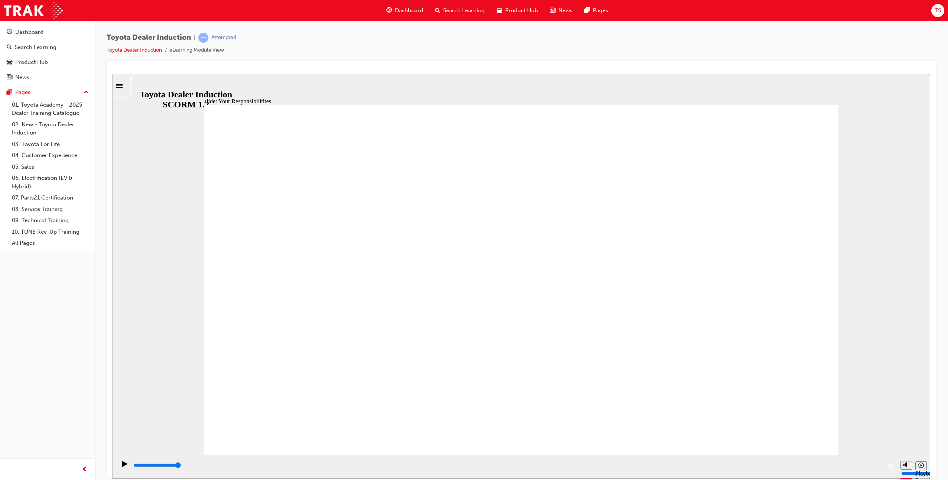
click at [181, 466] on input "slide progress" at bounding box center [157, 465] width 48 height 6
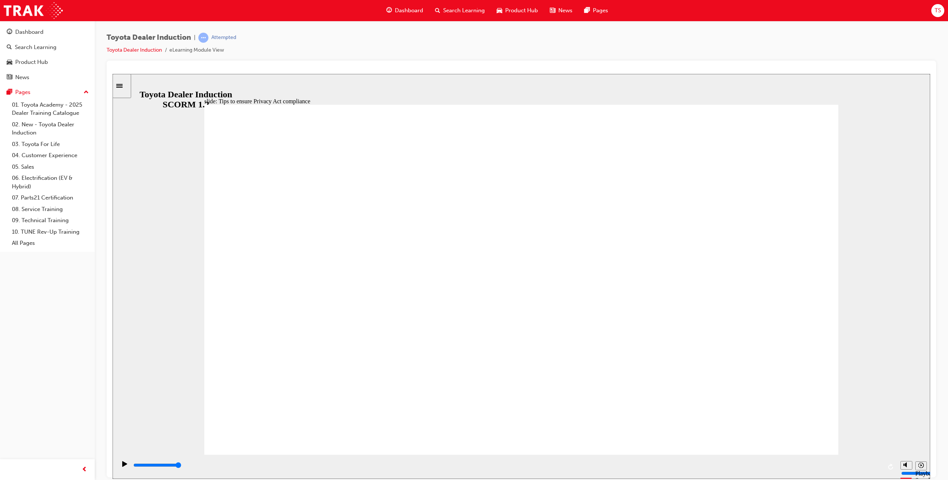
click at [181, 466] on input "slide progress" at bounding box center [157, 465] width 48 height 6
click at [869, 463] on div "playback controls" at bounding box center [508, 465] width 750 height 8
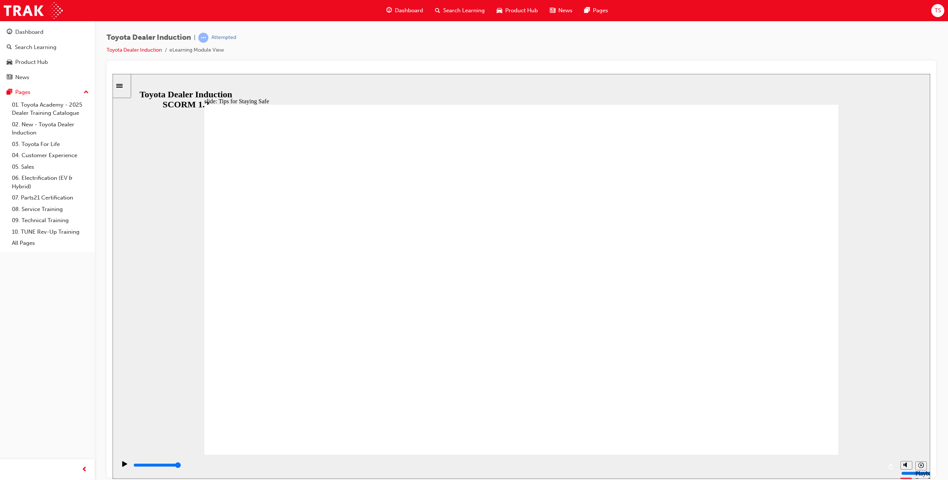
type input "5000"
checkbox input "true"
checkbox input "false"
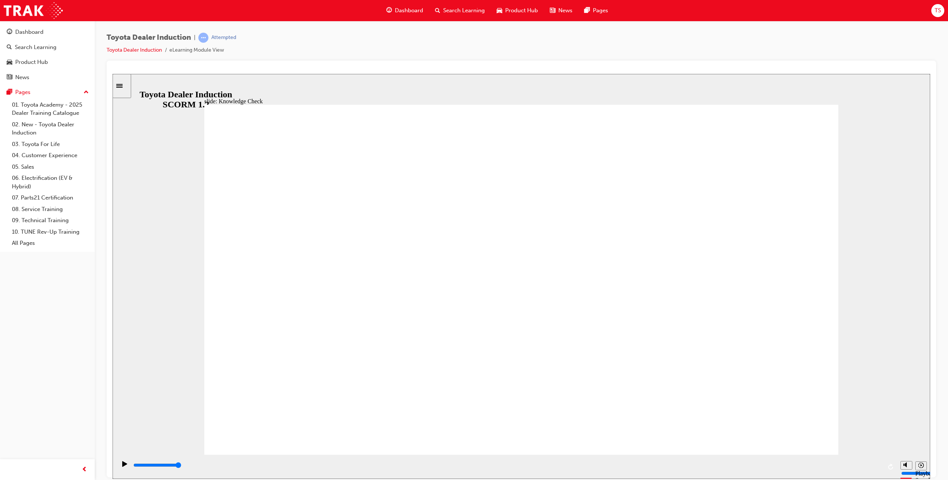
checkbox input "true"
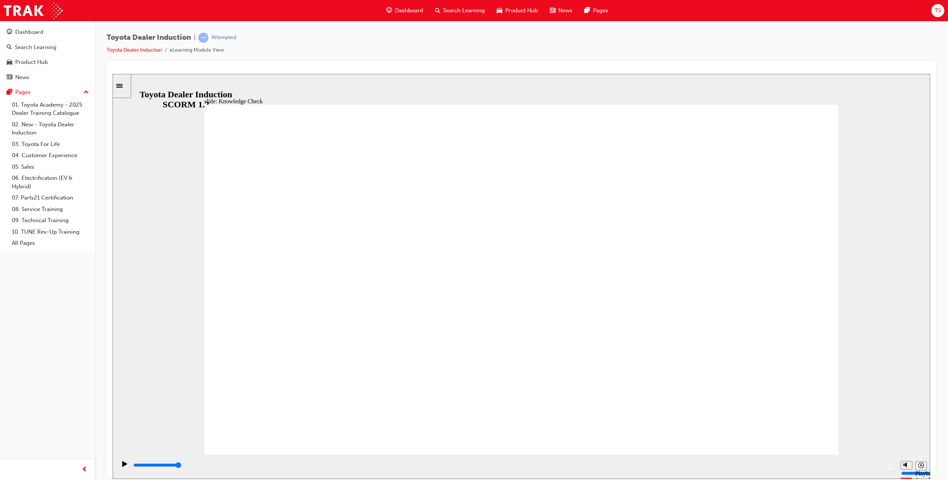
checkbox input "true"
drag, startPoint x: 366, startPoint y: 379, endPoint x: 776, endPoint y: 130, distance: 480.1
type input "3500"
radio input "true"
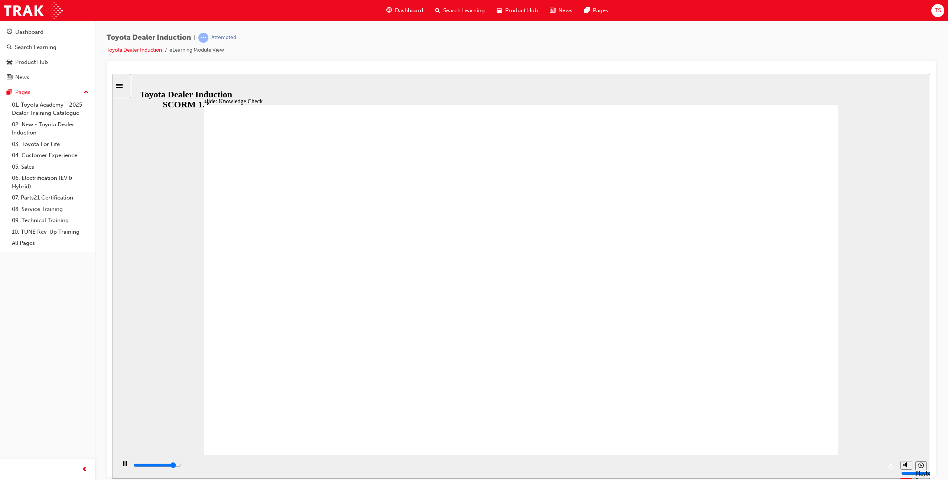
type input "5000"
checkbox input "true"
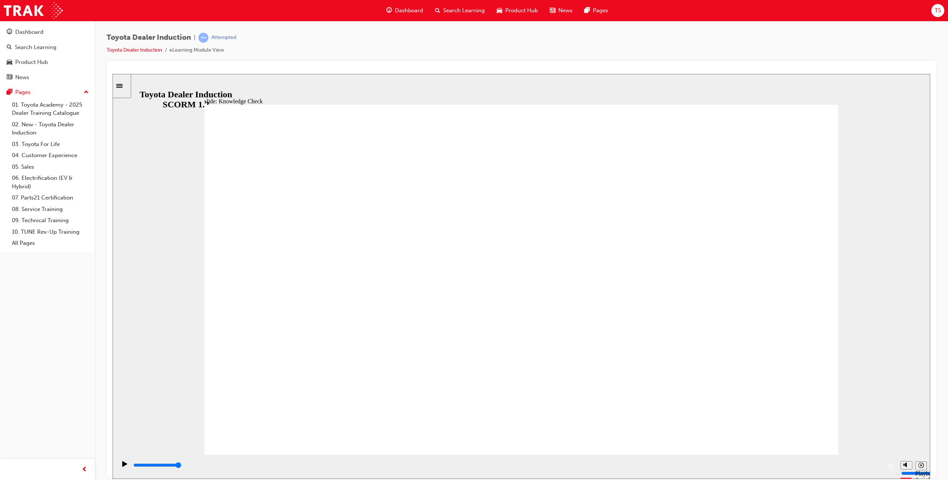
drag, startPoint x: 476, startPoint y: 369, endPoint x: 793, endPoint y: 130, distance: 397.6
type input "5000"
drag, startPoint x: 511, startPoint y: 337, endPoint x: 482, endPoint y: 311, distance: 38.7
checkbox input "true"
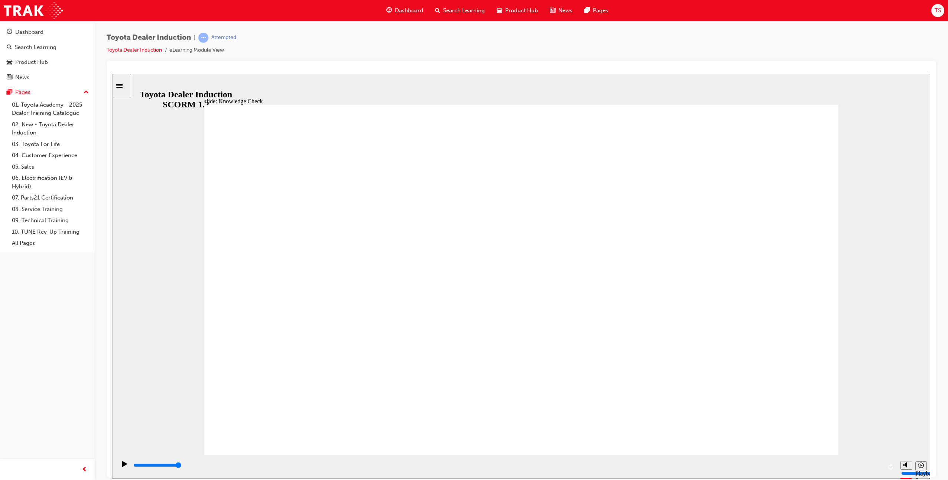
checkbox input "true"
drag, startPoint x: 436, startPoint y: 275, endPoint x: 668, endPoint y: 248, distance: 233.5
checkbox input "true"
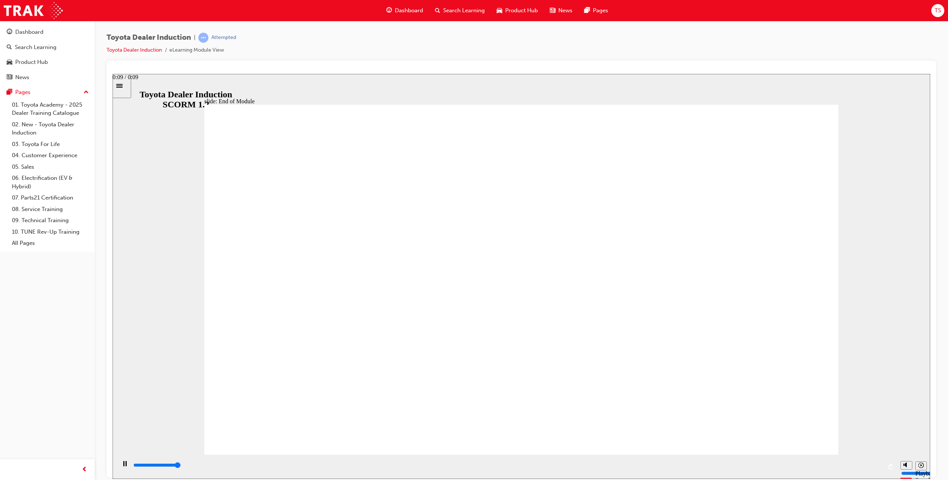
click at [875, 465] on div "playback controls" at bounding box center [508, 465] width 750 height 8
click at [866, 468] on div "playback controls" at bounding box center [508, 465] width 750 height 8
type input "9900"
click at [69, 39] on button "Dashboard Search Learning Product Hub News Pages" at bounding box center [47, 55] width 89 height 62
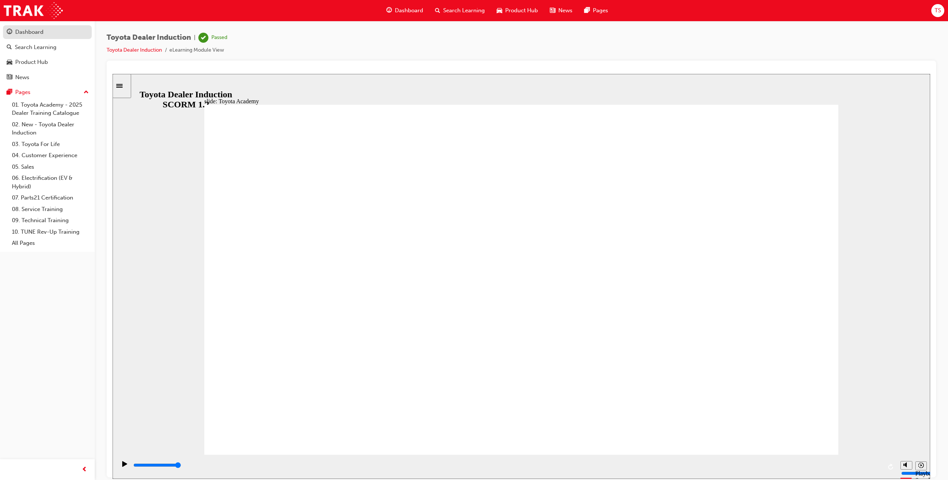
click at [56, 38] on link "Dashboard" at bounding box center [47, 32] width 89 height 14
